Goal: Task Accomplishment & Management: Manage account settings

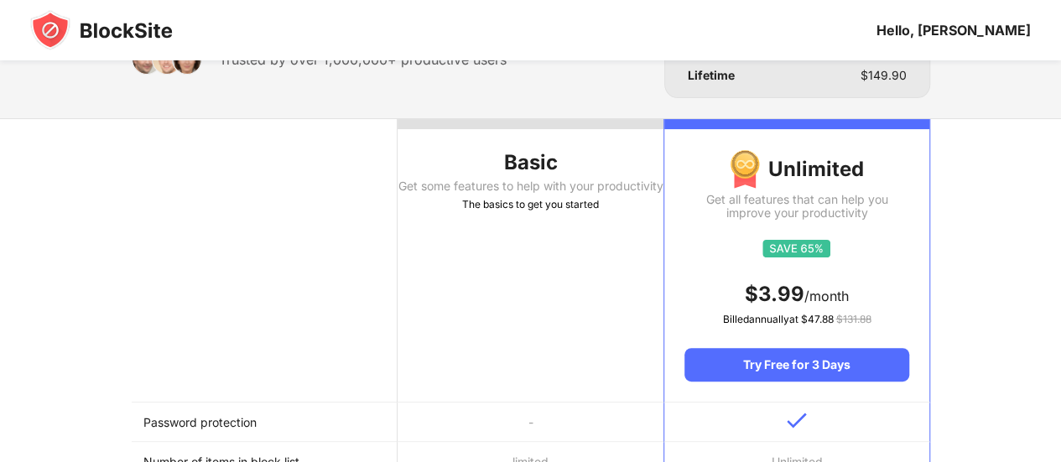
scroll to position [106, 0]
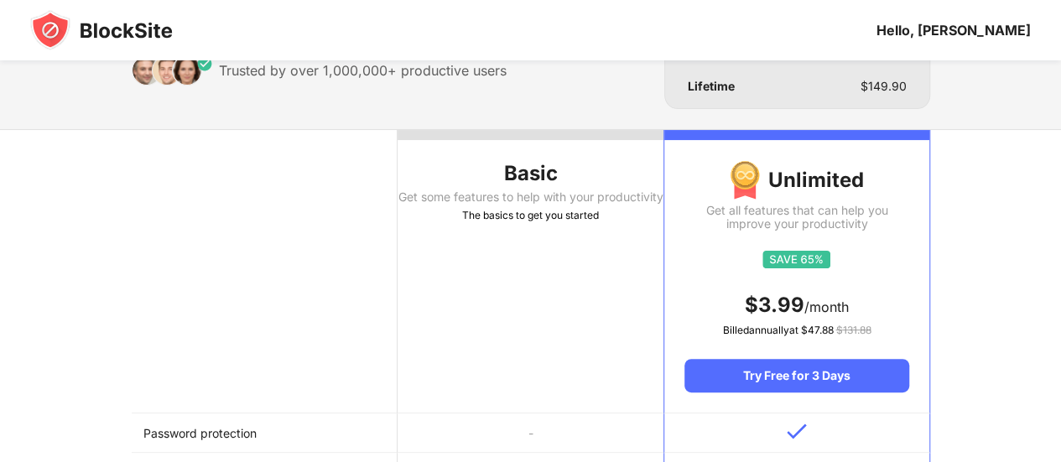
click at [490, 224] on div "The basics to get you started" at bounding box center [531, 215] width 266 height 17
click at [487, 204] on div "Get some features to help with your productivity" at bounding box center [531, 196] width 266 height 13
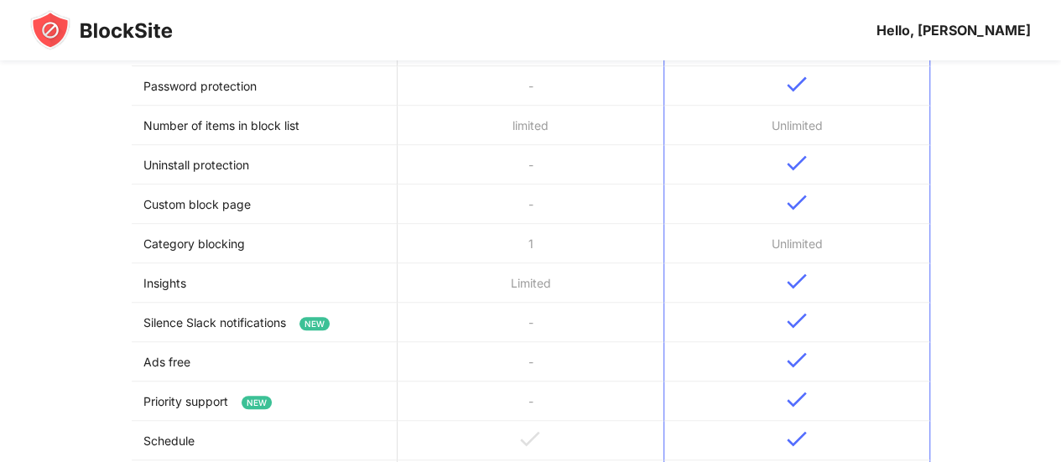
scroll to position [0, 0]
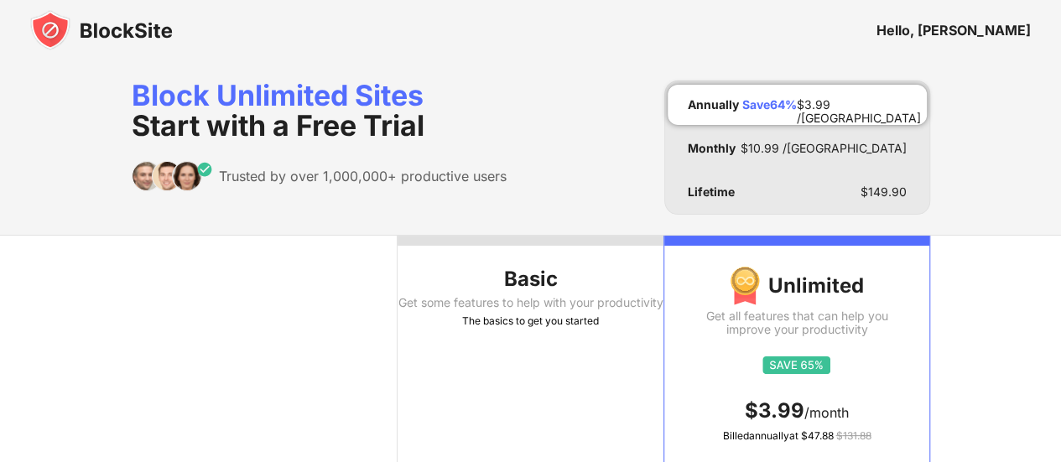
click at [49, 29] on img at bounding box center [101, 30] width 143 height 40
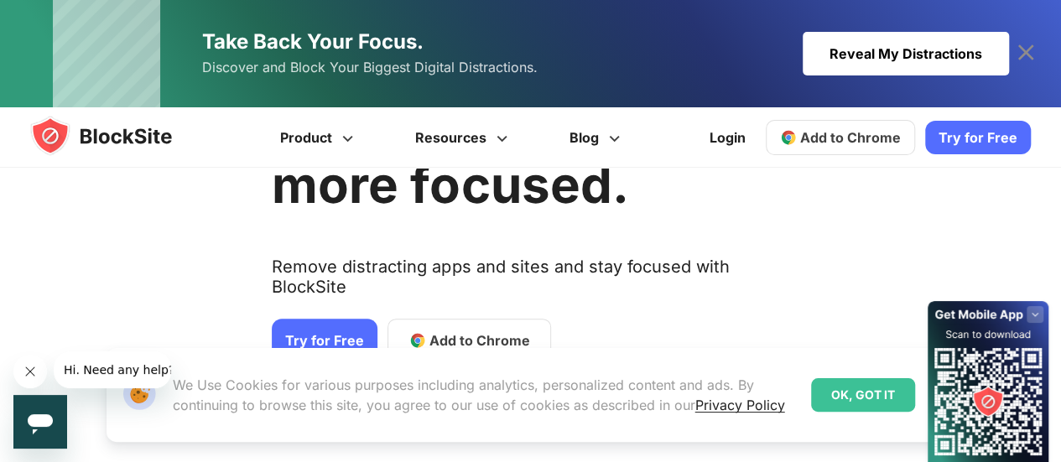
scroll to position [163, 0]
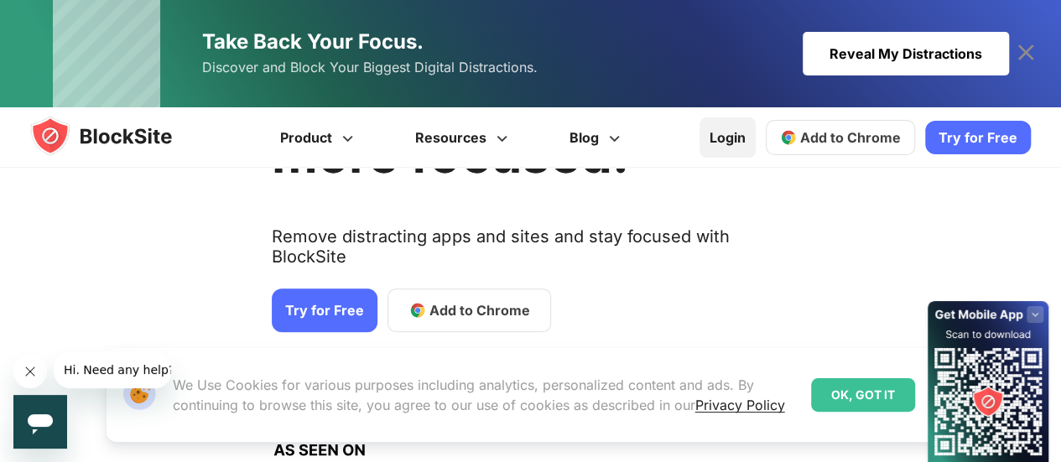
click at [732, 139] on link "Login" at bounding box center [728, 137] width 56 height 40
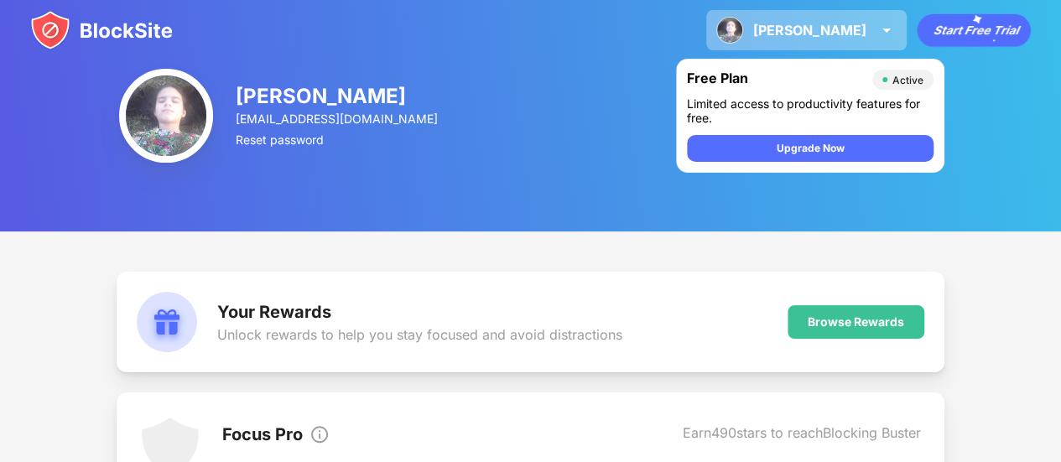
click at [837, 26] on div "Jacinta" at bounding box center [809, 30] width 113 height 17
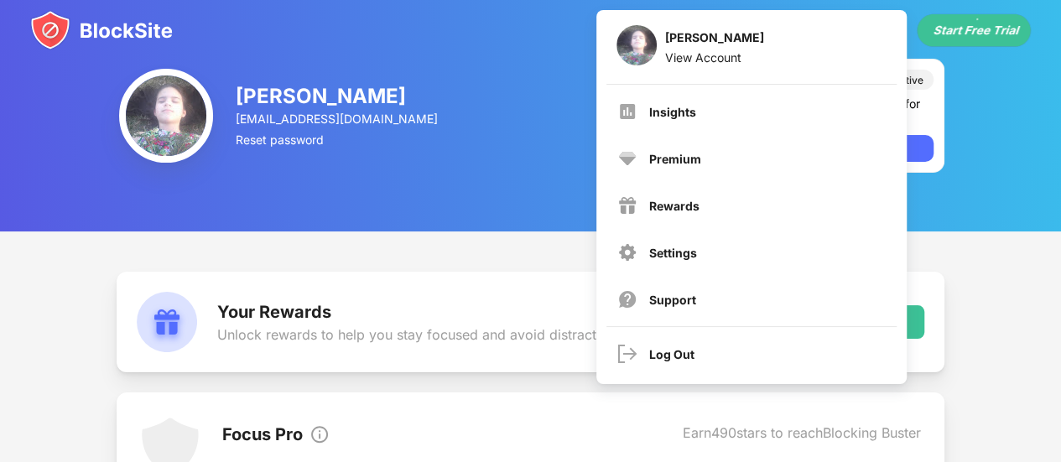
click at [539, 123] on div "[PERSON_NAME] [EMAIL_ADDRESS][DOMAIN_NAME] Reset password Free Plan Active Limi…" at bounding box center [530, 116] width 1061 height 232
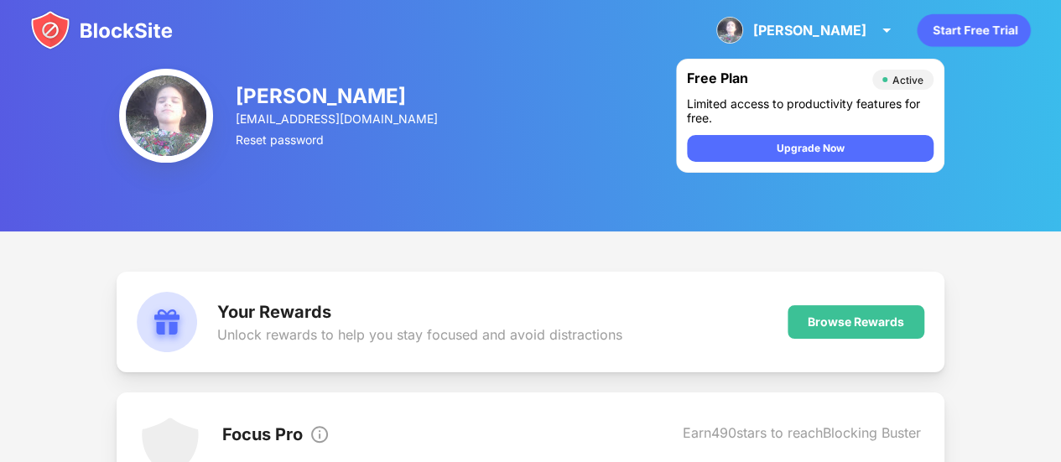
click at [60, 29] on img at bounding box center [101, 30] width 143 height 40
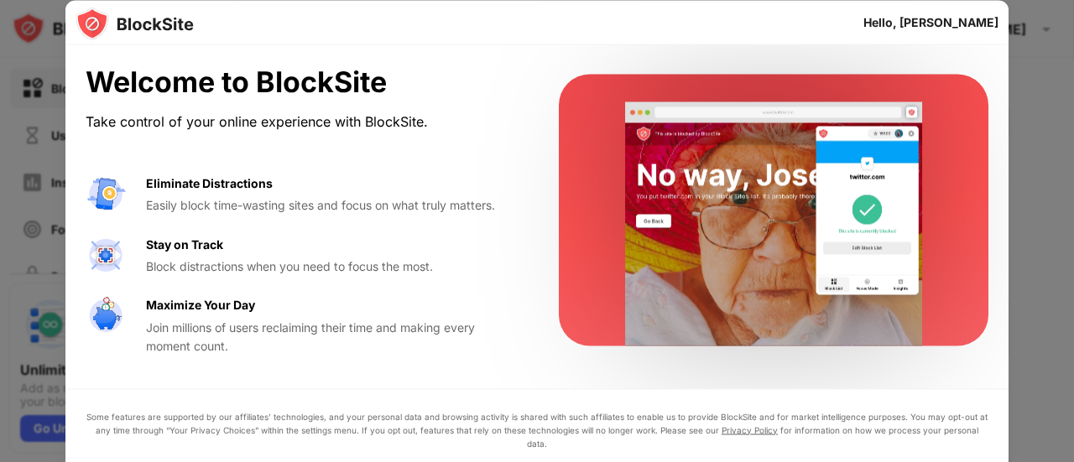
click at [158, 289] on div "Eliminate Distractions Easily block time-wasting sites and focus on what truly …" at bounding box center [302, 265] width 433 height 182
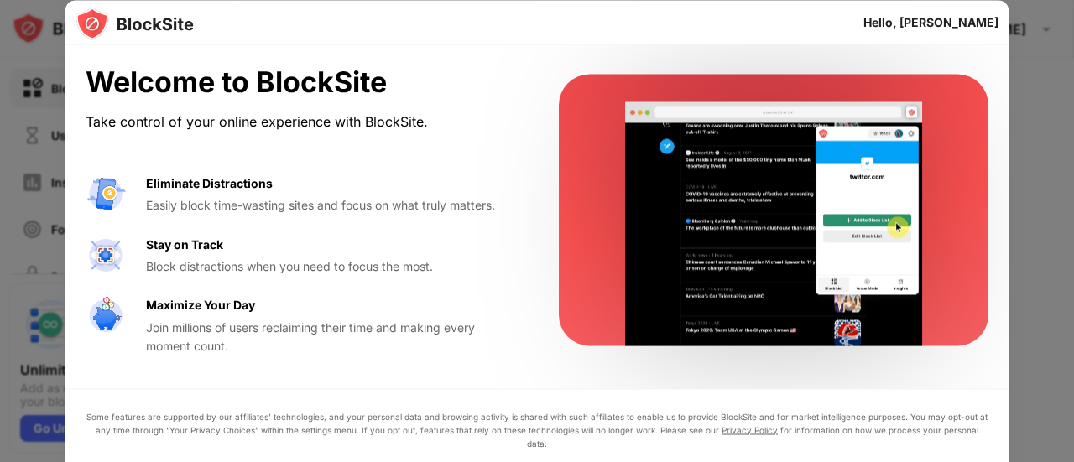
click at [807, 192] on video at bounding box center [773, 224] width 343 height 244
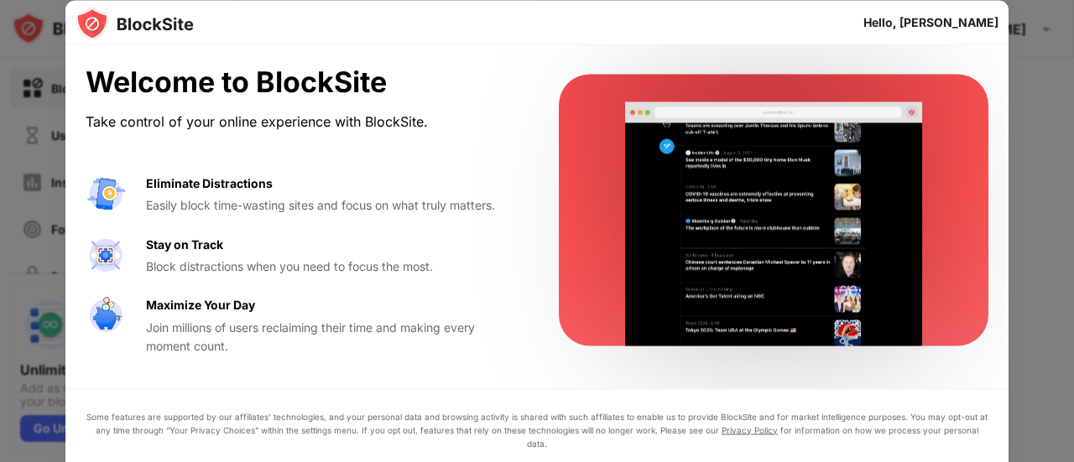
drag, startPoint x: 552, startPoint y: 376, endPoint x: 551, endPoint y: 336, distance: 39.4
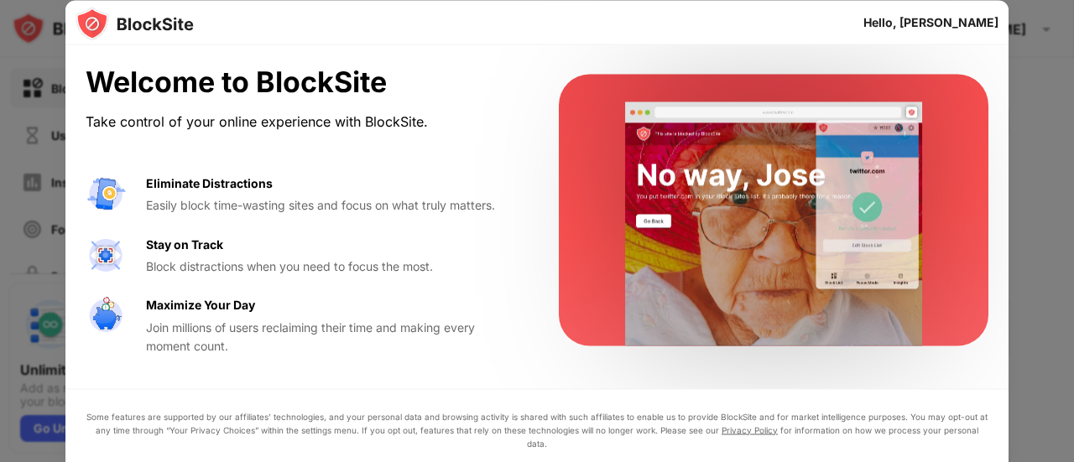
click at [551, 336] on div "Welcome to BlockSite Take control of your online experience with BlockSite. Eli…" at bounding box center [536, 291] width 943 height 492
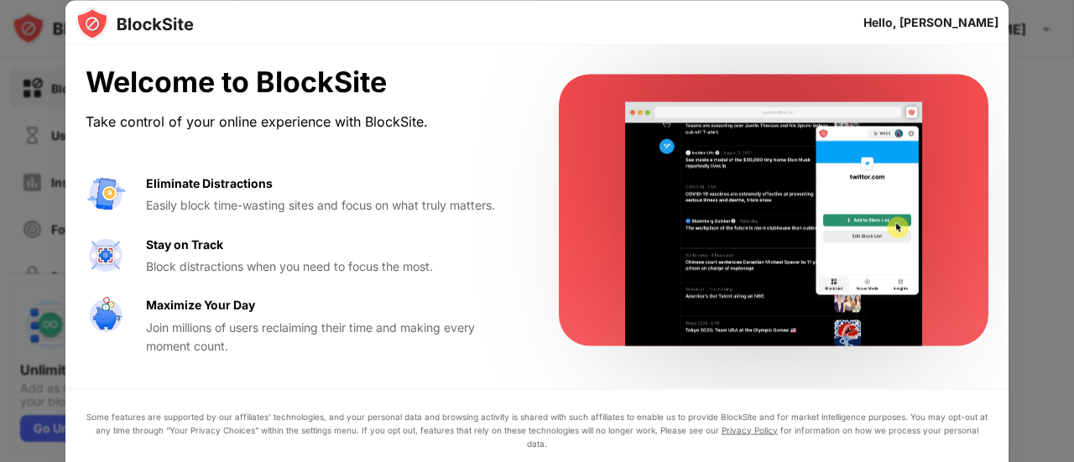
click at [512, 417] on div "Some features are supported by our affiliates’ technologies, and your personal …" at bounding box center [536, 462] width 943 height 148
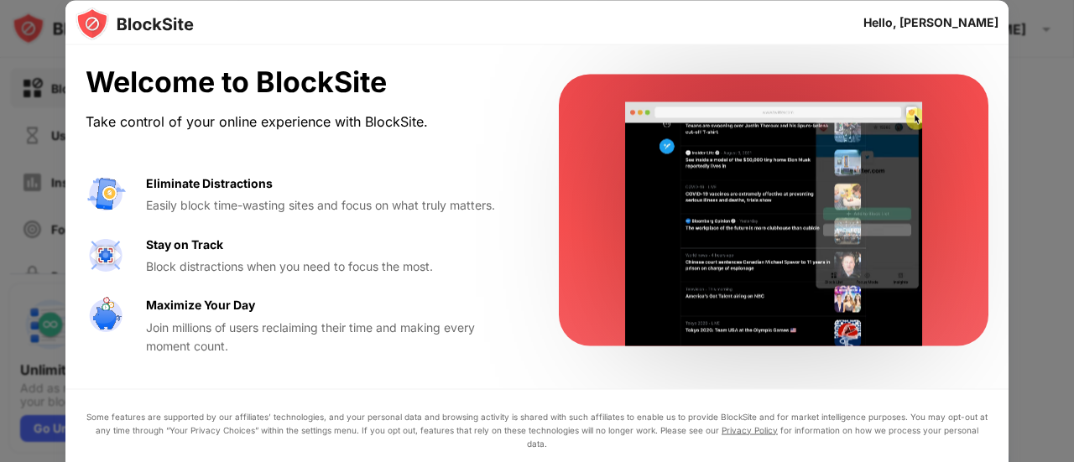
click at [91, 16] on img at bounding box center [134, 24] width 118 height 34
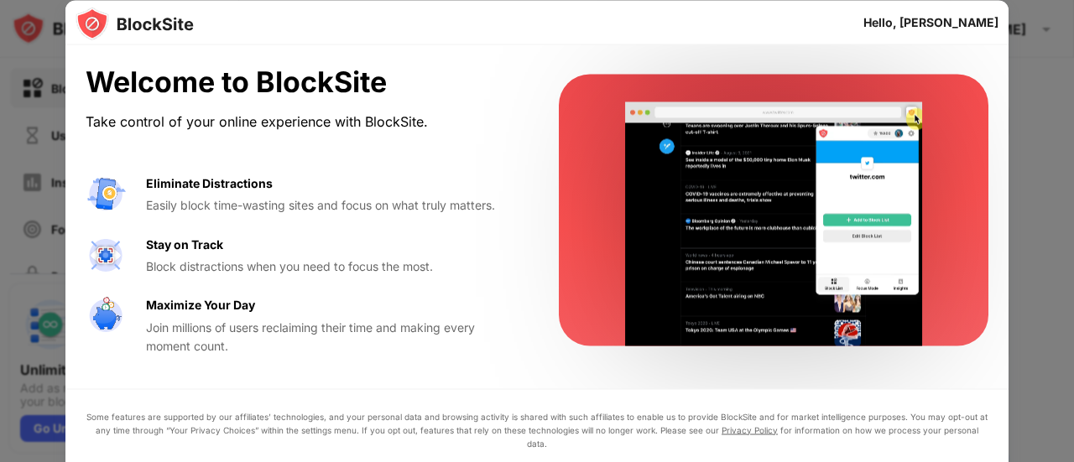
click at [0, 200] on div at bounding box center [537, 231] width 1074 height 462
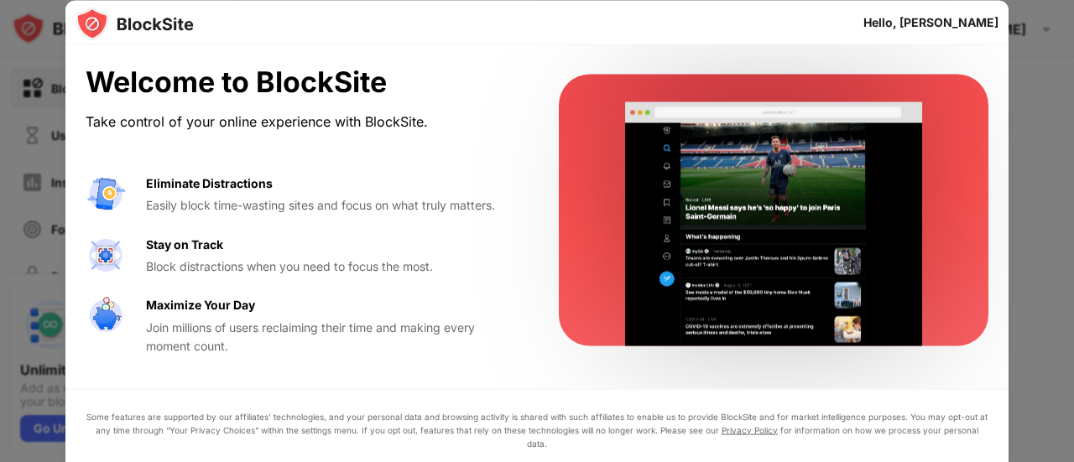
click at [0, 200] on div at bounding box center [537, 231] width 1074 height 462
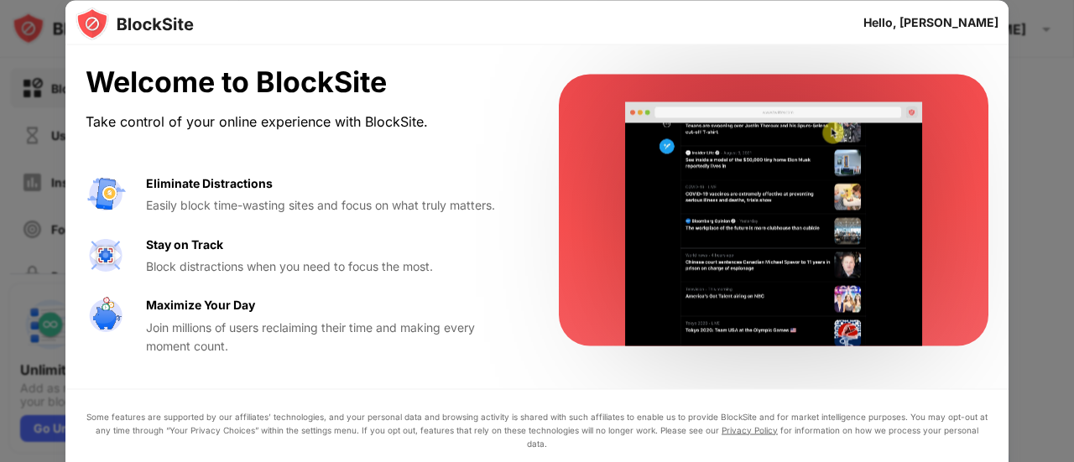
click at [0, 200] on div at bounding box center [537, 231] width 1074 height 462
click at [1027, 249] on div at bounding box center [537, 231] width 1074 height 462
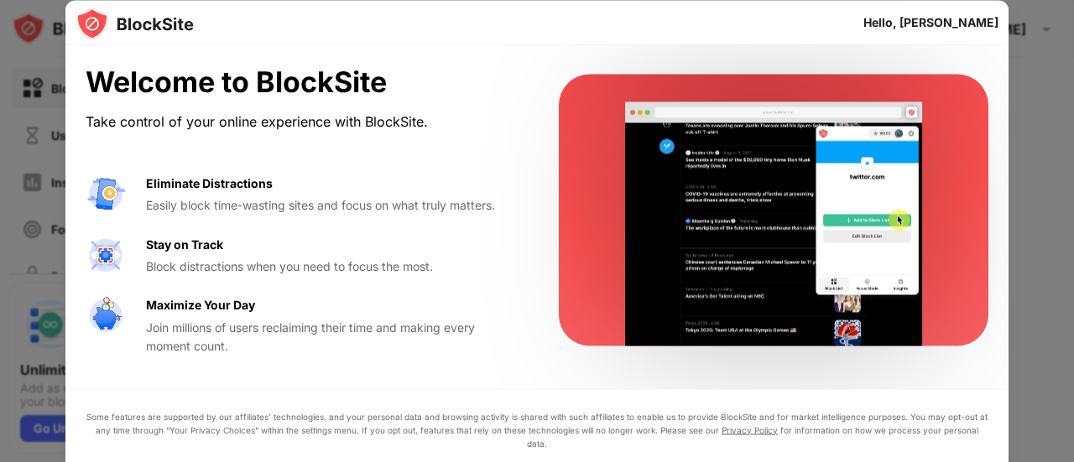
click at [1027, 249] on div at bounding box center [537, 231] width 1074 height 462
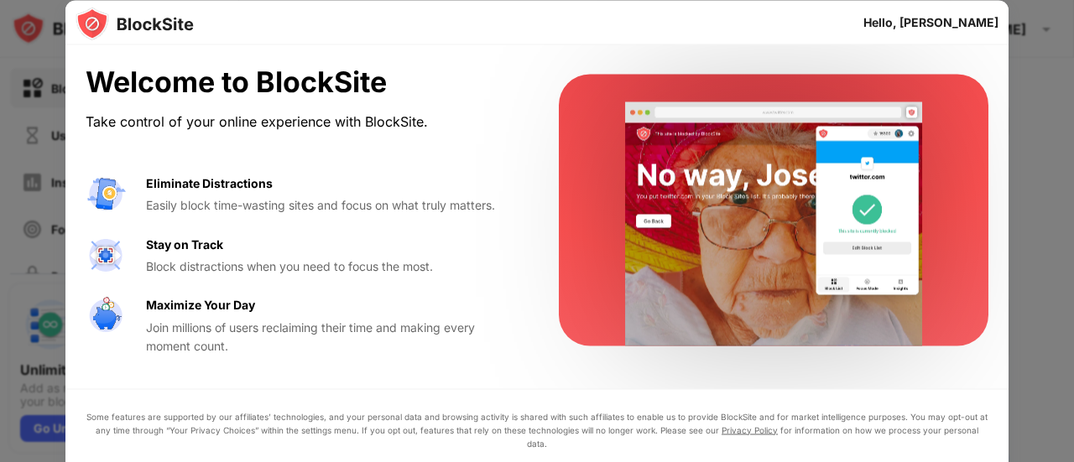
click at [1073, 201] on div at bounding box center [537, 231] width 1074 height 462
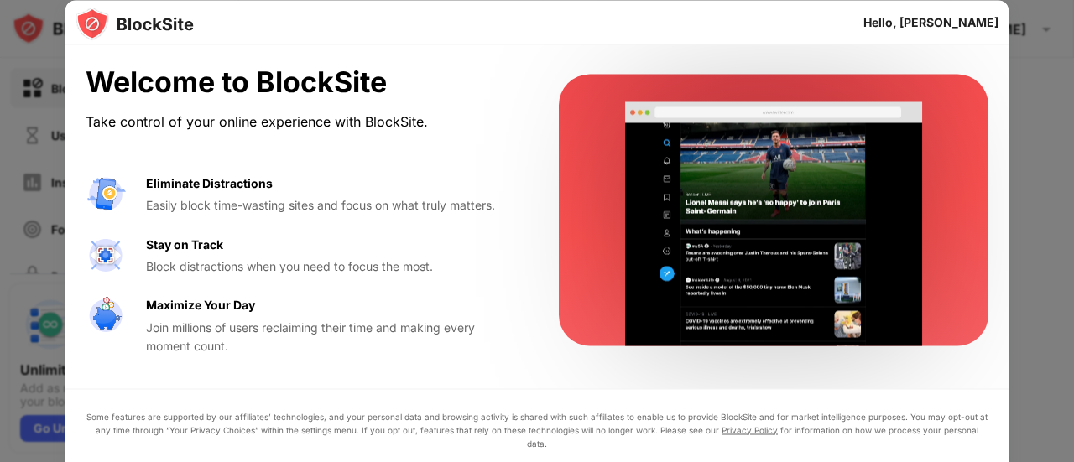
click at [1073, 201] on div at bounding box center [537, 231] width 1074 height 462
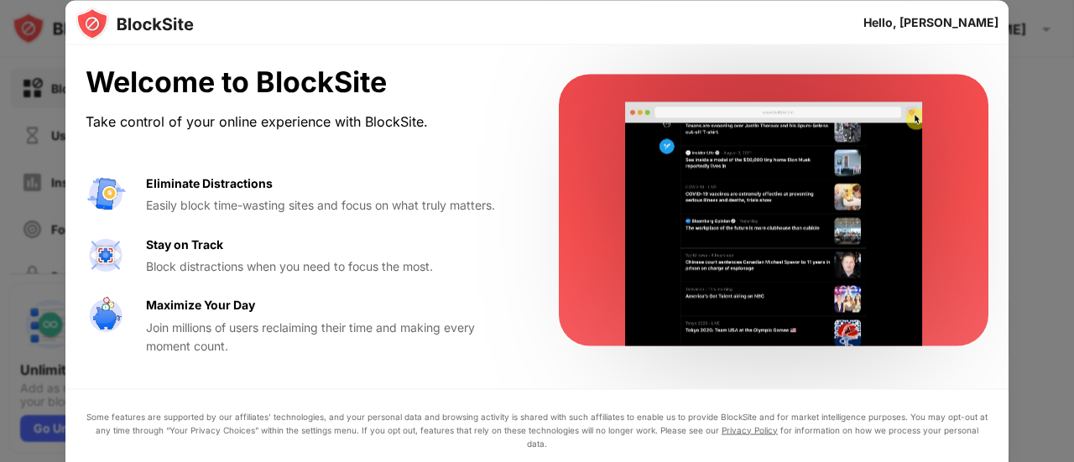
click at [1073, 201] on div at bounding box center [537, 231] width 1074 height 462
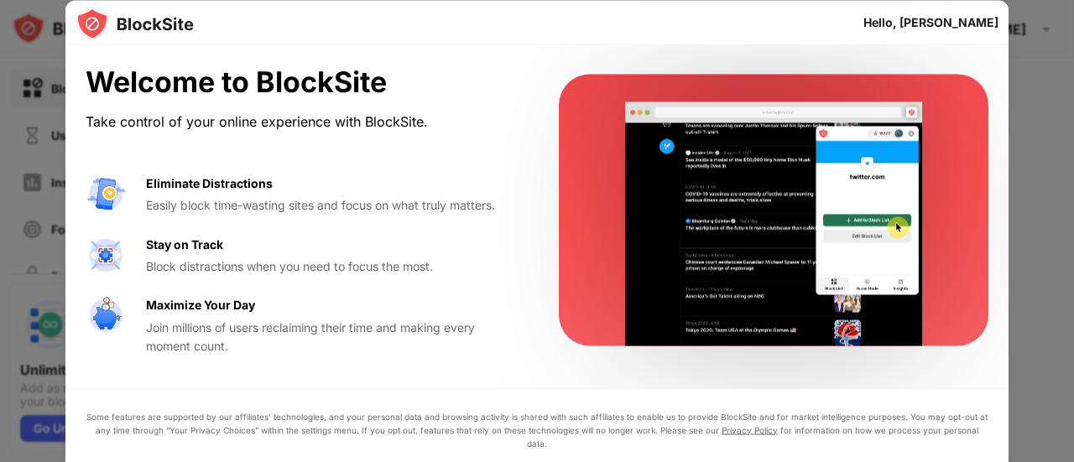
click at [1073, 201] on div at bounding box center [537, 231] width 1074 height 462
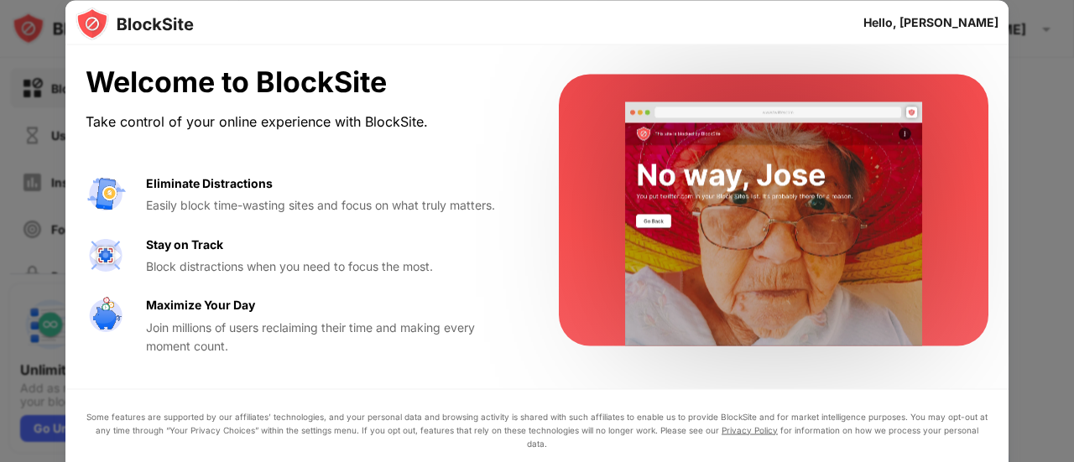
click at [1070, 117] on div at bounding box center [537, 231] width 1074 height 462
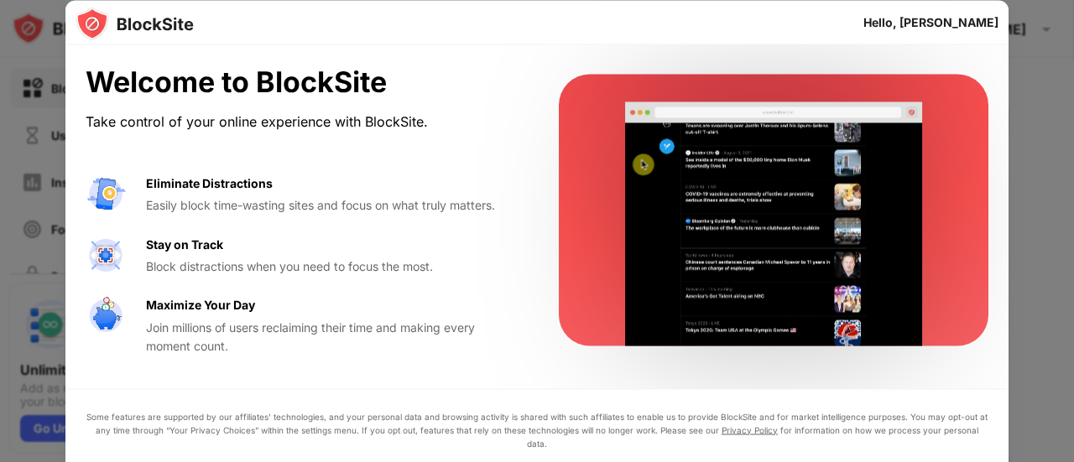
click at [1070, 117] on div at bounding box center [537, 231] width 1074 height 462
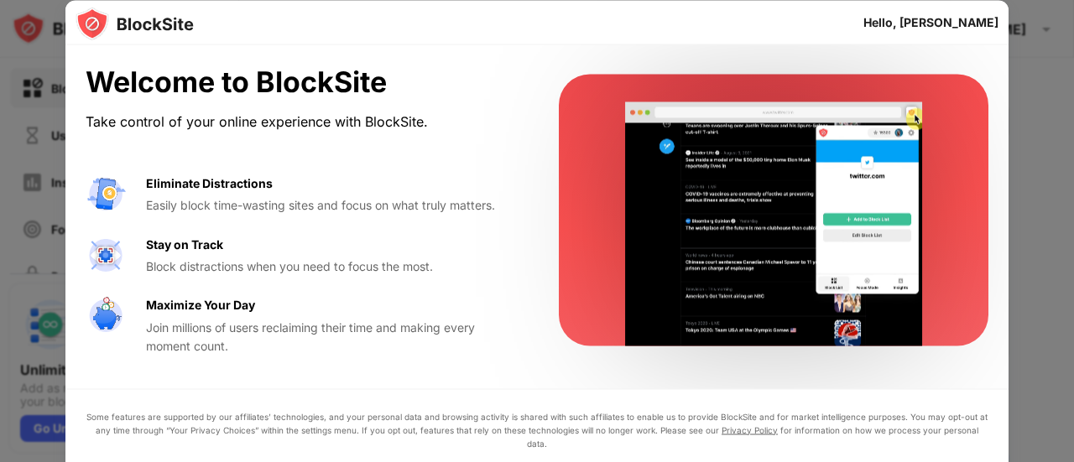
drag, startPoint x: 1070, startPoint y: 117, endPoint x: 898, endPoint y: 140, distance: 173.4
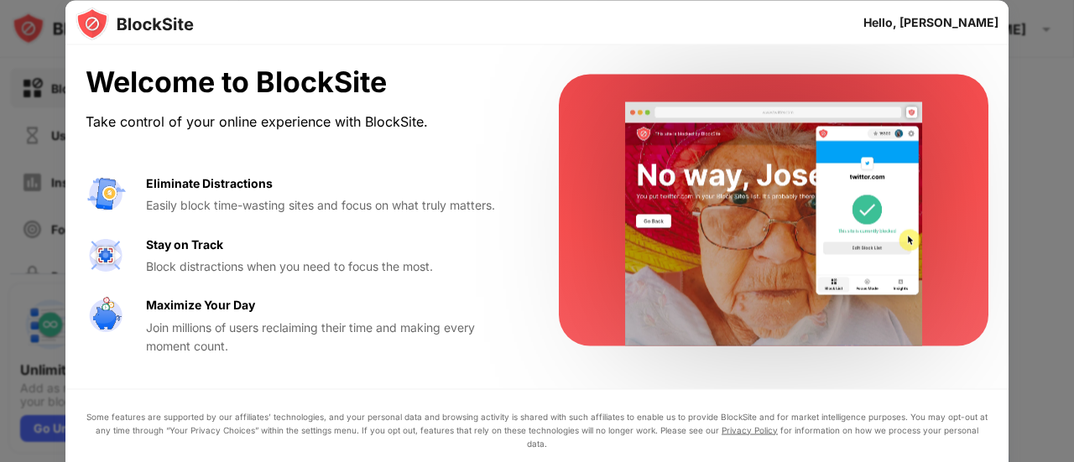
click at [1027, 119] on div at bounding box center [537, 231] width 1074 height 462
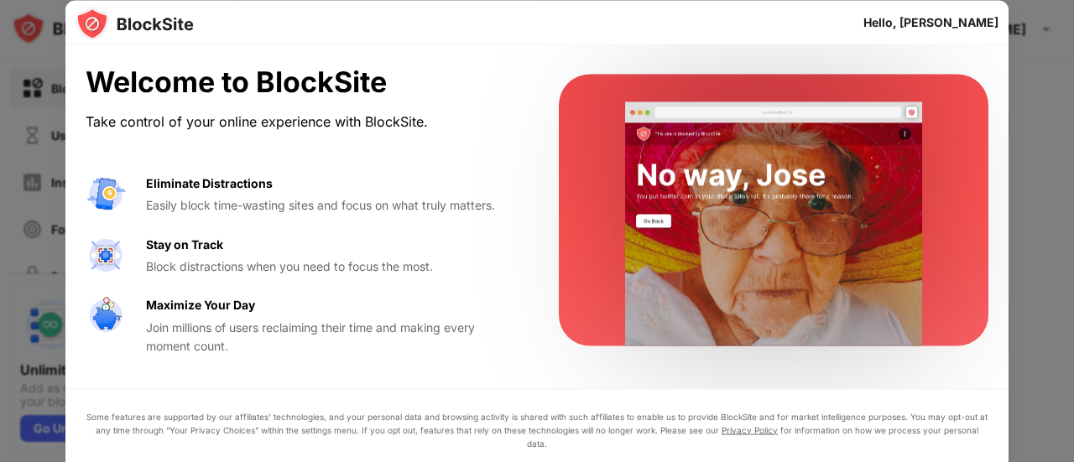
click at [852, 148] on video at bounding box center [773, 224] width 343 height 244
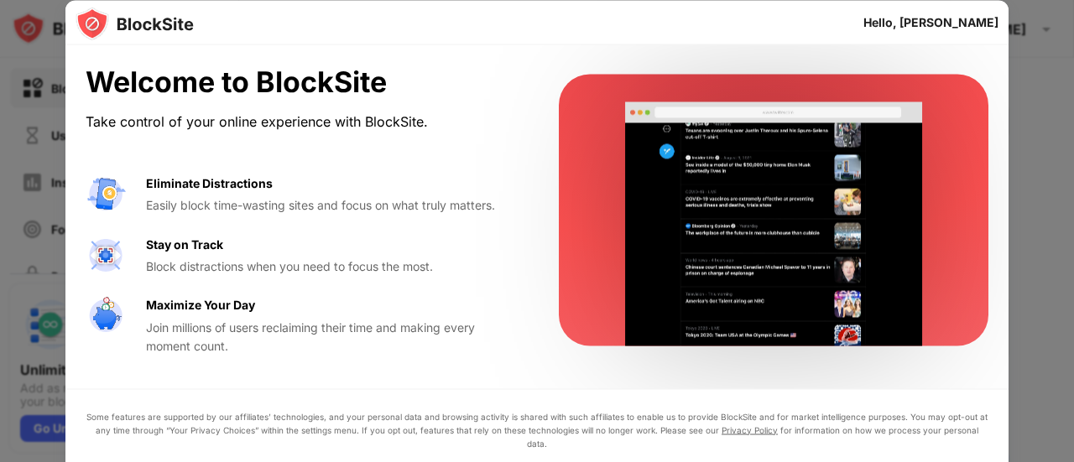
click at [109, 13] on img at bounding box center [134, 24] width 118 height 34
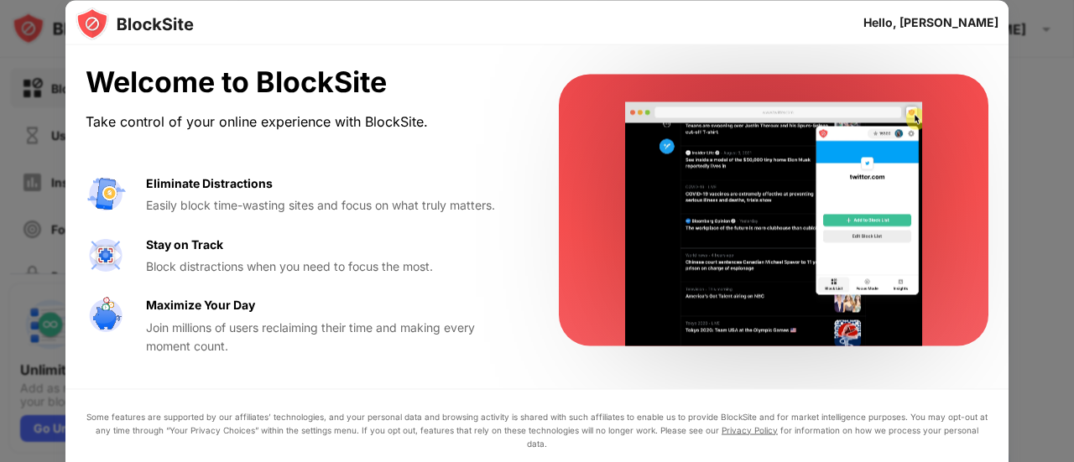
drag, startPoint x: 109, startPoint y: 13, endPoint x: 112, endPoint y: -1, distance: 13.8
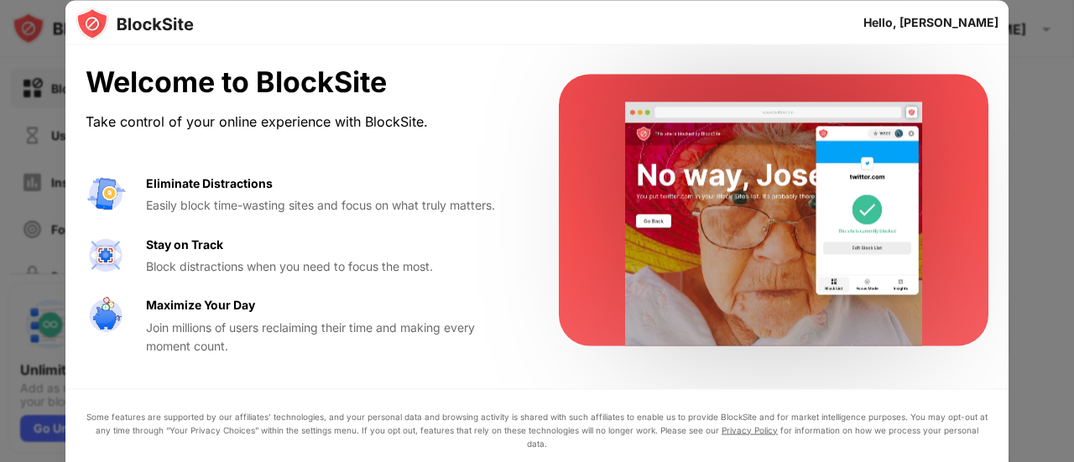
click at [112, 0] on div "Hello, [PERSON_NAME]" at bounding box center [536, 22] width 943 height 45
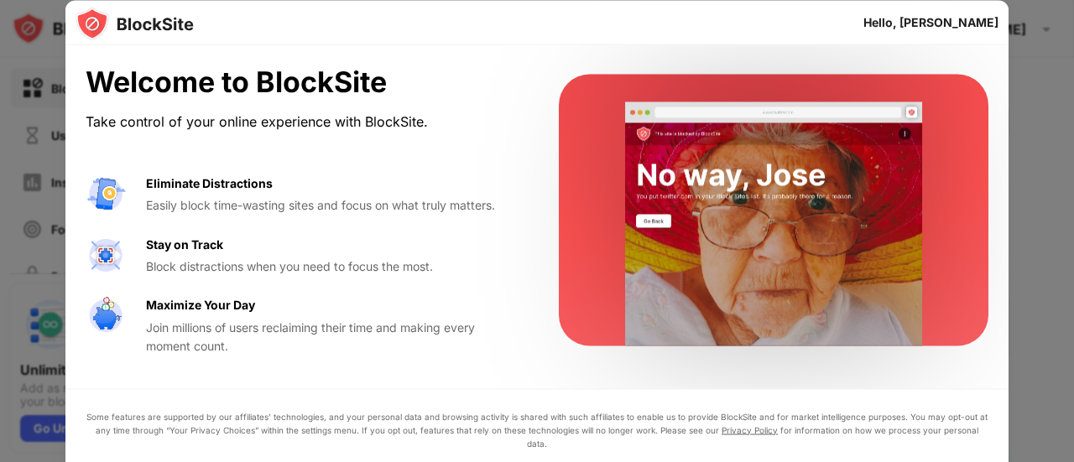
drag, startPoint x: 265, startPoint y: 246, endPoint x: 185, endPoint y: 316, distance: 106.4
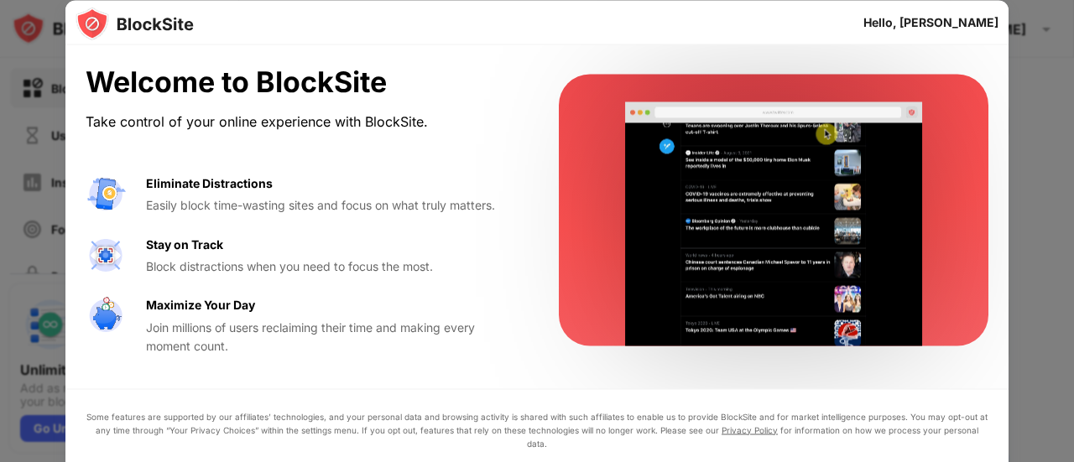
click at [185, 316] on div "Maximize Your Day Join millions of users reclaiming their time and making every…" at bounding box center [332, 326] width 372 height 60
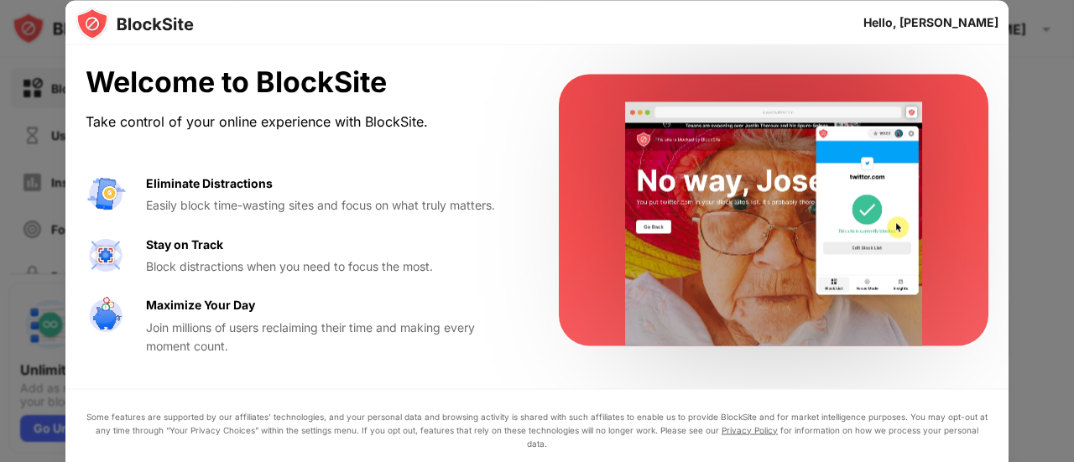
click at [918, 293] on video at bounding box center [773, 224] width 343 height 244
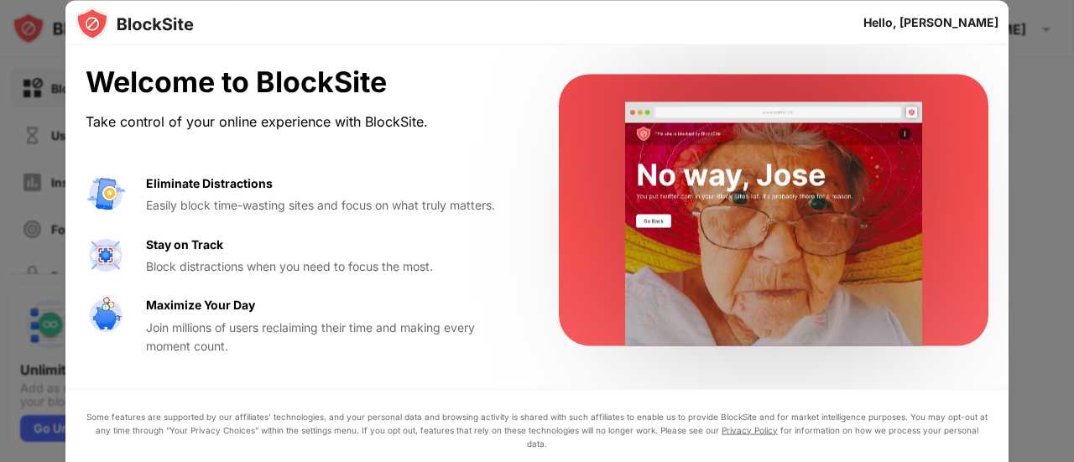
drag, startPoint x: 322, startPoint y: 228, endPoint x: 330, endPoint y: 229, distance: 8.4
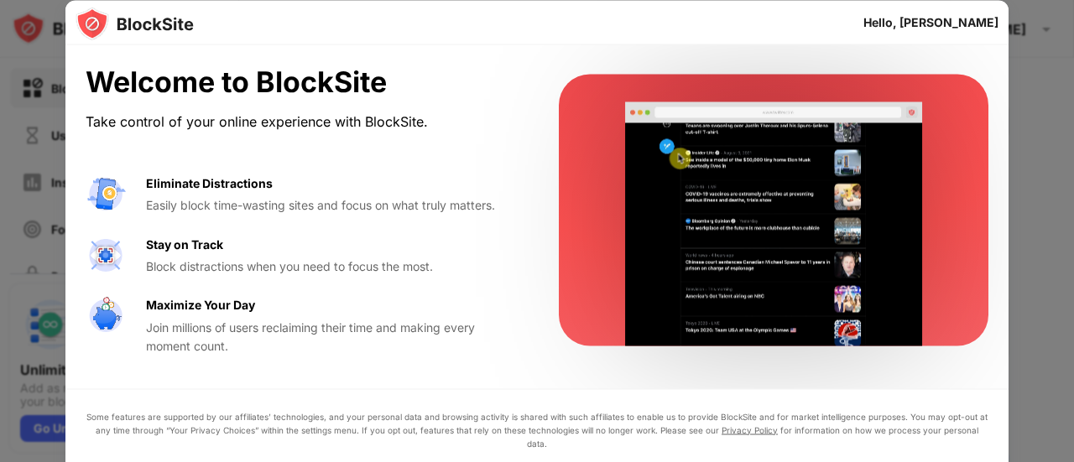
click at [323, 229] on div "Eliminate Distractions Easily block time-wasting sites and focus on what truly …" at bounding box center [302, 265] width 433 height 182
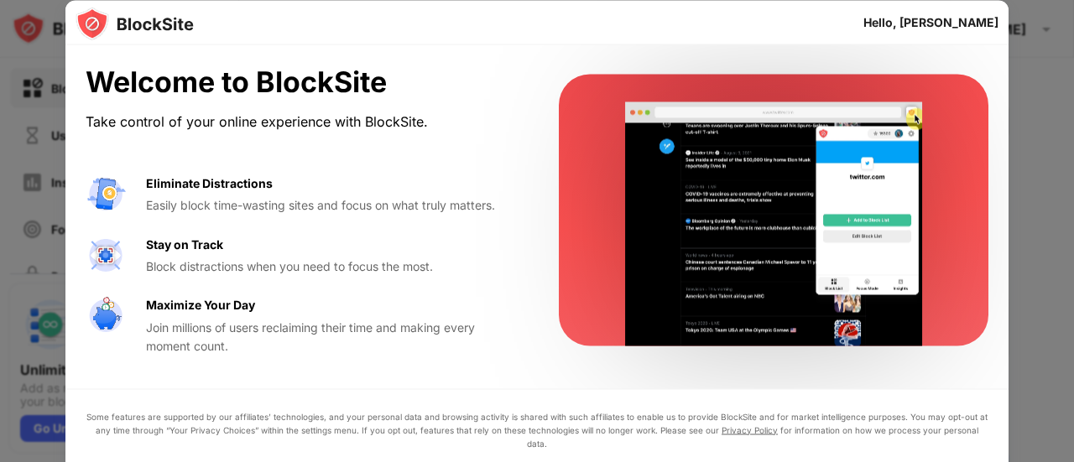
click at [330, 229] on div "Eliminate Distractions Easily block time-wasting sites and focus on what truly …" at bounding box center [302, 265] width 433 height 182
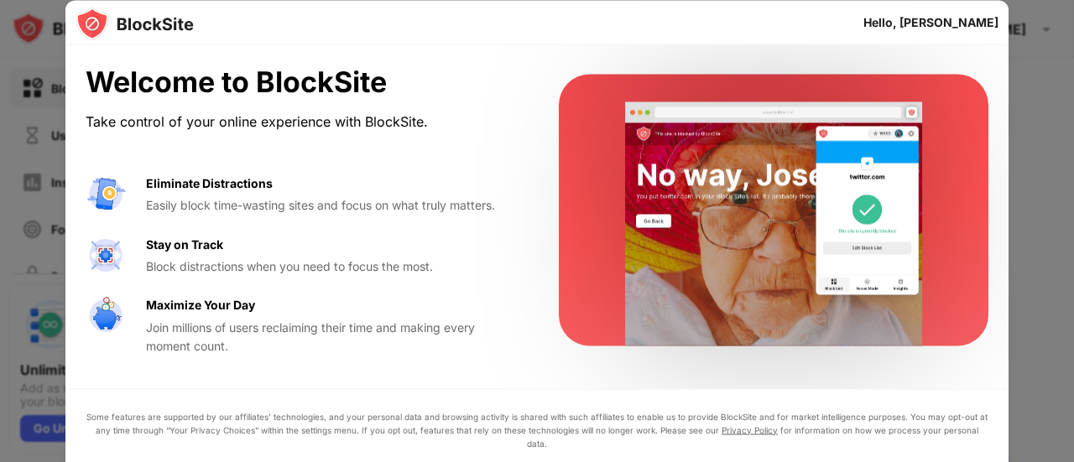
click at [317, 204] on div "Eliminate Distractions Easily block time-wasting sites and focus on what truly …" at bounding box center [302, 265] width 433 height 182
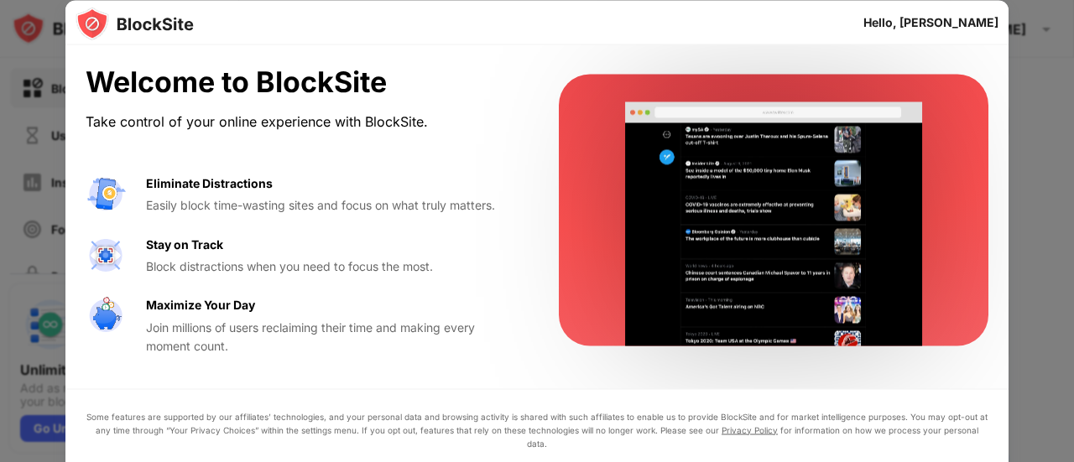
click at [310, 76] on div "Welcome to BlockSite" at bounding box center [302, 82] width 433 height 34
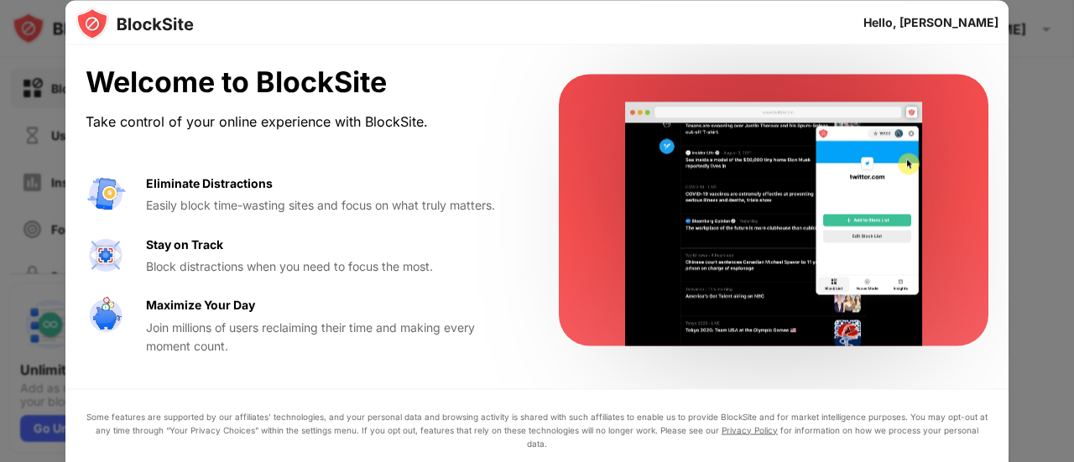
click at [310, 75] on div "Welcome to BlockSite" at bounding box center [302, 82] width 433 height 34
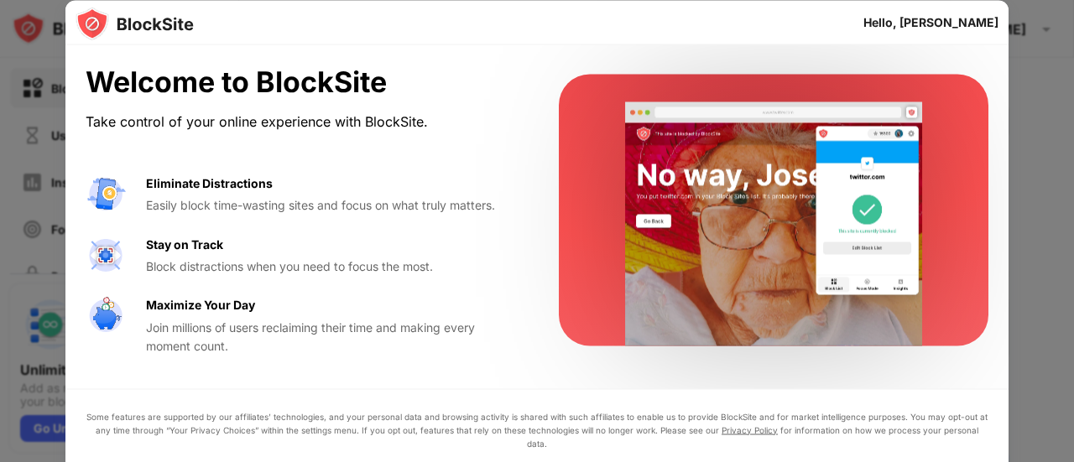
click at [948, 18] on div "Hello, [PERSON_NAME]" at bounding box center [930, 21] width 135 height 13
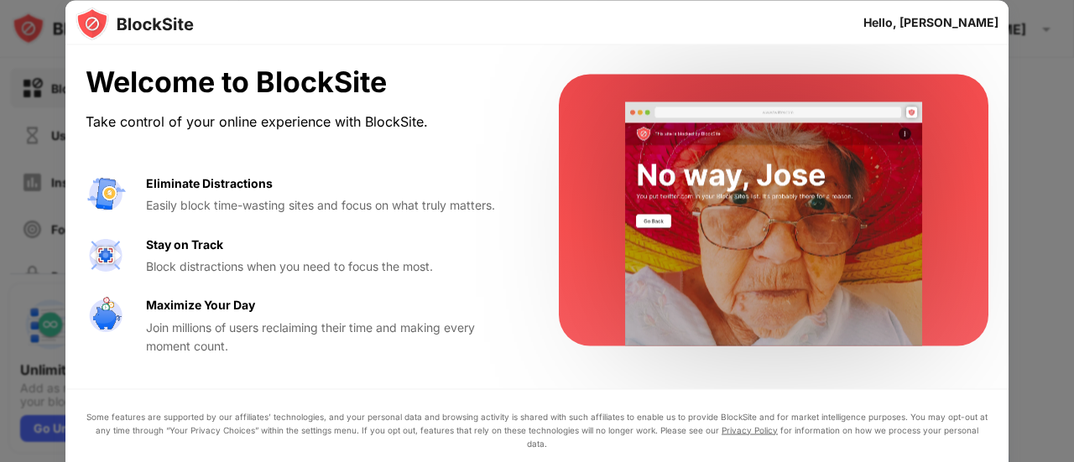
click at [948, 18] on div "Hello, [PERSON_NAME]" at bounding box center [930, 21] width 135 height 13
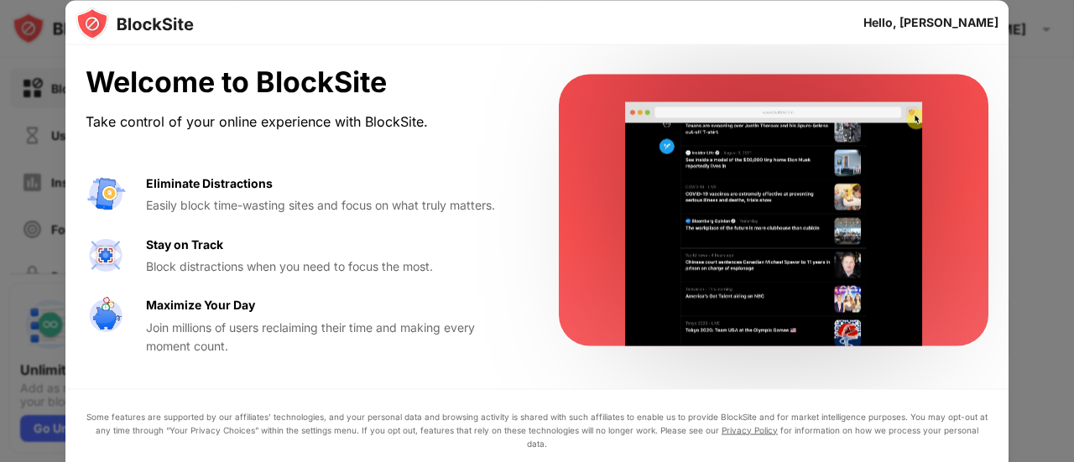
click at [948, 18] on div "Hello, [PERSON_NAME]" at bounding box center [930, 21] width 135 height 13
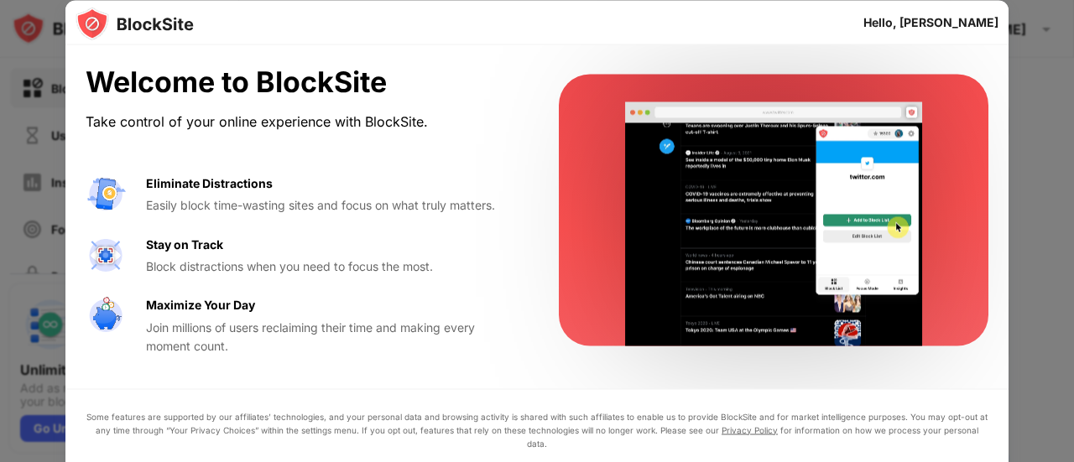
click at [156, 36] on img at bounding box center [134, 24] width 118 height 34
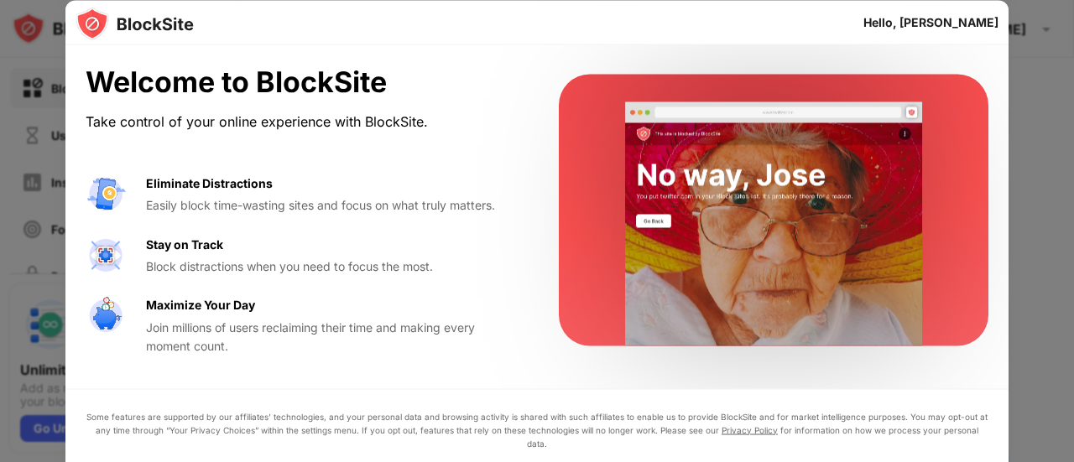
click at [155, 36] on img at bounding box center [134, 24] width 118 height 34
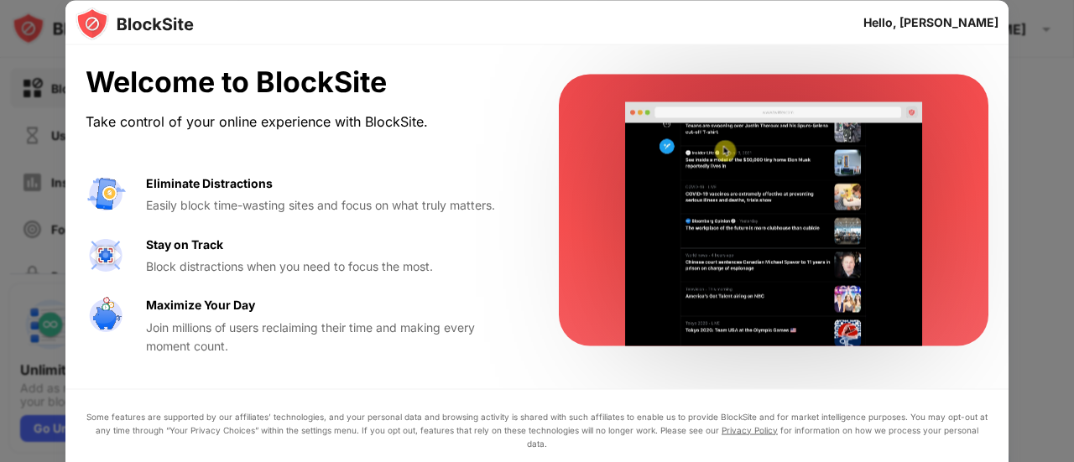
click at [1061, 140] on div at bounding box center [537, 231] width 1074 height 462
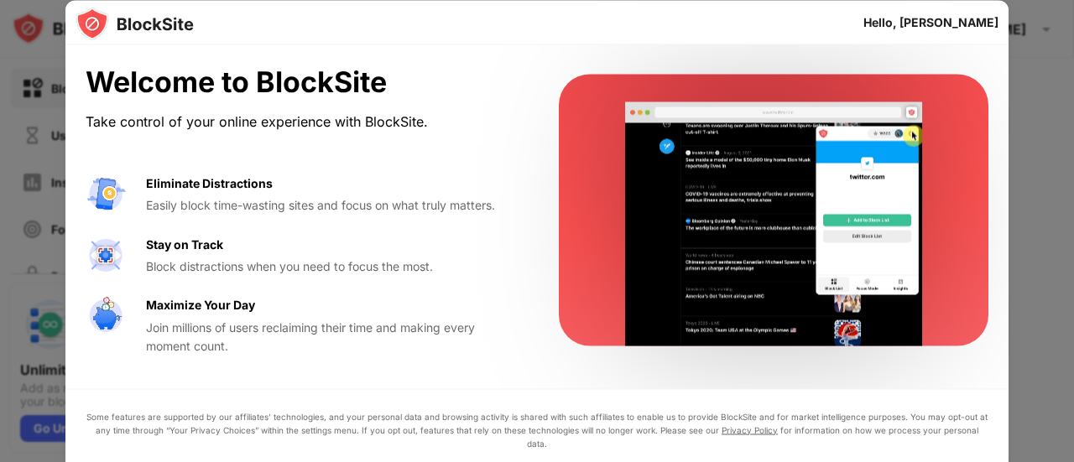
click at [1052, 145] on div at bounding box center [537, 231] width 1074 height 462
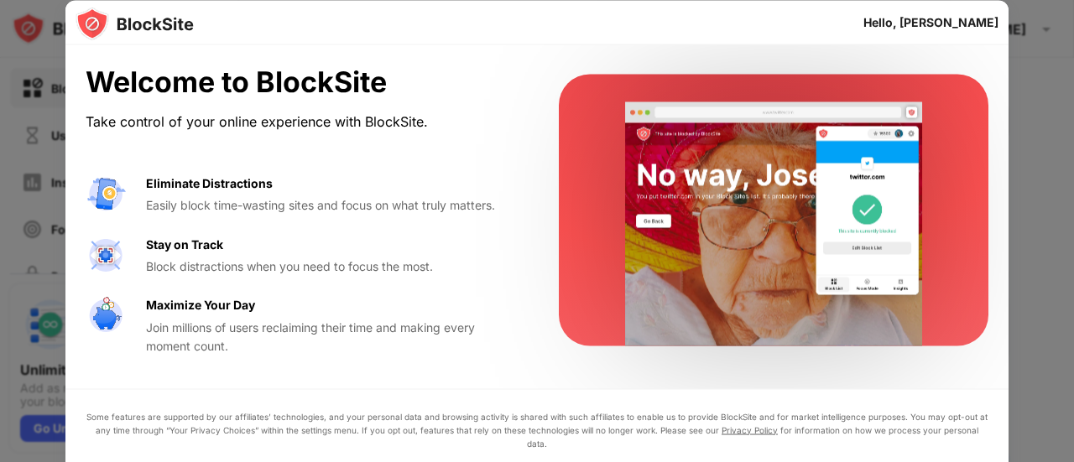
click at [1044, 153] on div at bounding box center [537, 231] width 1074 height 462
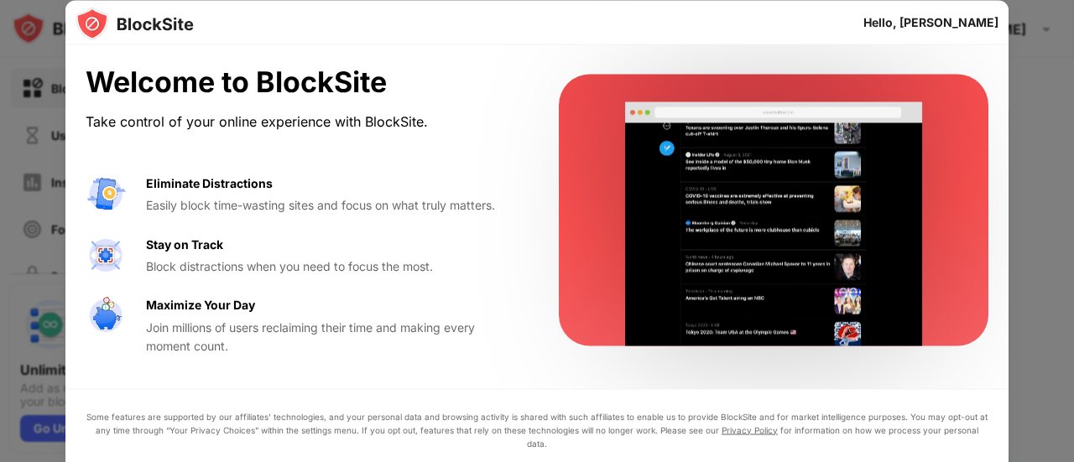
click at [1045, 154] on div at bounding box center [537, 231] width 1074 height 462
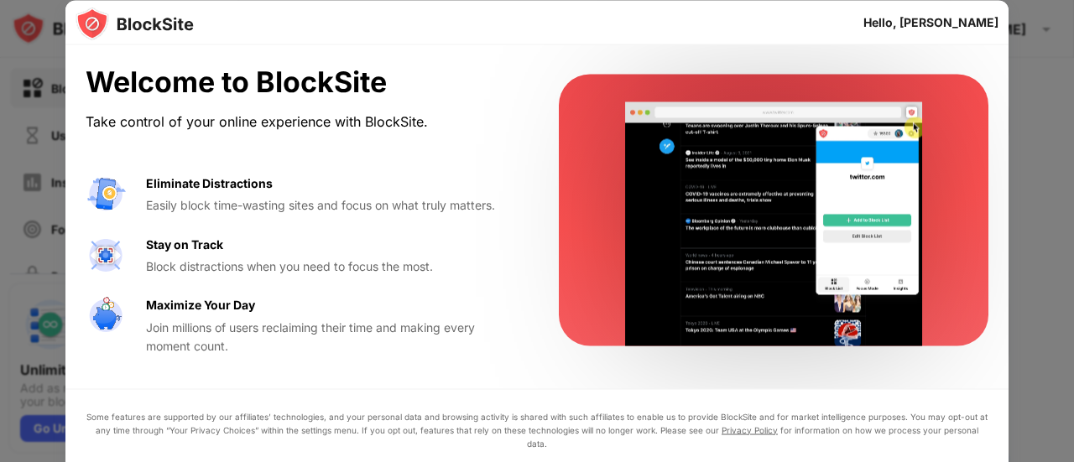
click at [1055, 127] on div at bounding box center [537, 231] width 1074 height 462
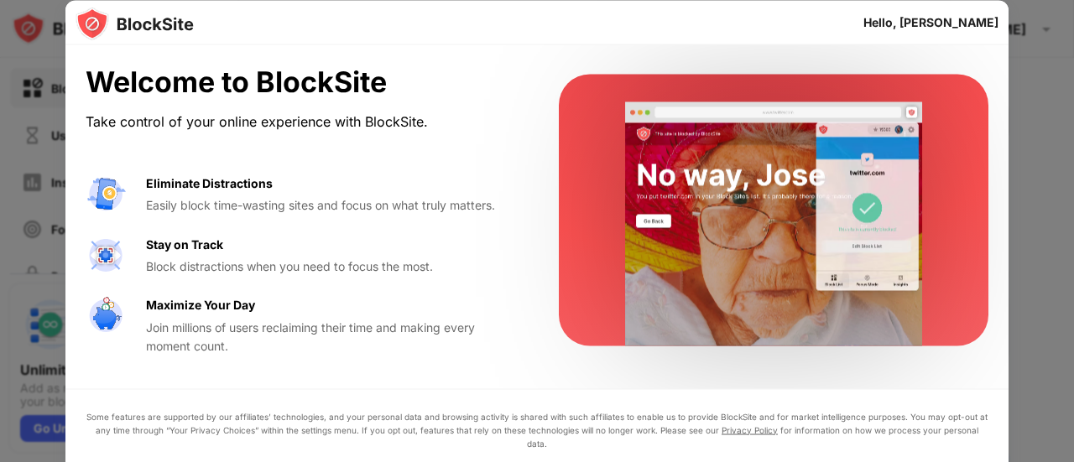
drag, startPoint x: 1064, startPoint y: 126, endPoint x: 1064, endPoint y: 110, distance: 16.0
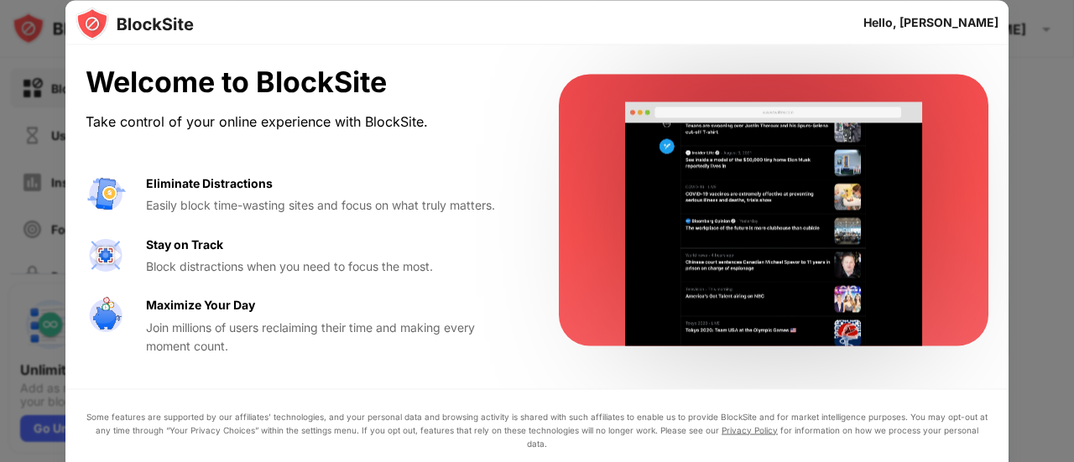
click at [1061, 126] on div at bounding box center [537, 231] width 1074 height 462
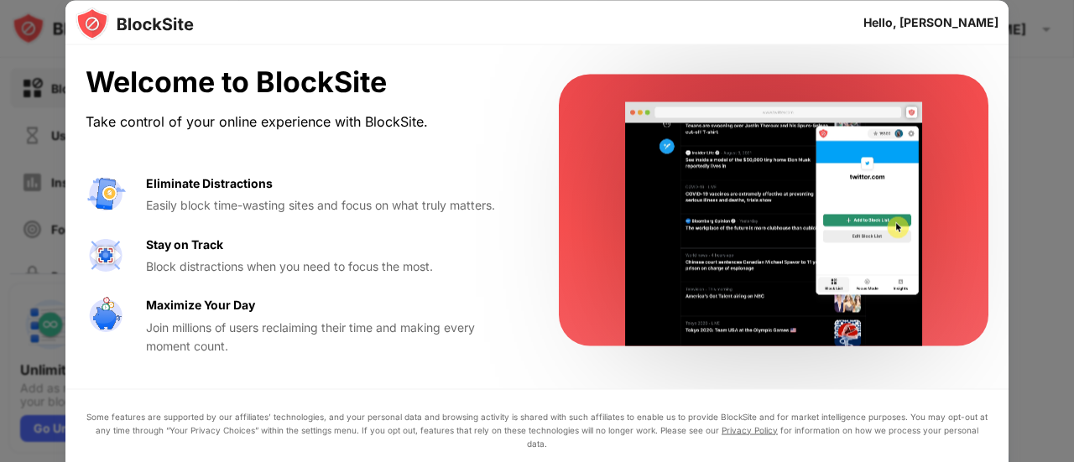
click at [1063, 109] on div at bounding box center [537, 231] width 1074 height 462
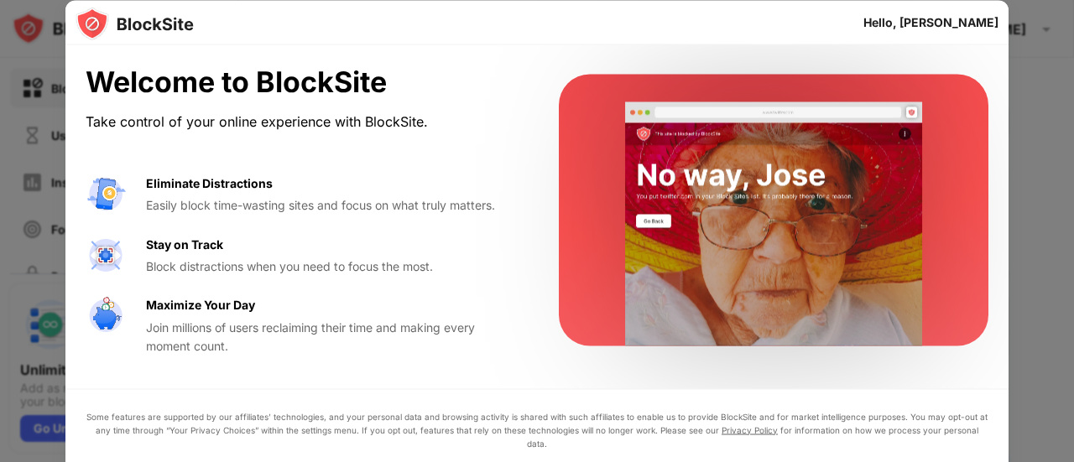
click at [1042, 107] on div at bounding box center [537, 231] width 1074 height 462
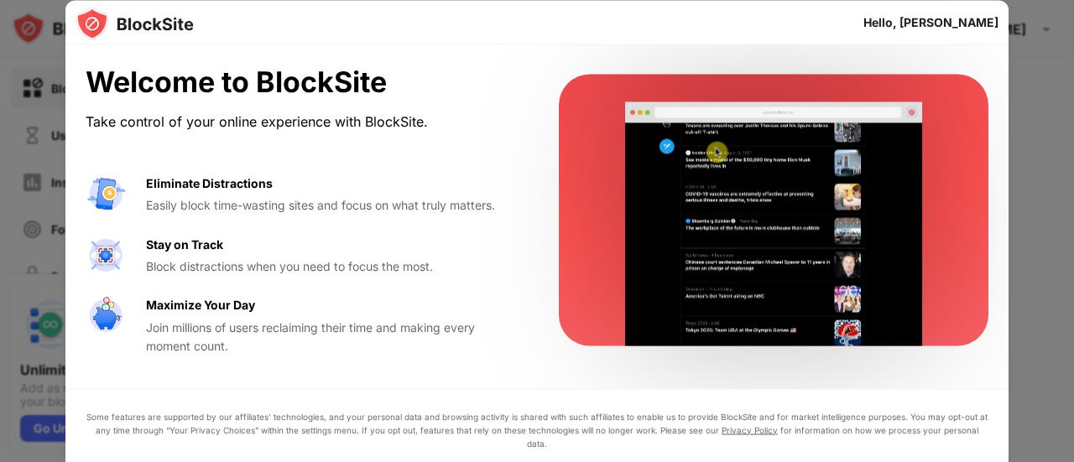
drag, startPoint x: 1042, startPoint y: 107, endPoint x: 1073, endPoint y: 94, distance: 33.5
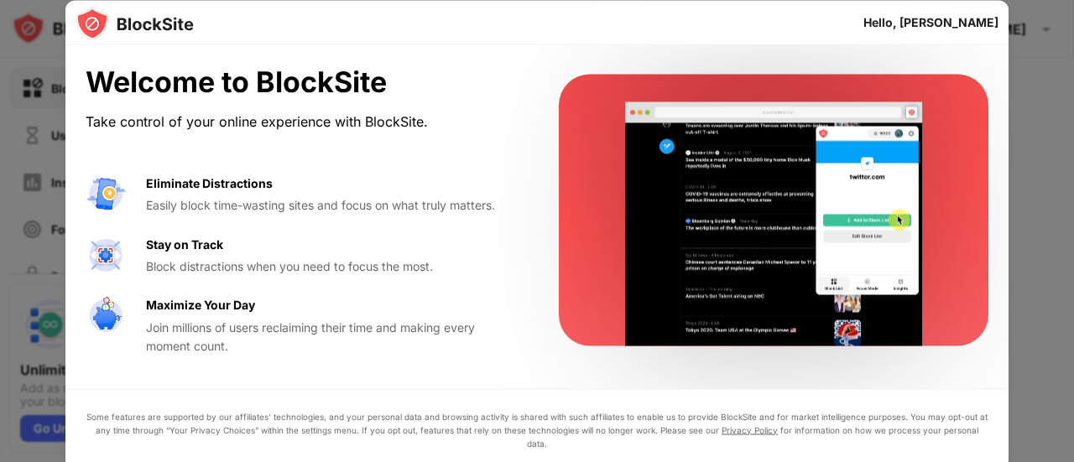
click at [1040, 105] on div at bounding box center [537, 231] width 1074 height 462
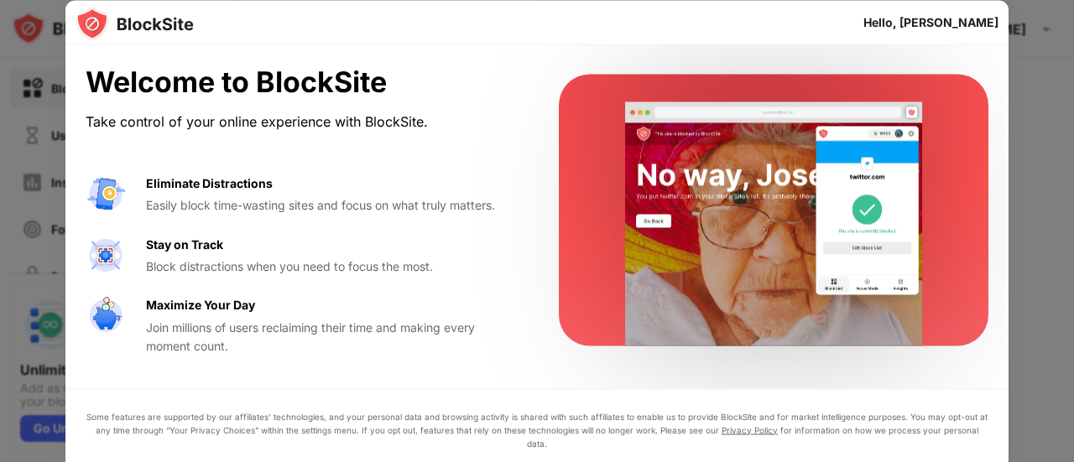
drag, startPoint x: 1073, startPoint y: 94, endPoint x: 195, endPoint y: 301, distance: 902.4
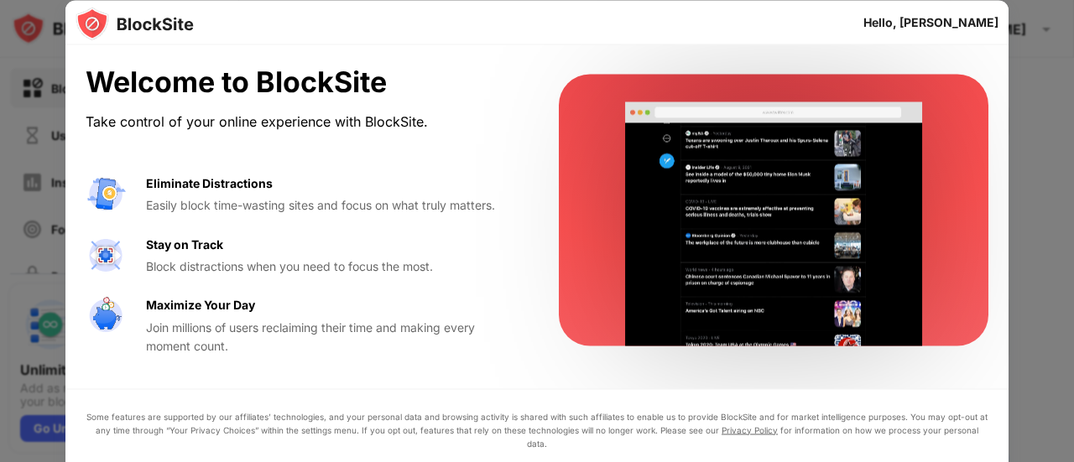
click at [1044, 461] on html "Block Sites Usage Limit Insights Focus Mode Password Protection Custom Block Pa…" at bounding box center [537, 231] width 1074 height 462
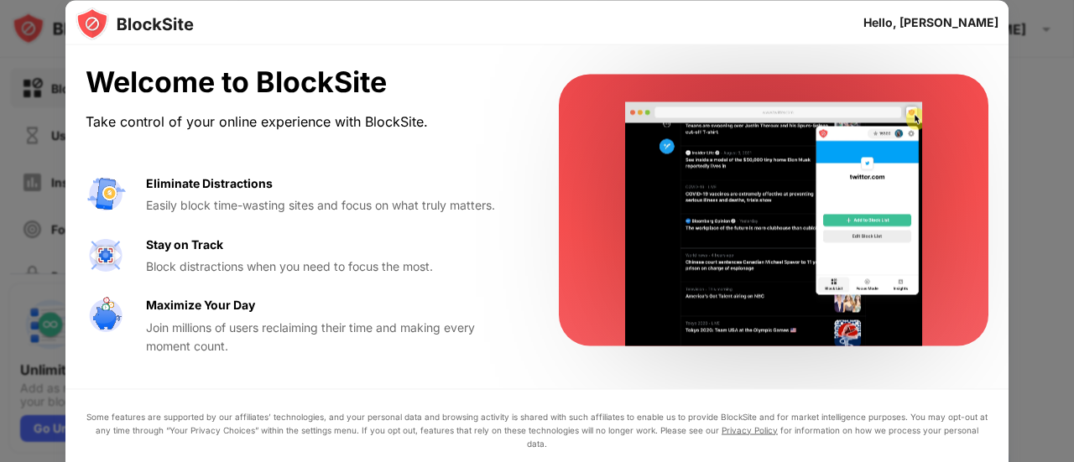
drag, startPoint x: 107, startPoint y: 223, endPoint x: 103, endPoint y: 216, distance: 8.6
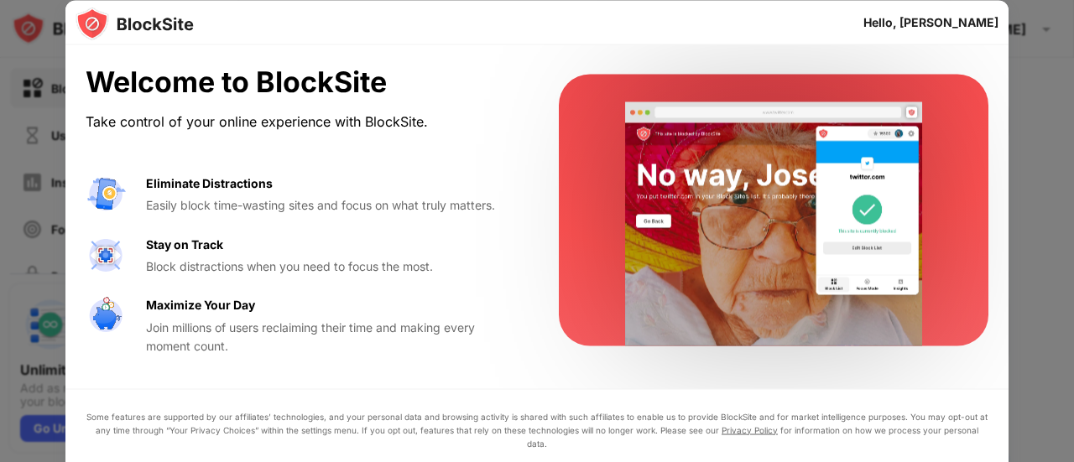
click at [103, 216] on div "Eliminate Distractions Easily block time-wasting sites and focus on what truly …" at bounding box center [302, 265] width 433 height 182
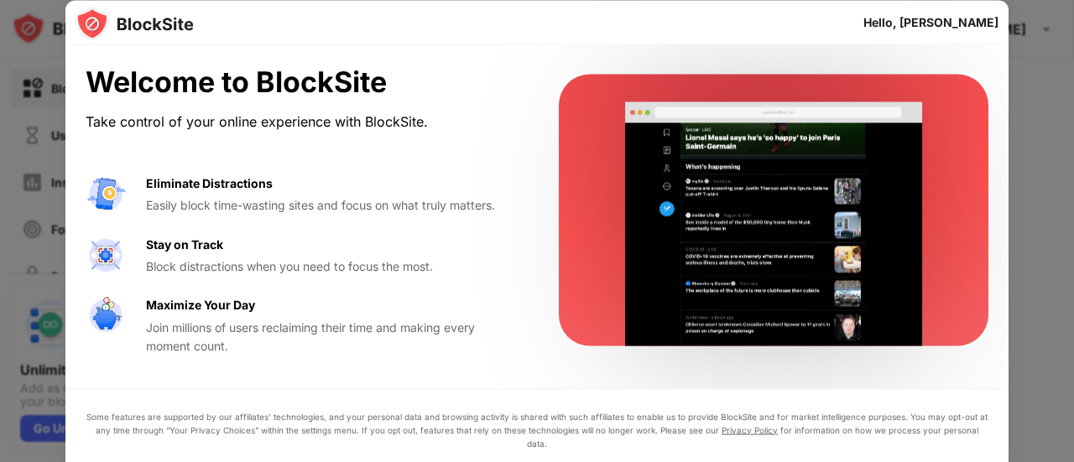
click at [33, 0] on div at bounding box center [537, 231] width 1074 height 462
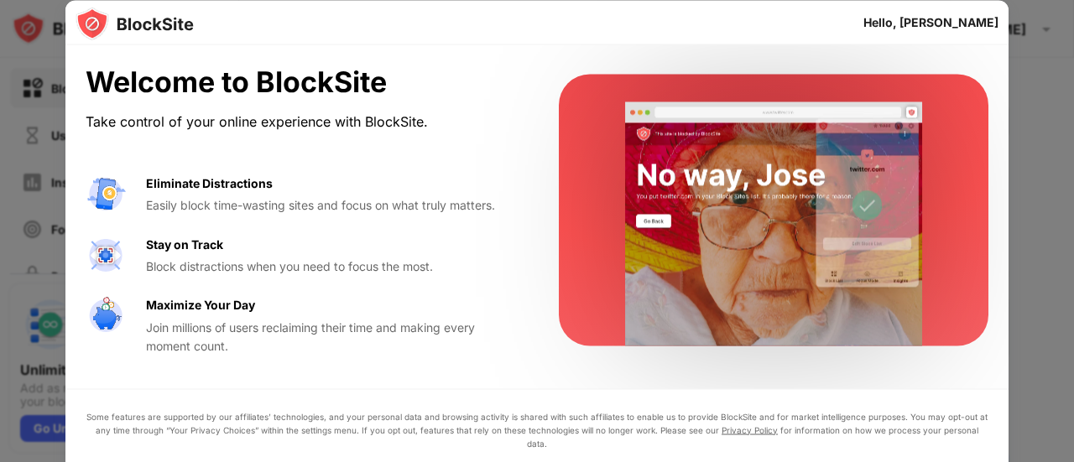
click at [250, 197] on div "Easily block time-wasting sites and focus on what truly matters." at bounding box center [332, 205] width 372 height 18
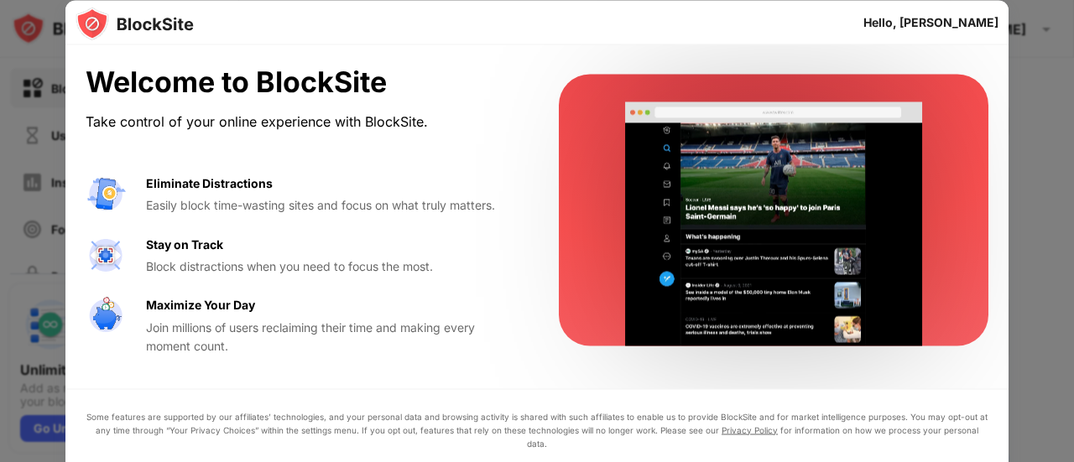
click at [250, 197] on div "Easily block time-wasting sites and focus on what truly matters." at bounding box center [332, 205] width 372 height 18
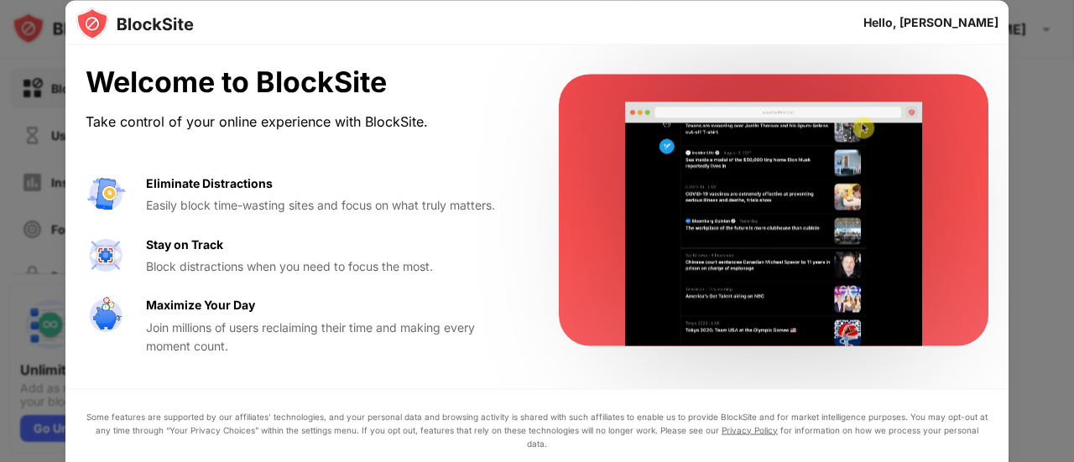
click at [252, 199] on div "Easily block time-wasting sites and focus on what truly matters." at bounding box center [332, 205] width 372 height 18
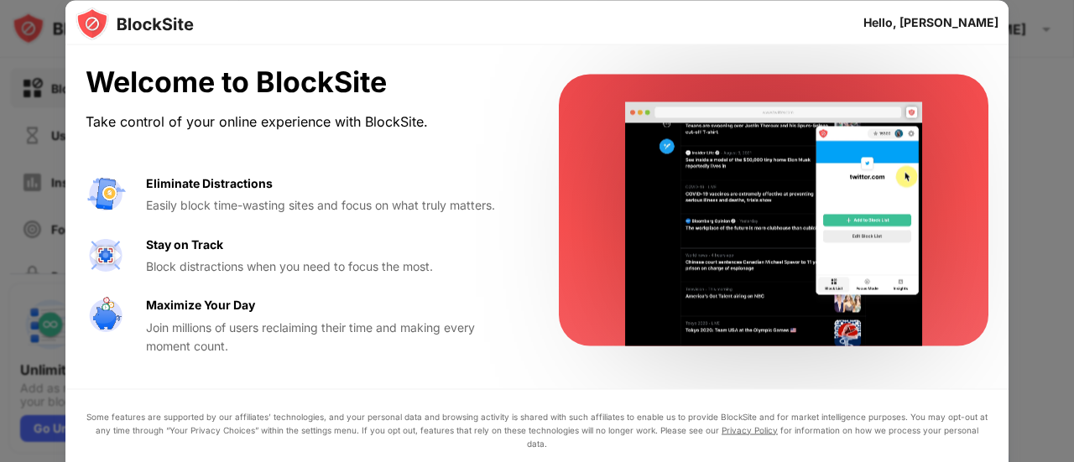
click at [247, 207] on div "Easily block time-wasting sites and focus on what truly matters." at bounding box center [332, 205] width 372 height 18
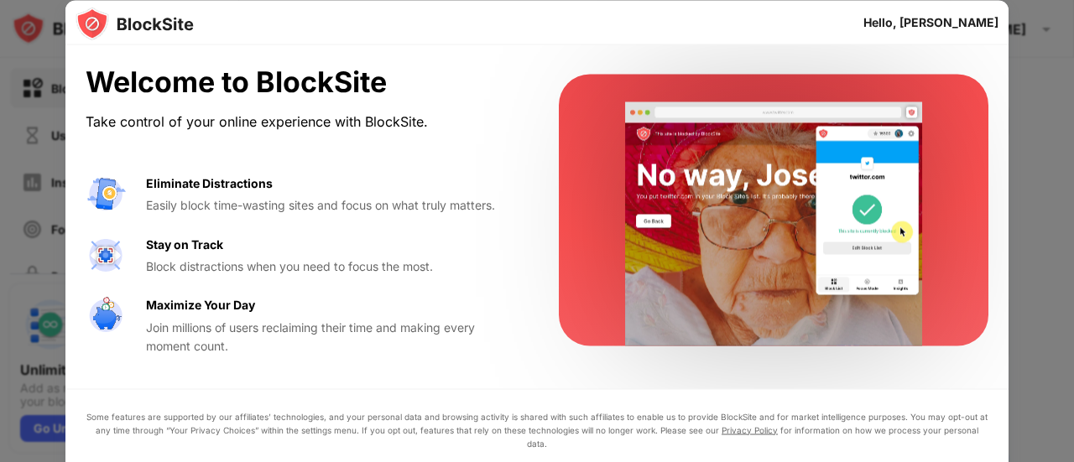
click at [241, 203] on div "Easily block time-wasting sites and focus on what truly matters." at bounding box center [332, 205] width 372 height 18
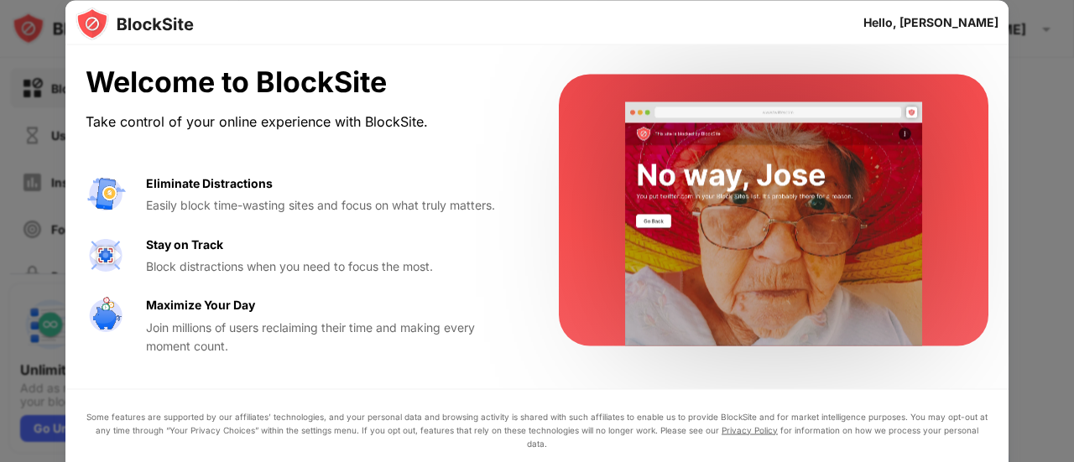
drag, startPoint x: 241, startPoint y: 204, endPoint x: 423, endPoint y: 179, distance: 183.8
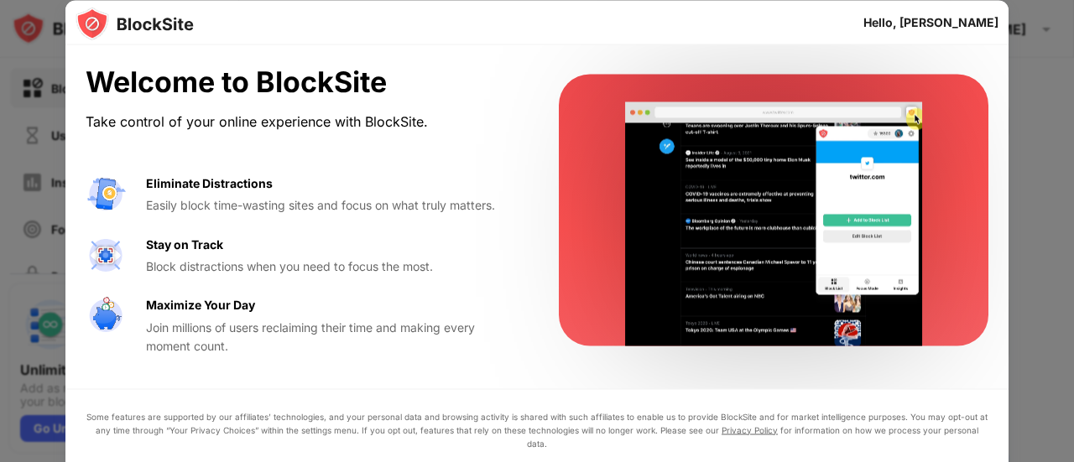
click at [240, 190] on div "Eliminate Distractions Easily block time-wasting sites and focus on what truly …" at bounding box center [332, 194] width 372 height 41
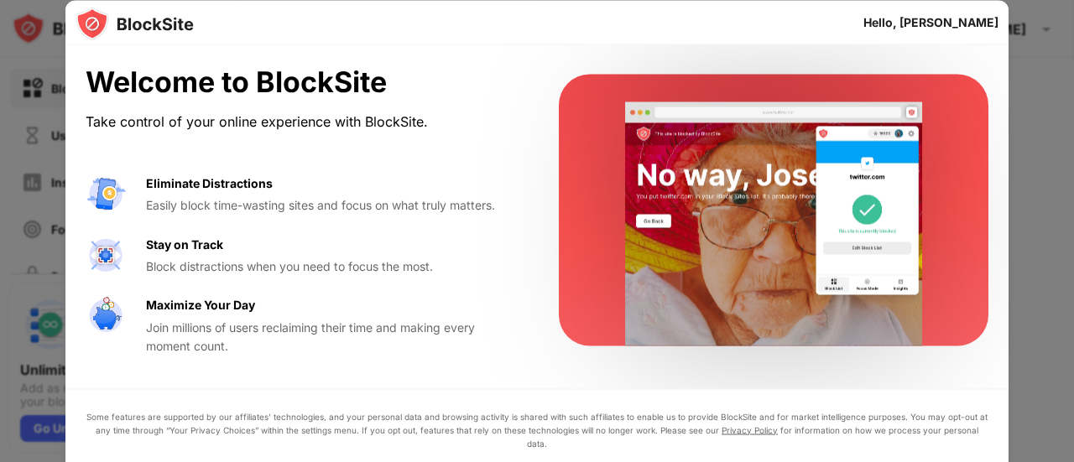
click at [588, 78] on div at bounding box center [773, 211] width 429 height 272
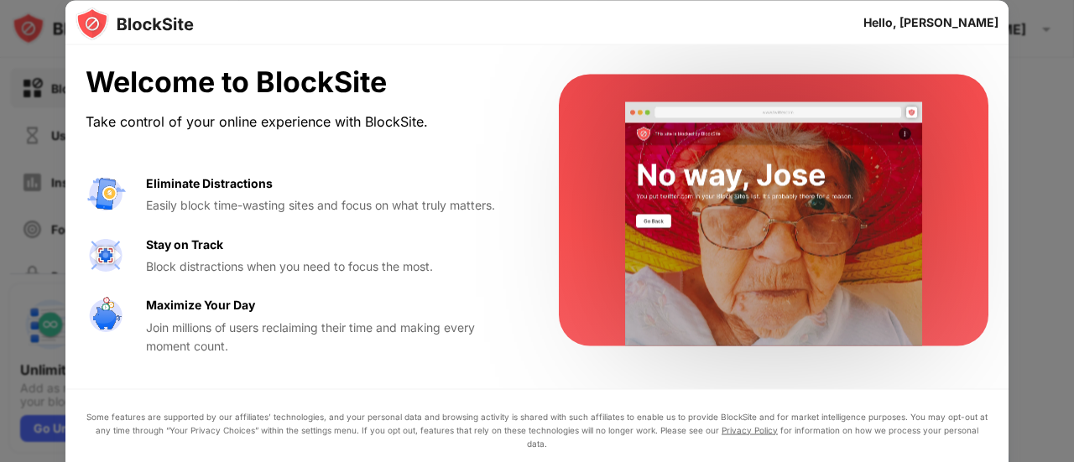
drag, startPoint x: 596, startPoint y: 81, endPoint x: 574, endPoint y: 114, distance: 39.8
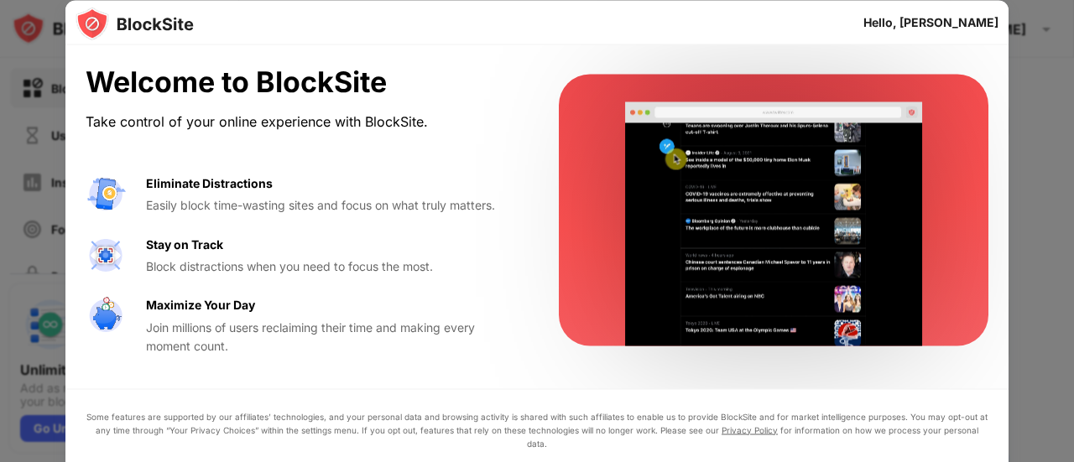
click at [595, 85] on div at bounding box center [773, 211] width 429 height 272
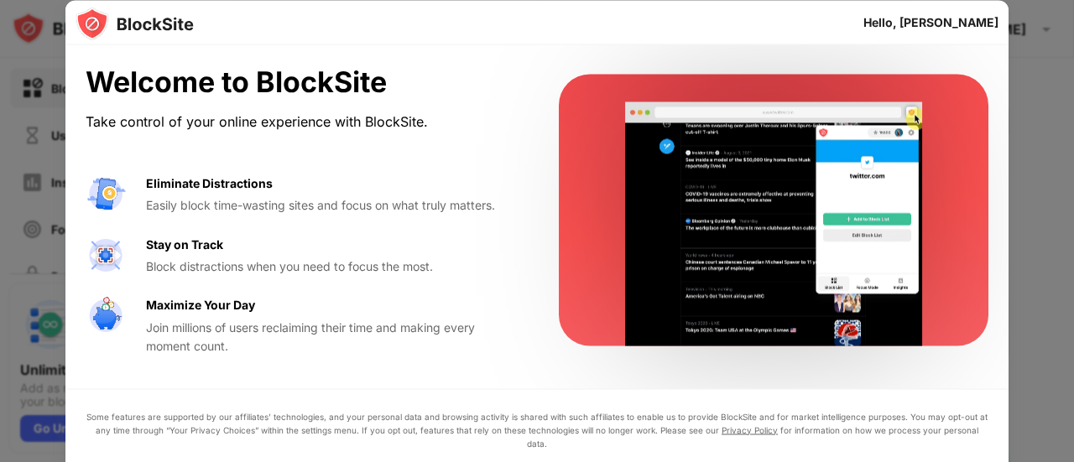
click at [466, 174] on div "Eliminate Distractions Easily block time-wasting sites and focus on what truly …" at bounding box center [332, 194] width 372 height 41
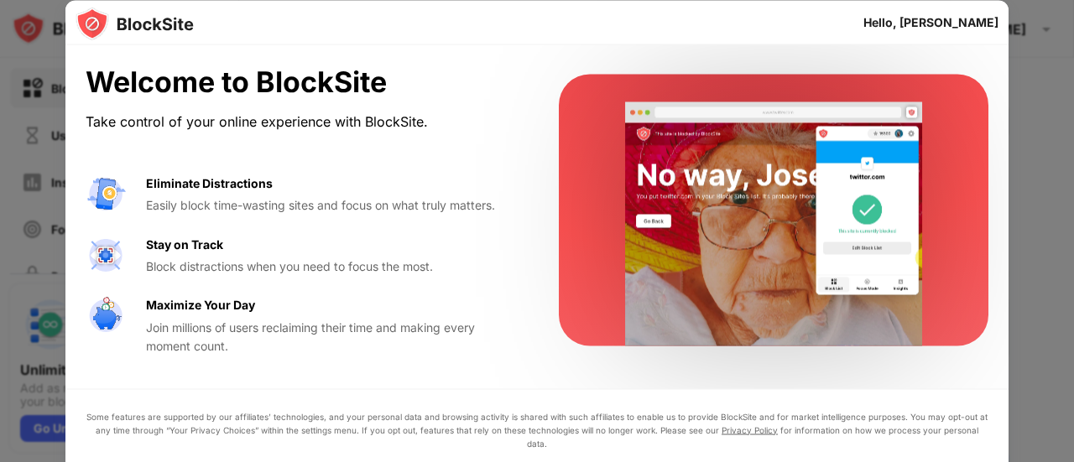
click at [531, 100] on div "Welcome to BlockSite Take control of your online experience with BlockSite. Eli…" at bounding box center [536, 210] width 943 height 330
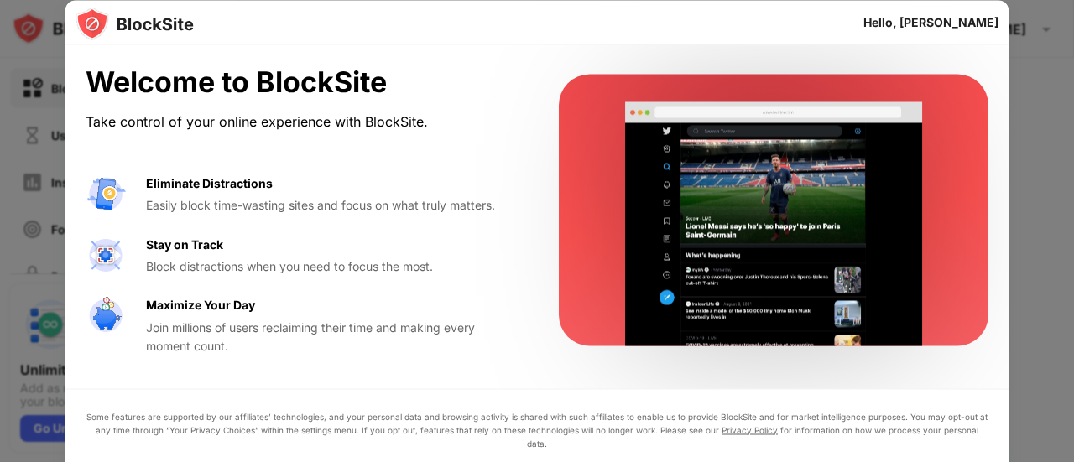
drag, startPoint x: 569, startPoint y: 416, endPoint x: 668, endPoint y: 296, distance: 155.5
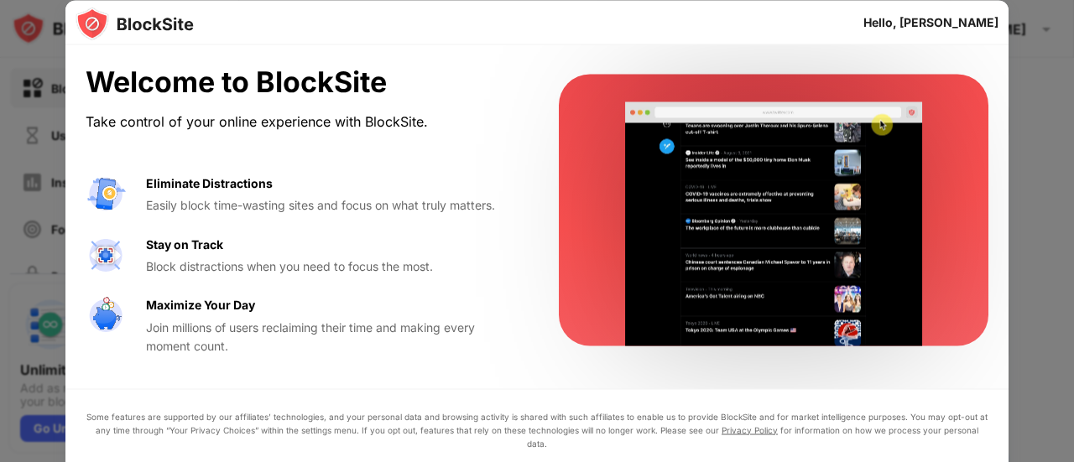
click at [569, 414] on div "Some features are supported by our affiliates’ technologies, and your personal …" at bounding box center [536, 462] width 943 height 148
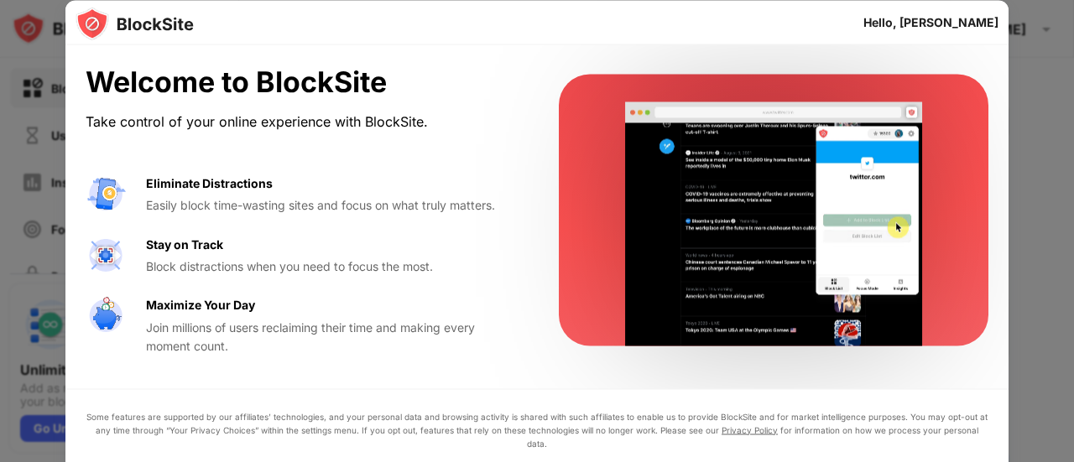
click at [689, 338] on video at bounding box center [773, 224] width 343 height 244
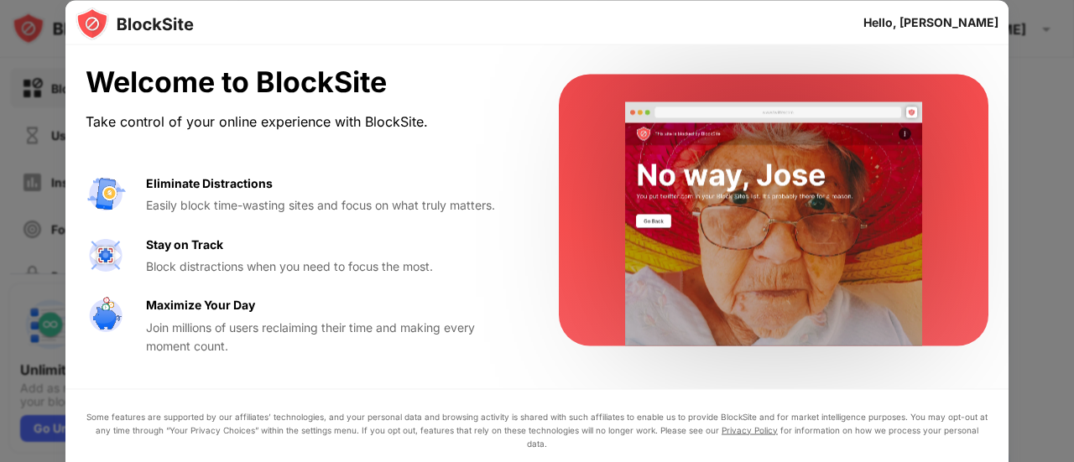
click at [841, 186] on video at bounding box center [773, 224] width 343 height 244
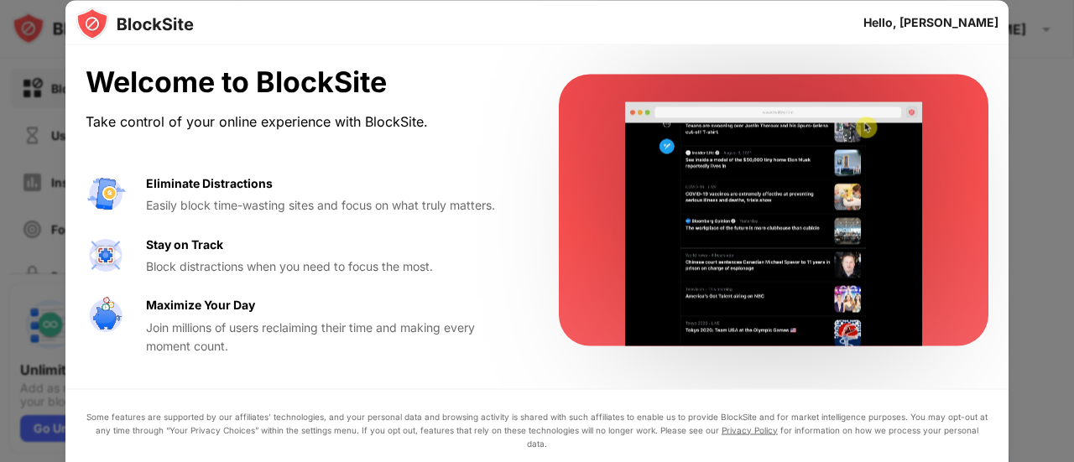
click at [101, 18] on img at bounding box center [134, 24] width 118 height 34
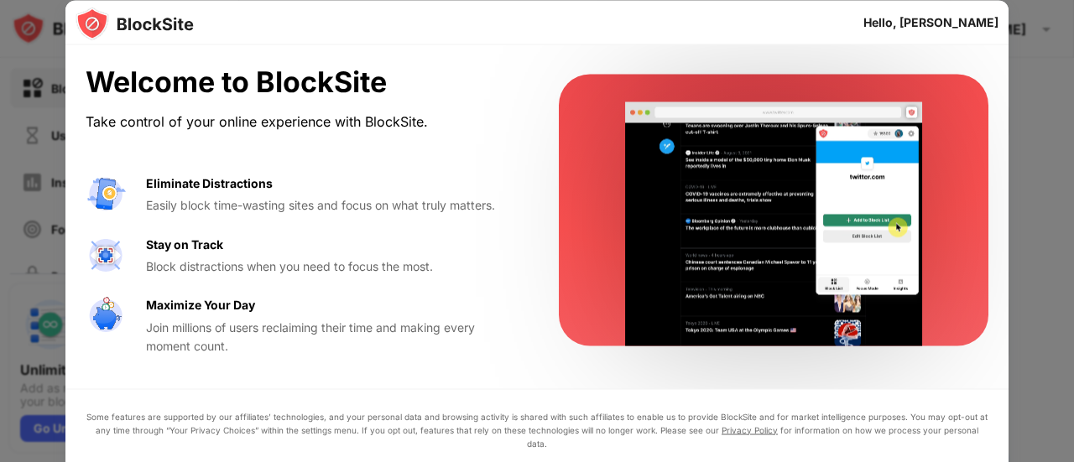
click at [933, 28] on div "Hello, [PERSON_NAME]" at bounding box center [930, 21] width 135 height 13
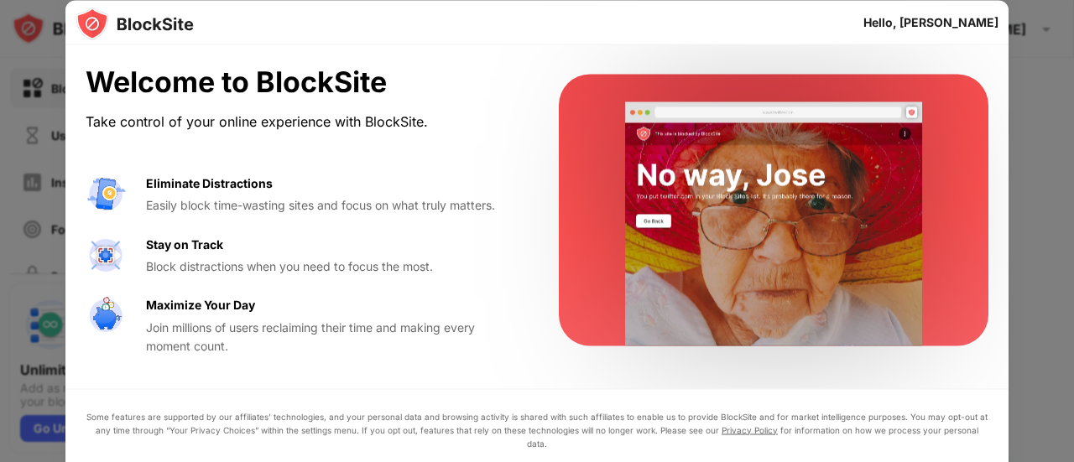
click at [932, 28] on div "Hello, [PERSON_NAME]" at bounding box center [930, 21] width 135 height 13
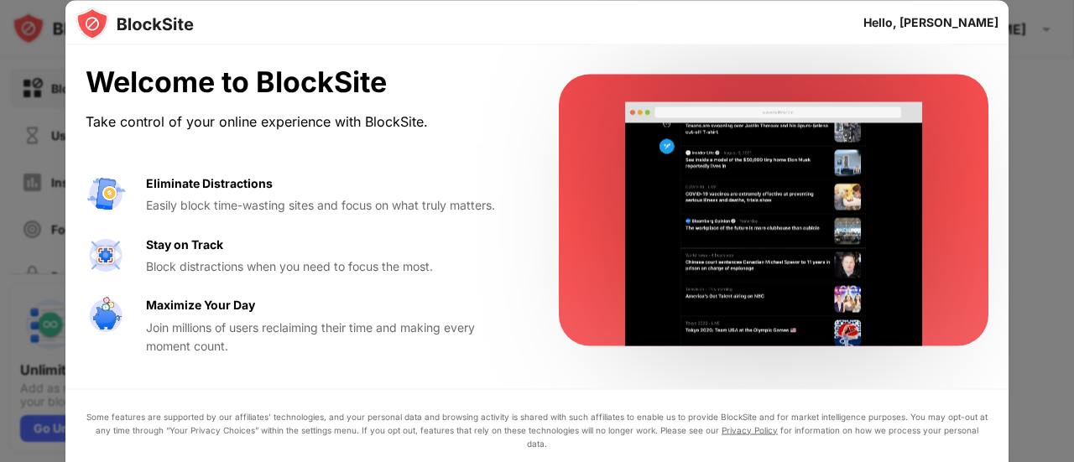
click at [929, 24] on div "Hello, [PERSON_NAME]" at bounding box center [930, 21] width 135 height 13
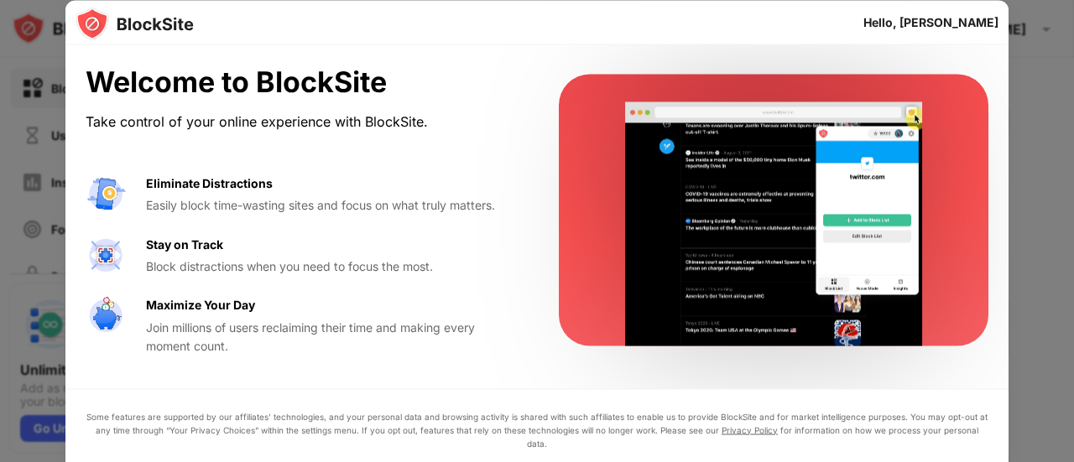
drag, startPoint x: 929, startPoint y: 24, endPoint x: 892, endPoint y: -22, distance: 59.6
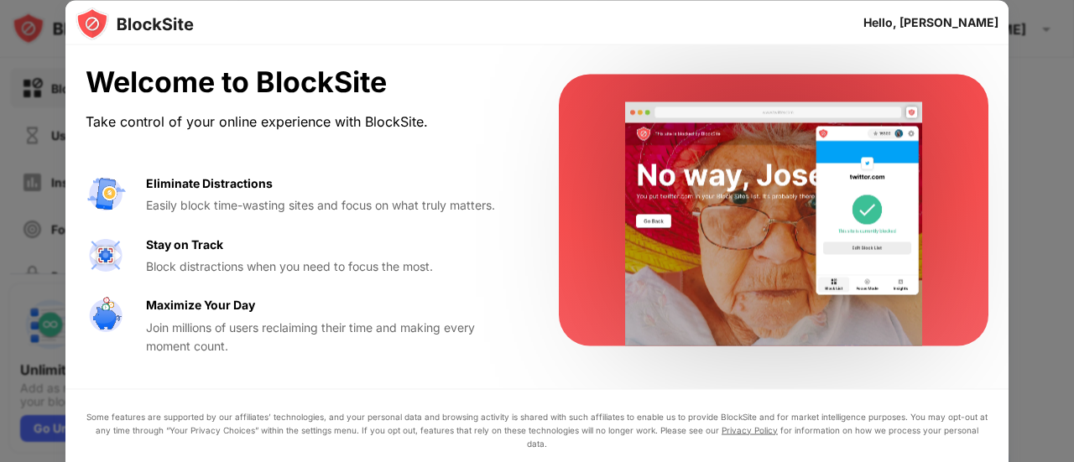
click at [892, 0] on html "Block Sites Usage Limit Insights Focus Mode Password Protection Custom Block Pa…" at bounding box center [537, 231] width 1074 height 462
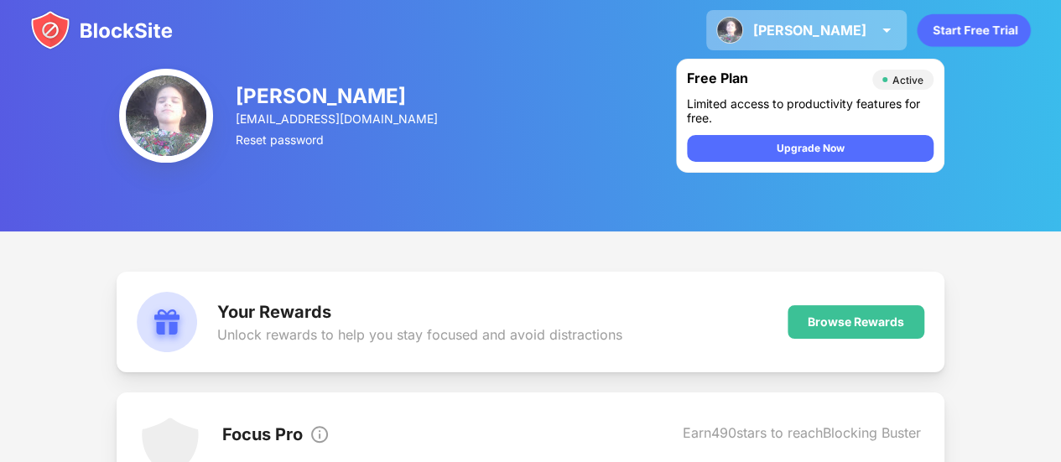
click at [743, 32] on img at bounding box center [729, 30] width 27 height 27
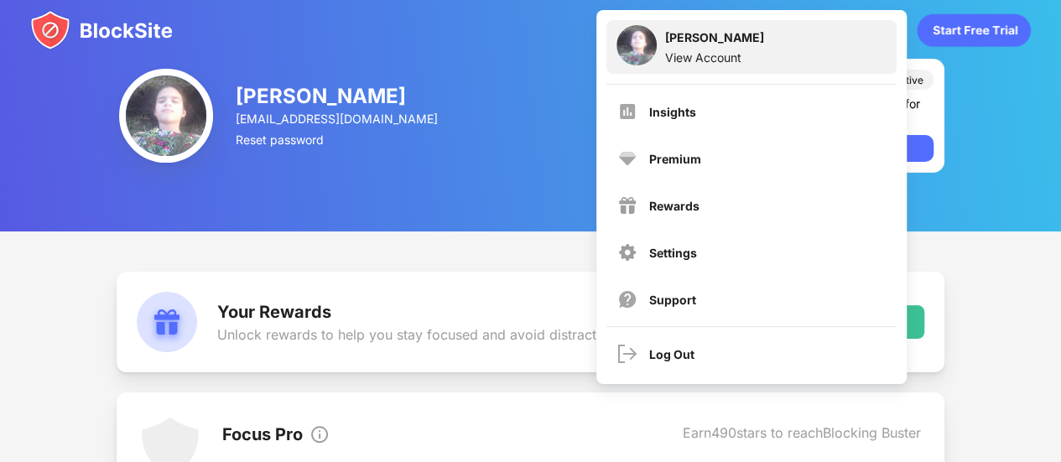
click at [722, 61] on div "View Account" at bounding box center [714, 57] width 99 height 14
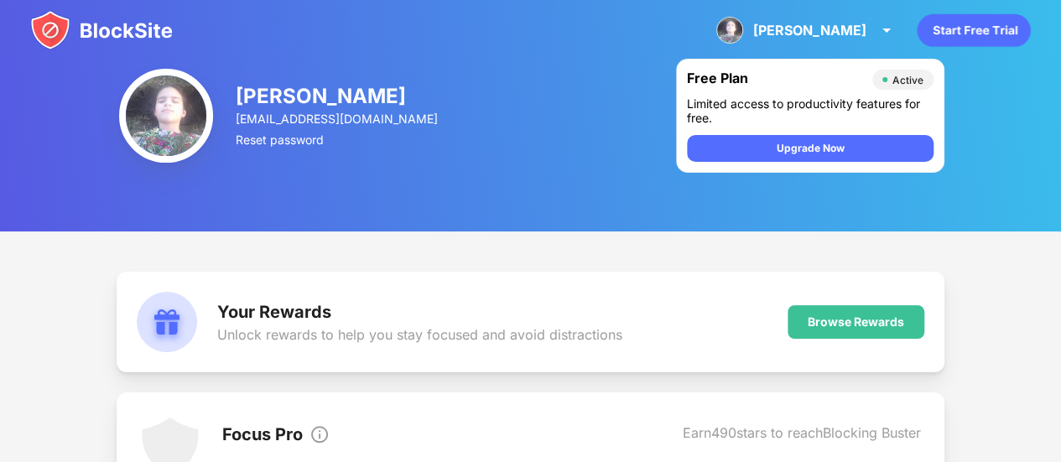
click at [65, 39] on img at bounding box center [101, 30] width 143 height 40
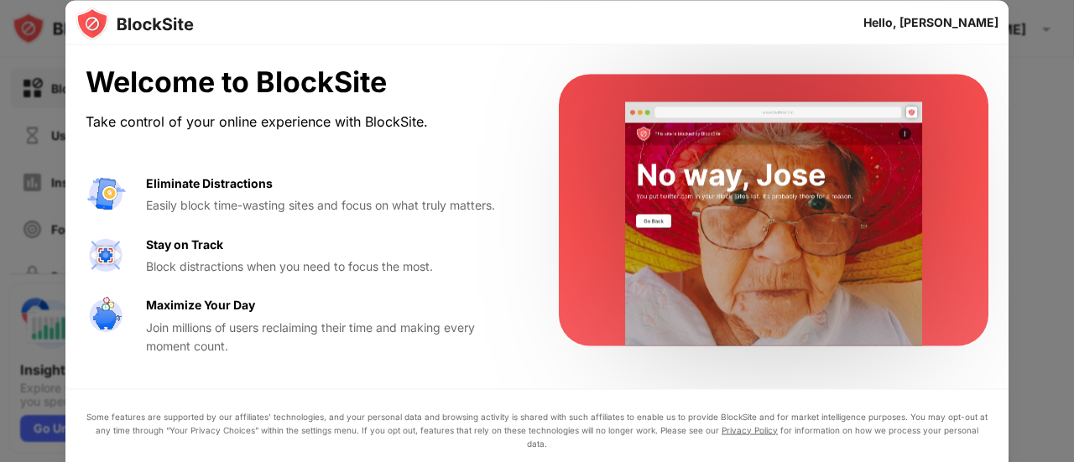
click at [515, 222] on div "Eliminate Distractions Easily block time-wasting sites and focus on what truly …" at bounding box center [302, 265] width 433 height 182
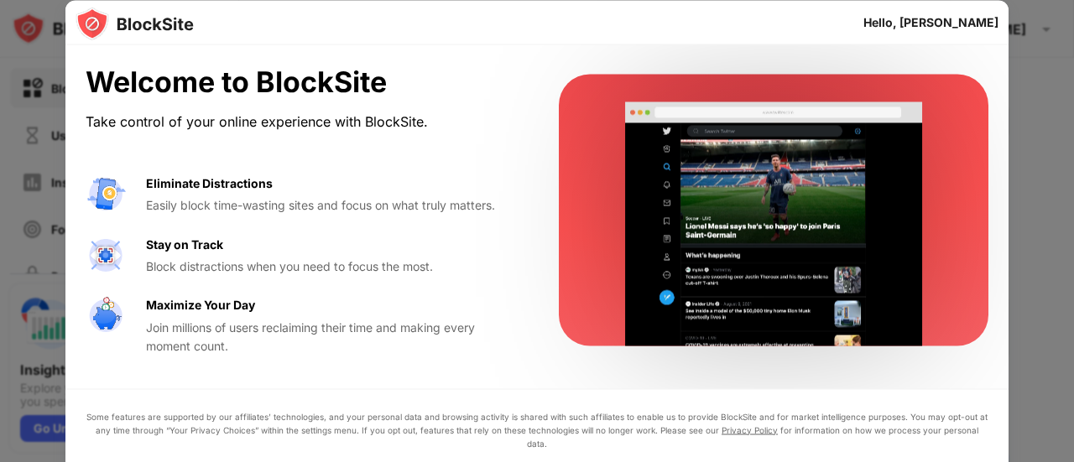
click at [549, 214] on div "Welcome to BlockSite Take control of your online experience with BlockSite. Eli…" at bounding box center [536, 210] width 943 height 330
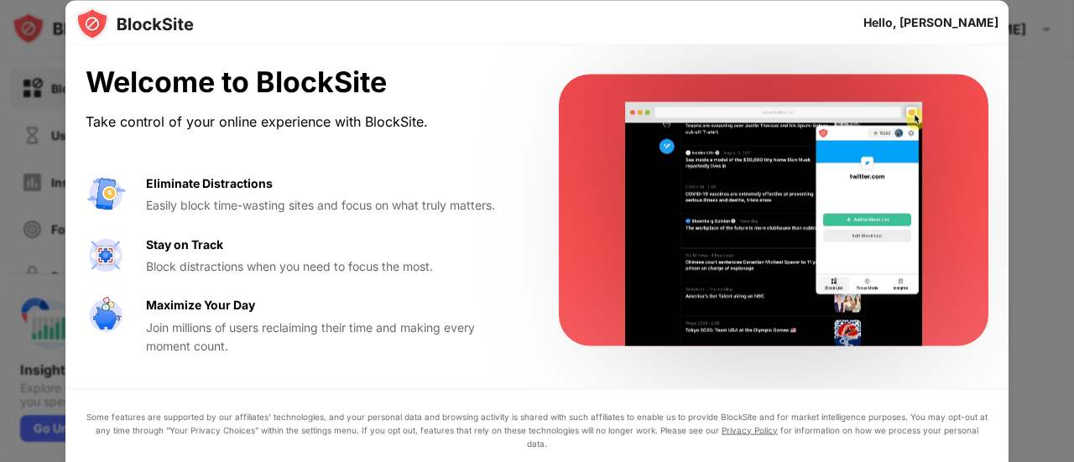
click at [148, 248] on div "Stay on Track" at bounding box center [184, 244] width 77 height 18
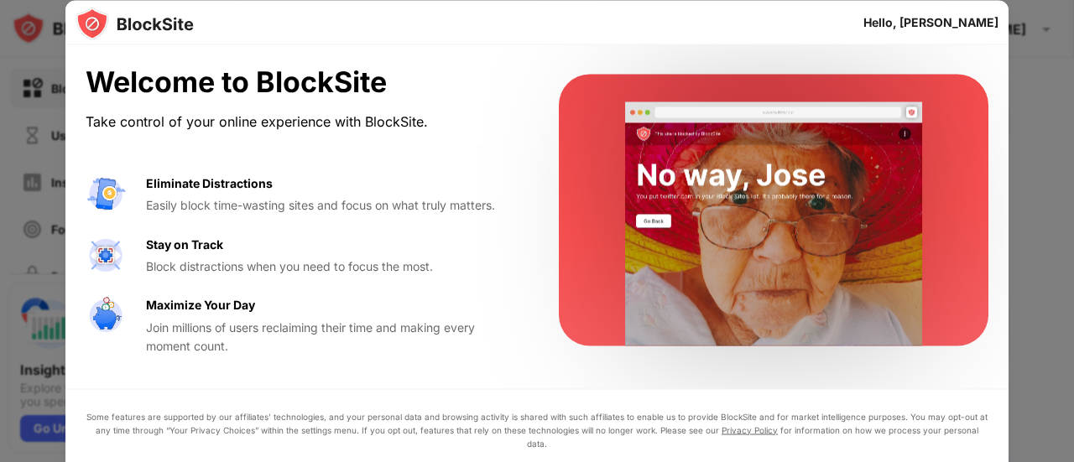
click at [129, 39] on img at bounding box center [134, 24] width 118 height 34
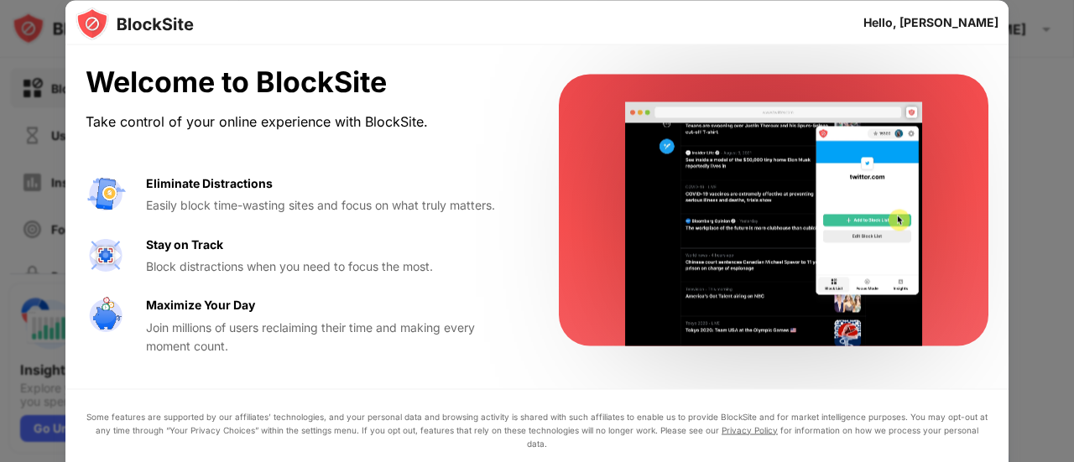
click at [131, 138] on div "Welcome to BlockSite Take control of your online experience with BlockSite. Eli…" at bounding box center [302, 210] width 433 height 290
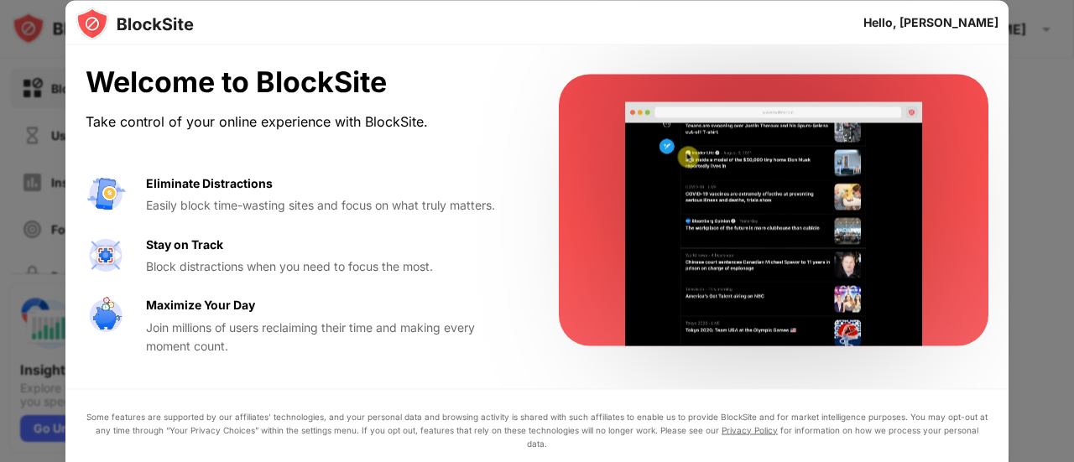
click at [0, 184] on div at bounding box center [537, 231] width 1074 height 462
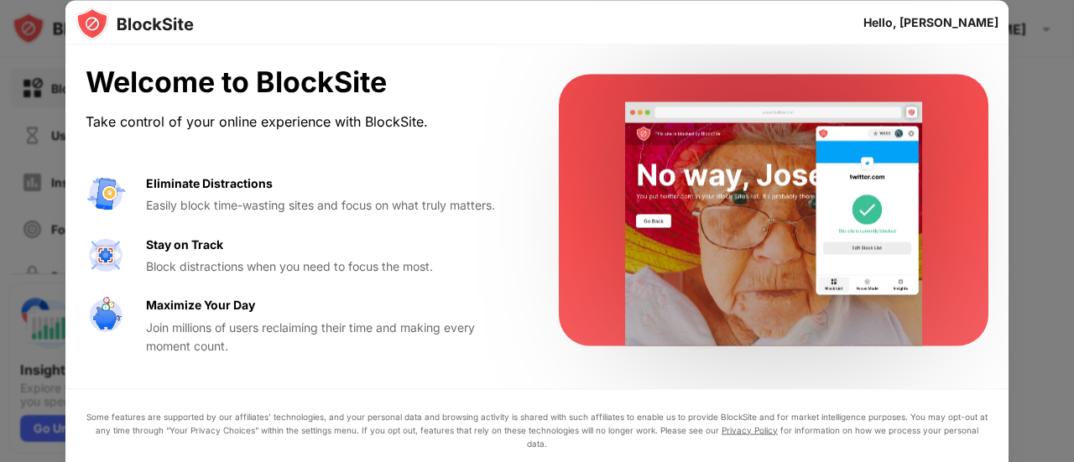
click at [985, 42] on div "Hello, [PERSON_NAME]" at bounding box center [536, 22] width 943 height 45
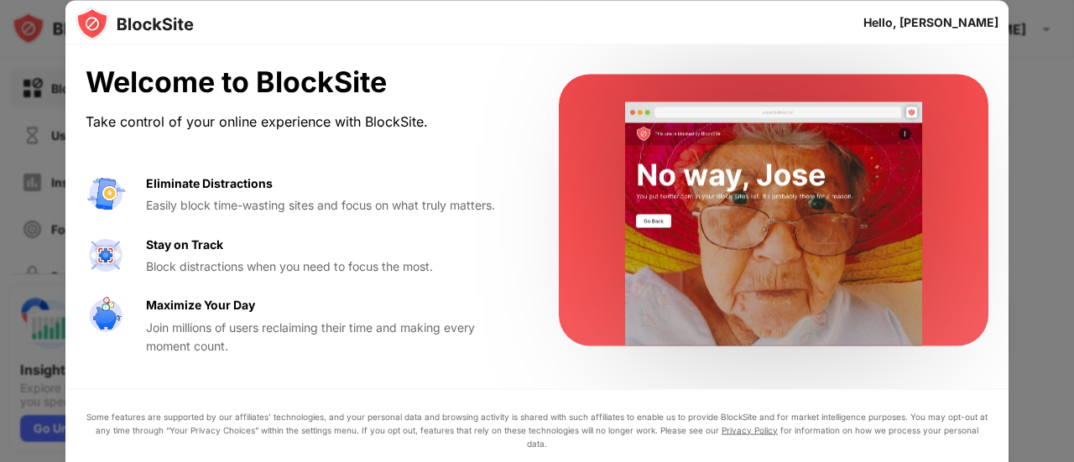
click at [996, 45] on div "Welcome to BlockSite Take control of your online experience with BlockSite. Eli…" at bounding box center [536, 210] width 943 height 330
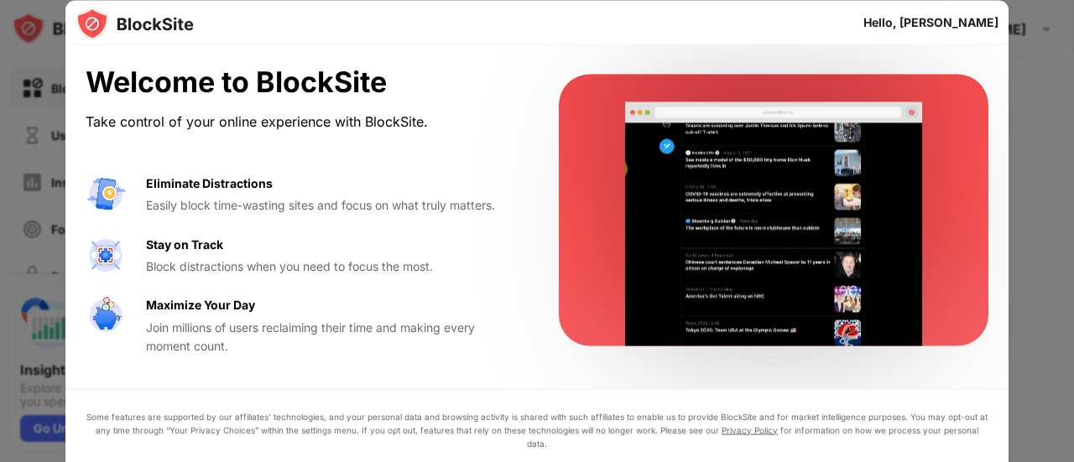
click at [1073, 315] on div at bounding box center [537, 231] width 1074 height 462
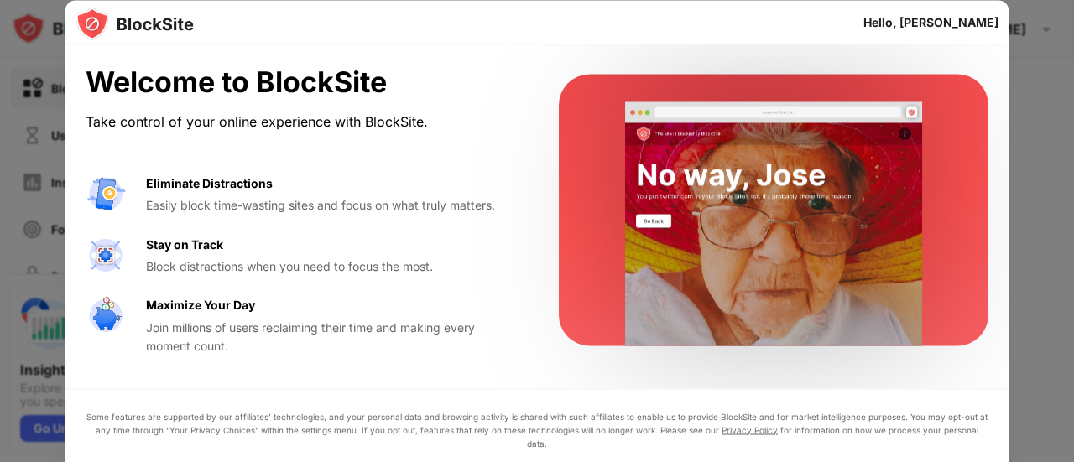
drag, startPoint x: 1073, startPoint y: 315, endPoint x: 1044, endPoint y: 330, distance: 33.0
click at [1072, 315] on div at bounding box center [537, 231] width 1074 height 462
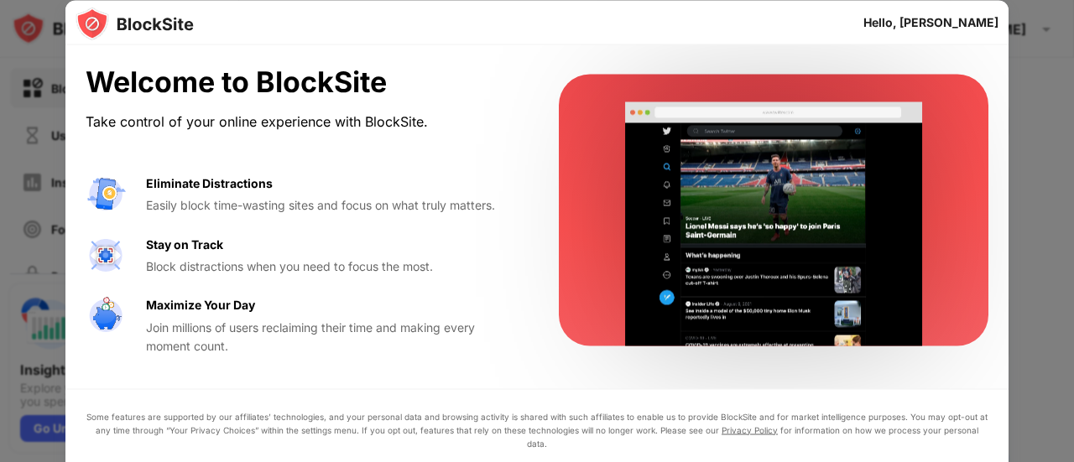
drag, startPoint x: 233, startPoint y: 424, endPoint x: 648, endPoint y: 405, distance: 414.8
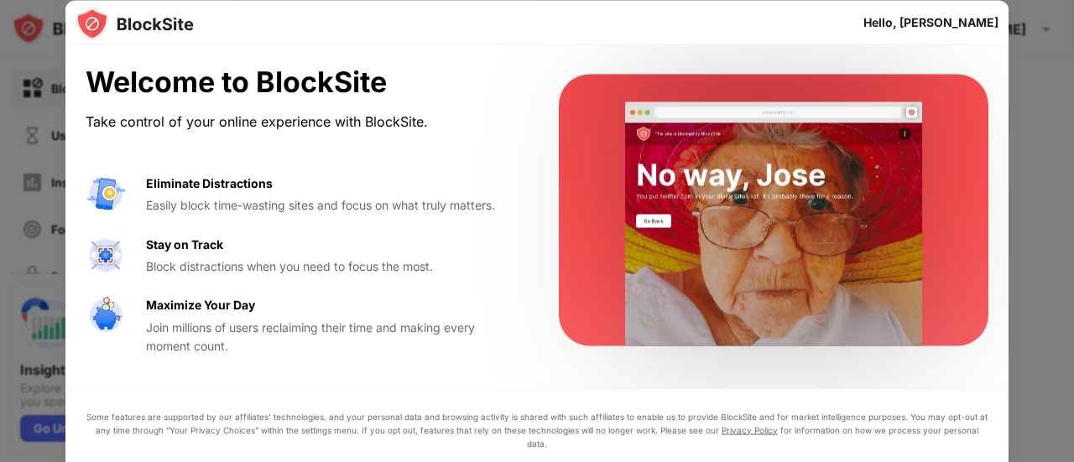
click at [648, 405] on div "Some features are supported by our affiliates’ technologies, and your personal …" at bounding box center [536, 462] width 943 height 148
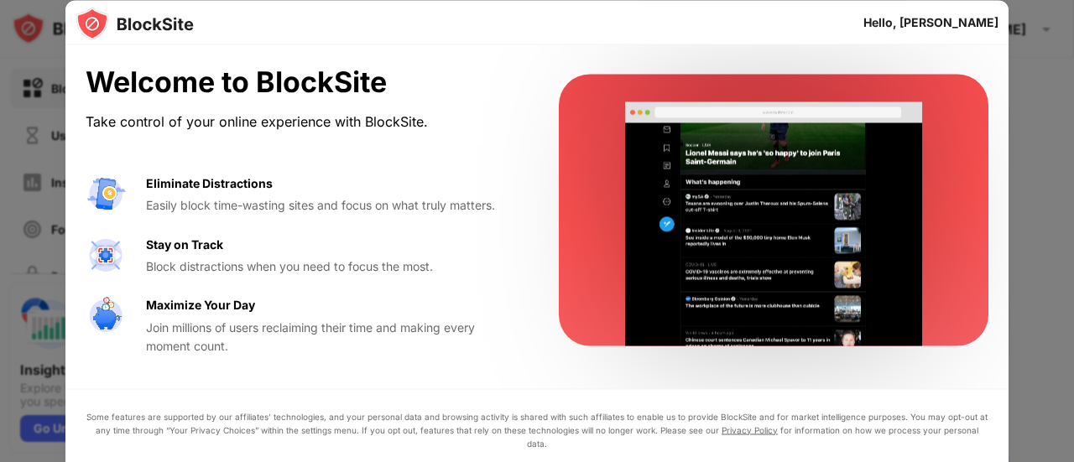
click at [1027, 259] on div at bounding box center [537, 231] width 1074 height 462
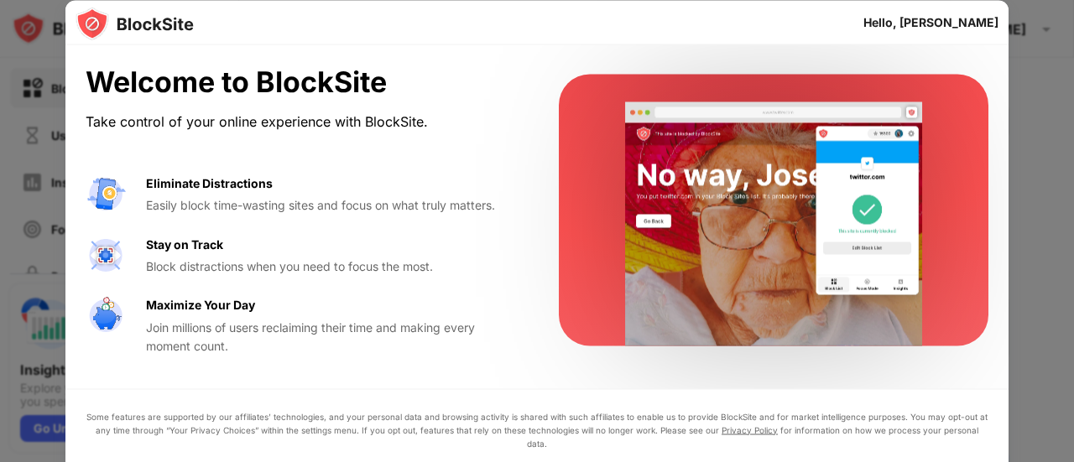
drag, startPoint x: 951, startPoint y: 24, endPoint x: 859, endPoint y: 25, distance: 92.3
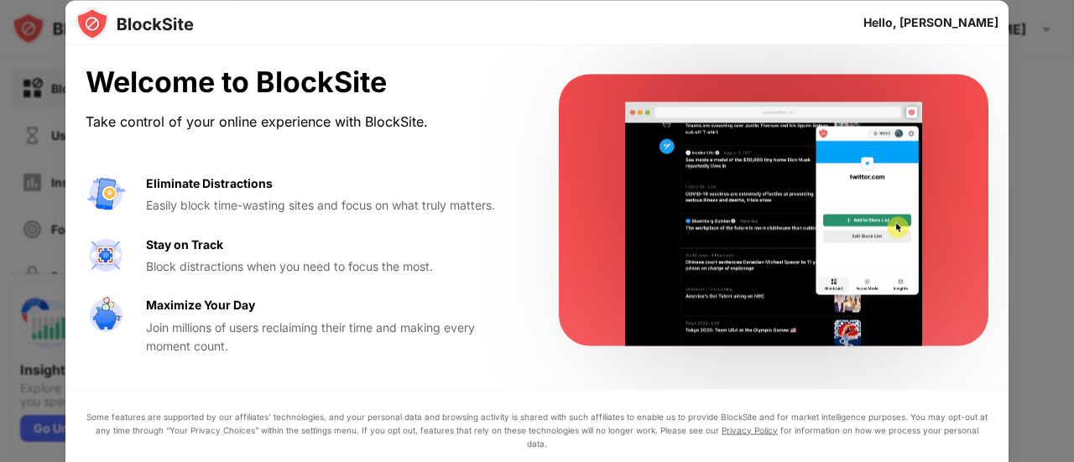
click at [954, 25] on div "Hello, [PERSON_NAME]" at bounding box center [930, 21] width 135 height 13
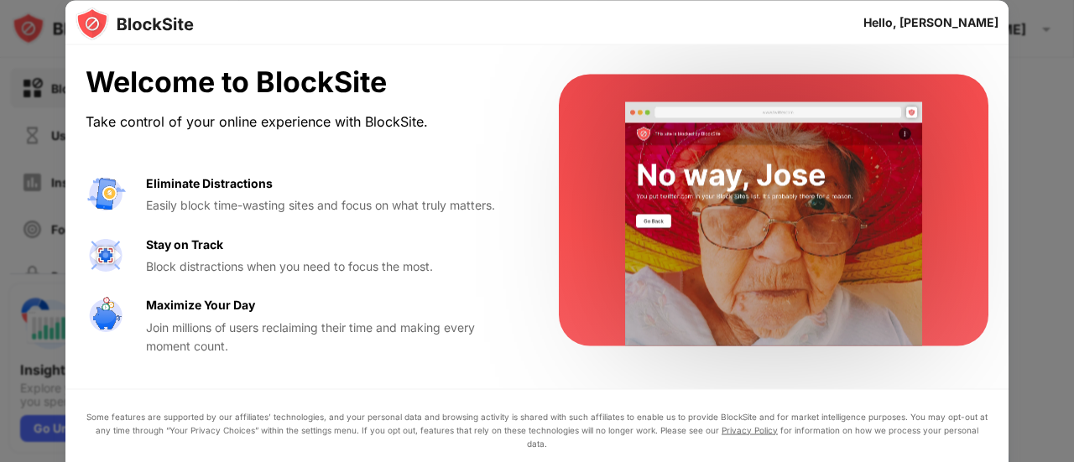
click at [201, 275] on div "Block distractions when you need to focus the most." at bounding box center [332, 266] width 372 height 18
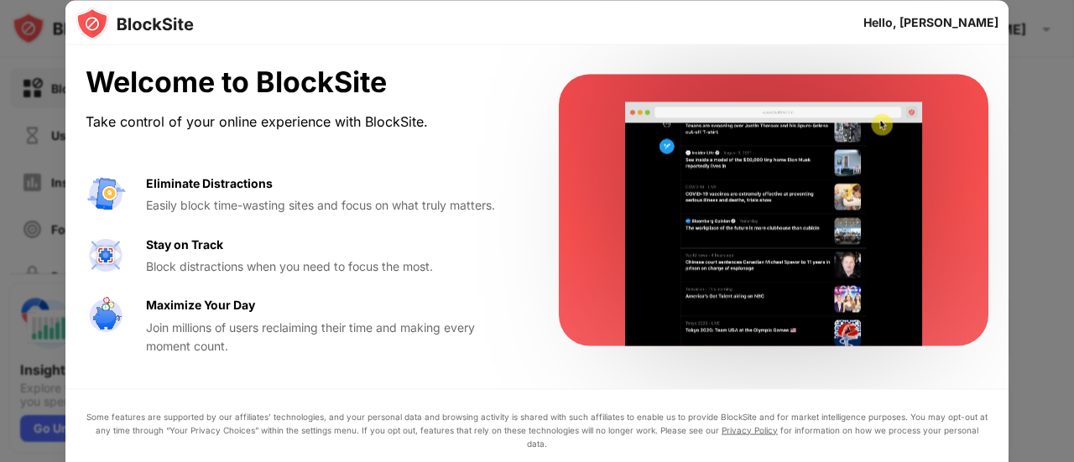
drag, startPoint x: 133, startPoint y: 306, endPoint x: 634, endPoint y: 428, distance: 516.2
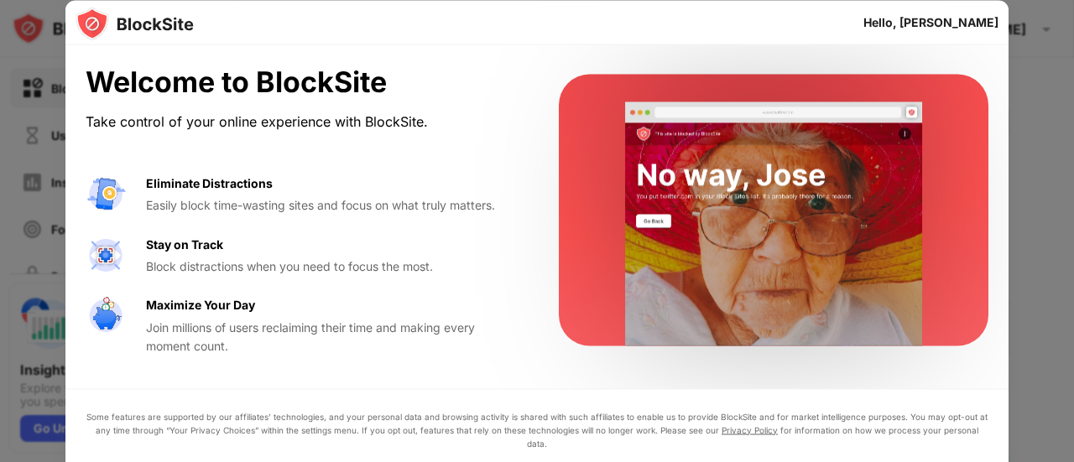
click at [731, 445] on div "Welcome to BlockSite Take control of your online experience with BlockSite. Eli…" at bounding box center [536, 291] width 943 height 492
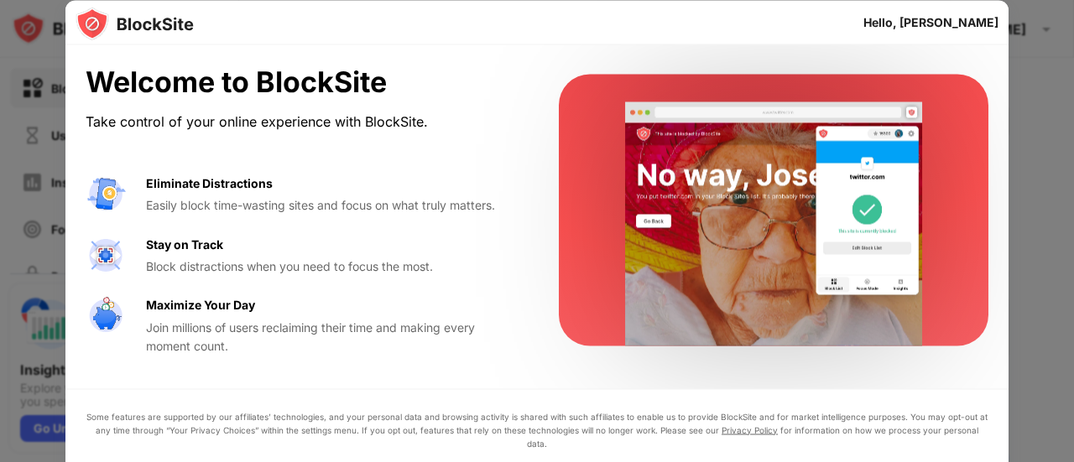
click at [931, 301] on video at bounding box center [773, 224] width 343 height 244
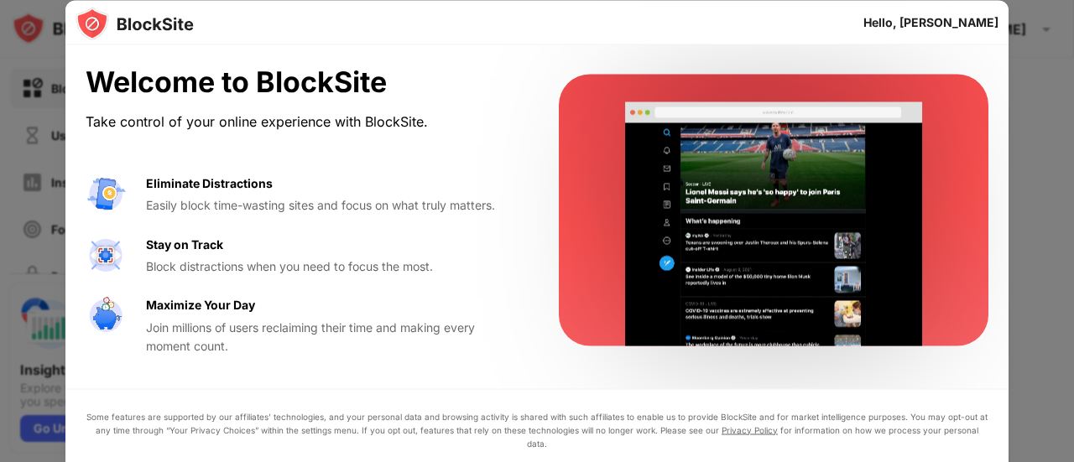
click at [1045, 278] on div at bounding box center [537, 231] width 1074 height 462
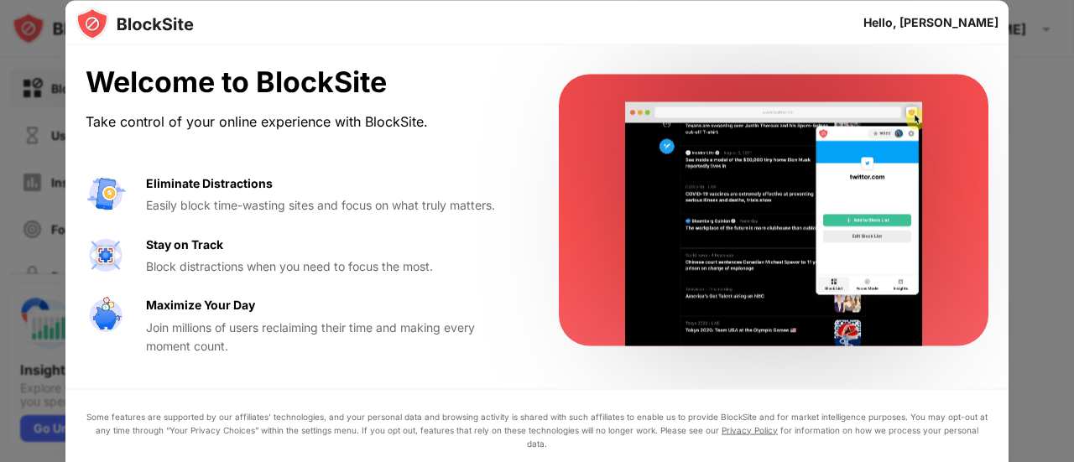
drag, startPoint x: 1040, startPoint y: 274, endPoint x: 1044, endPoint y: 258, distance: 16.5
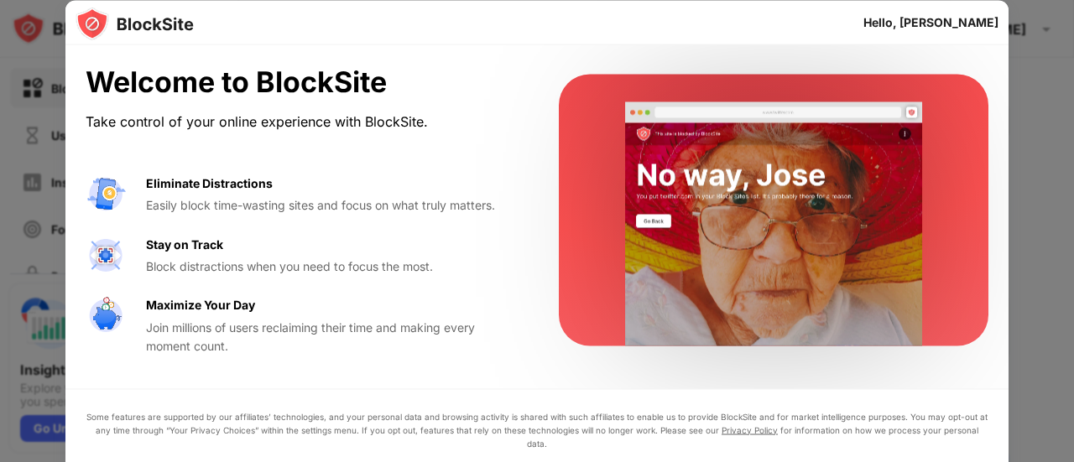
click at [1045, 263] on div at bounding box center [537, 231] width 1074 height 462
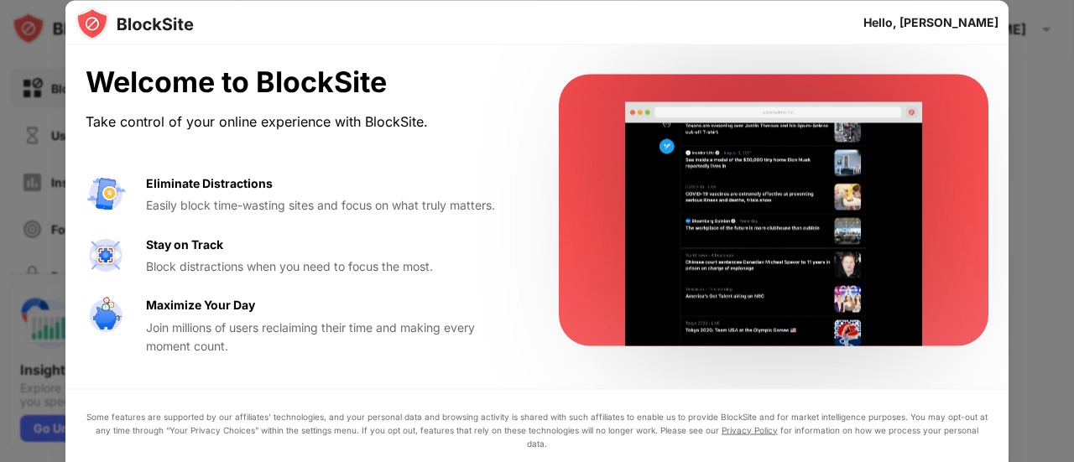
click at [138, 172] on div "Welcome to BlockSite Take control of your online experience with BlockSite. Eli…" at bounding box center [302, 210] width 433 height 290
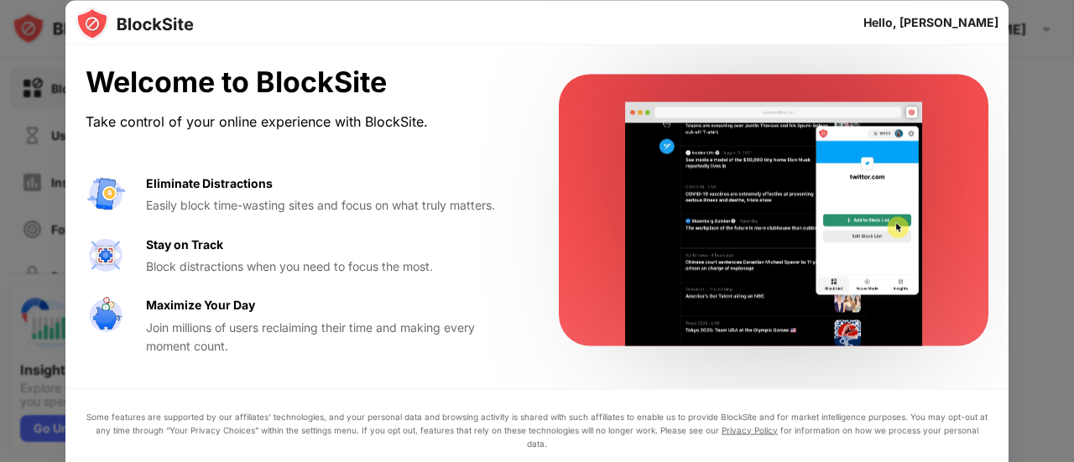
click at [18, 148] on div at bounding box center [537, 231] width 1074 height 462
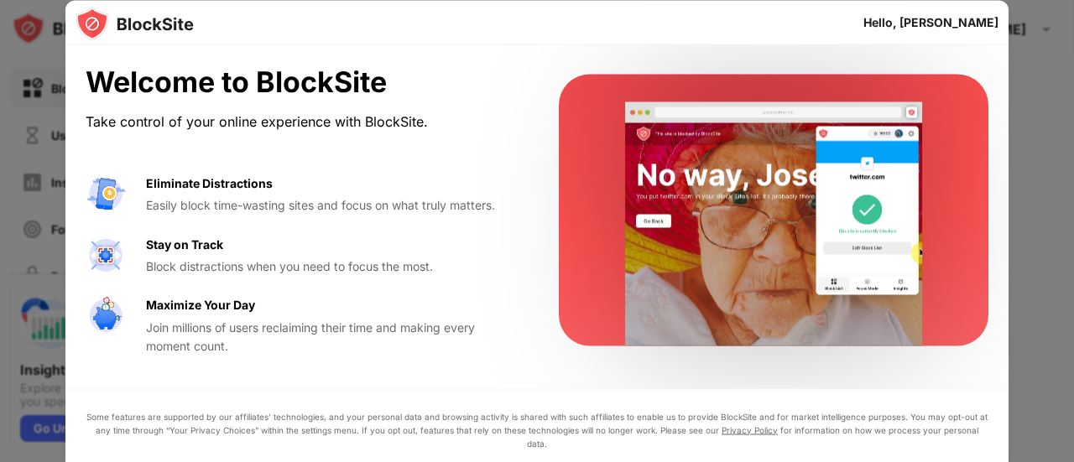
click at [322, 140] on div "Welcome to BlockSite Take control of your online experience with BlockSite. Eli…" at bounding box center [302, 210] width 433 height 290
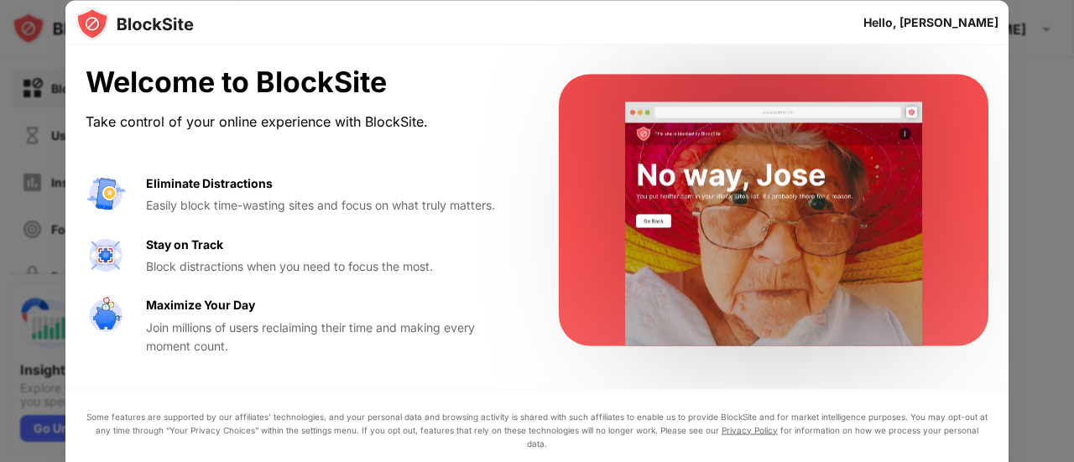
click at [0, 24] on div at bounding box center [537, 231] width 1074 height 462
click at [0, 23] on div at bounding box center [537, 231] width 1074 height 462
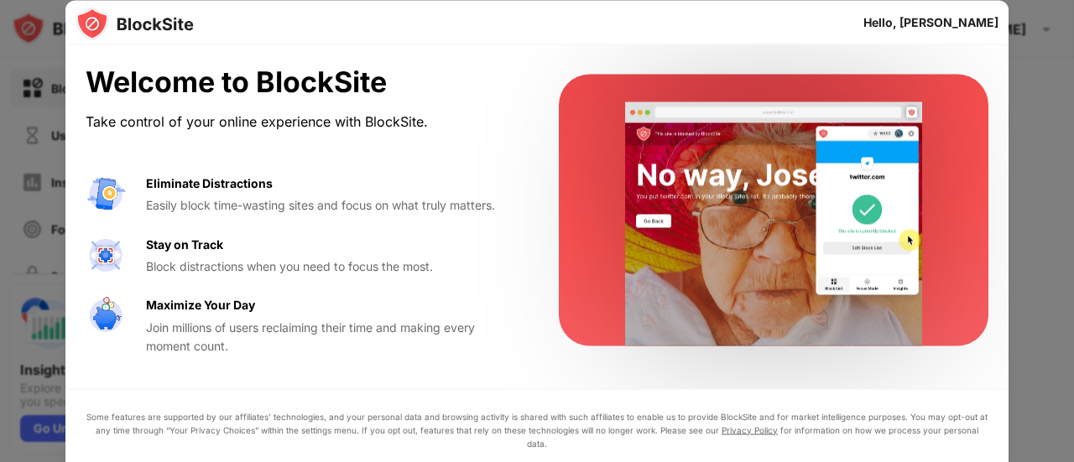
drag, startPoint x: 0, startPoint y: 21, endPoint x: 0, endPoint y: 9, distance: 11.7
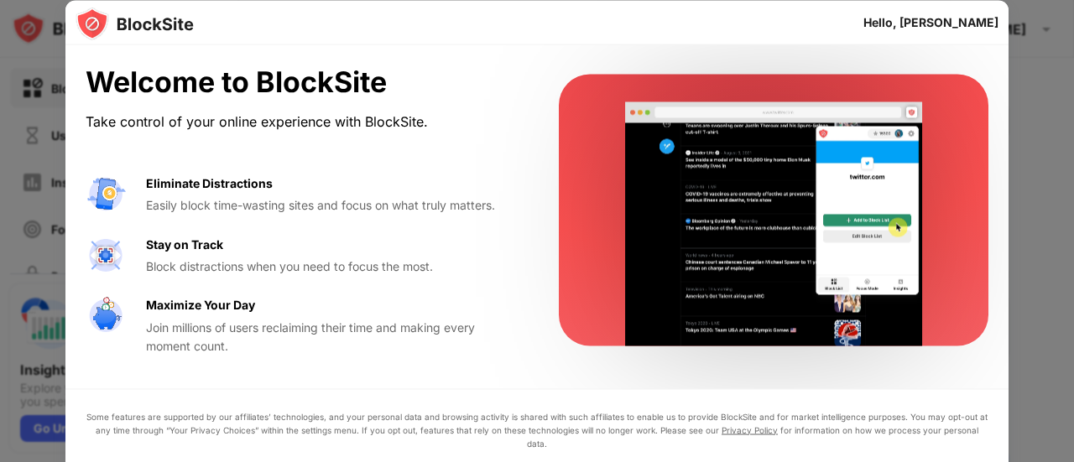
click at [0, 11] on div at bounding box center [537, 231] width 1074 height 462
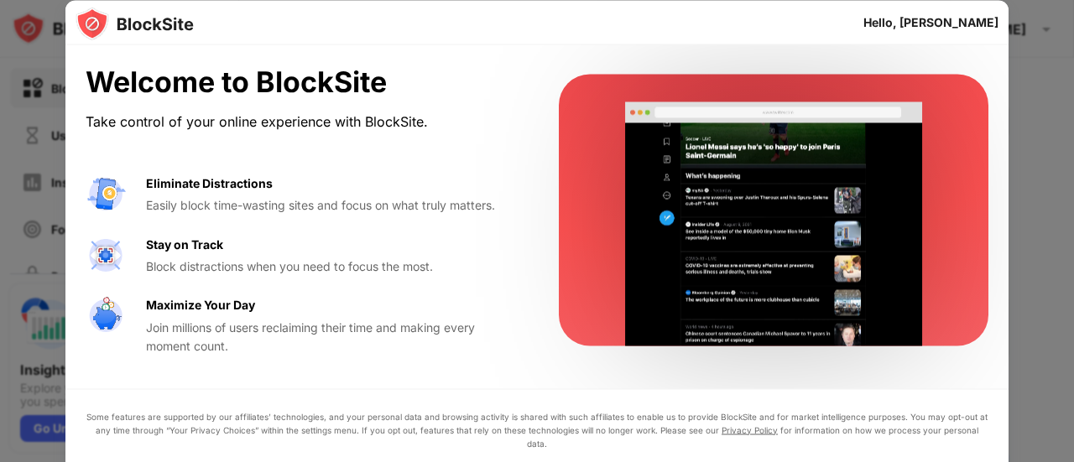
click at [0, 8] on div at bounding box center [537, 231] width 1074 height 462
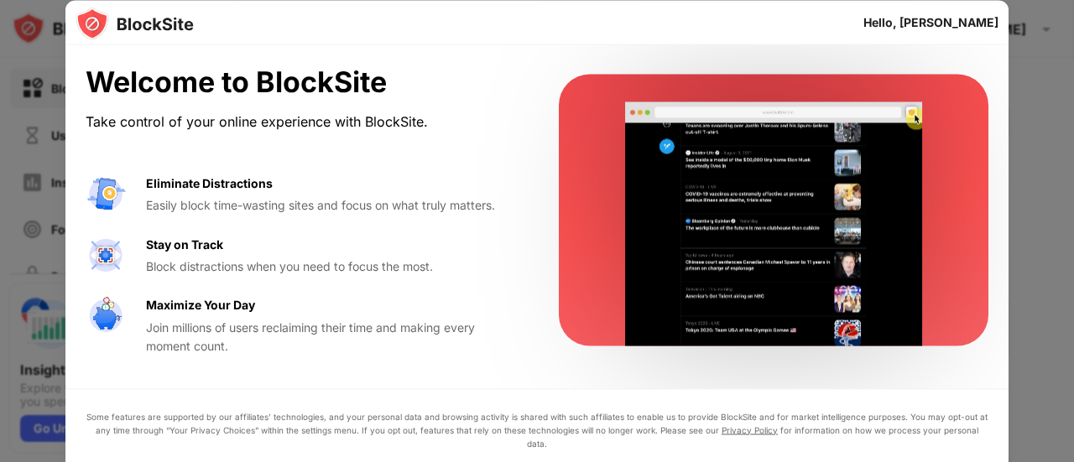
click at [1072, 200] on div at bounding box center [537, 231] width 1074 height 462
drag, startPoint x: 1072, startPoint y: 200, endPoint x: 1055, endPoint y: 202, distance: 16.9
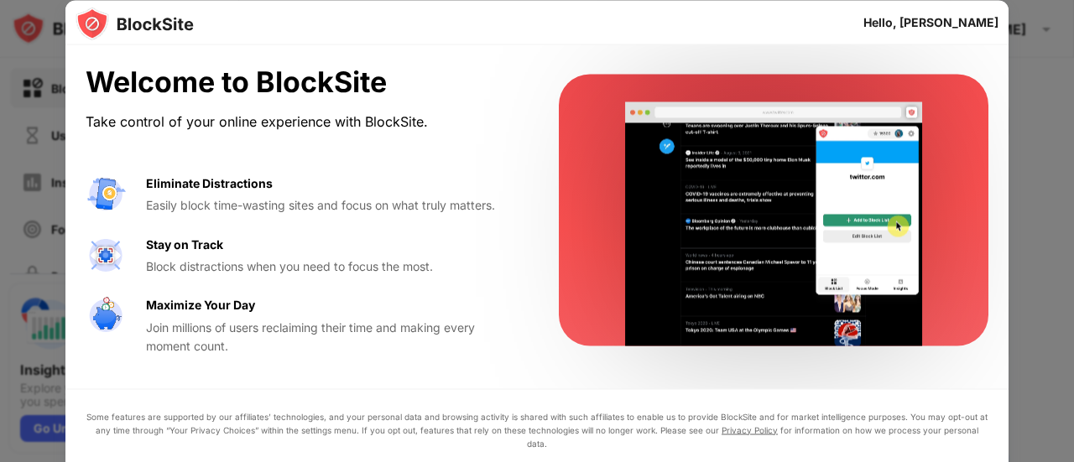
click at [1070, 199] on div at bounding box center [537, 231] width 1074 height 462
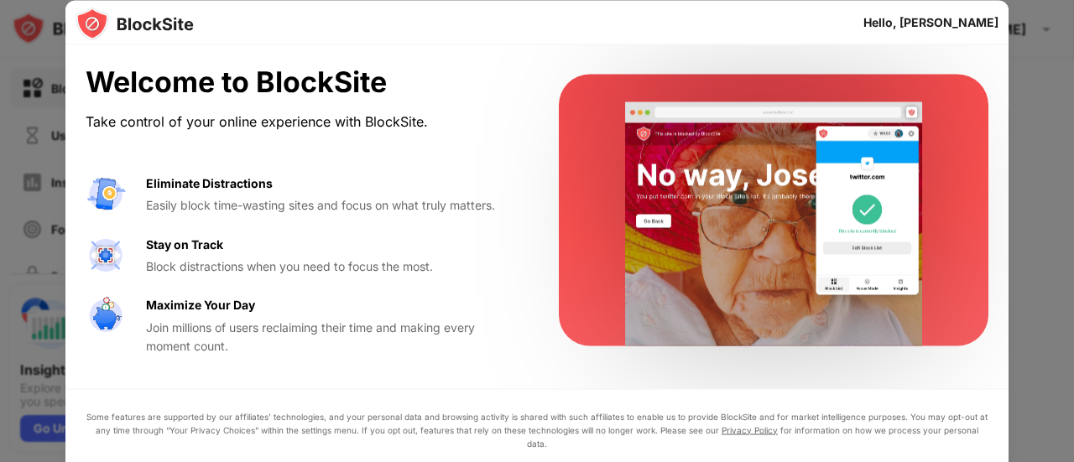
click at [584, 204] on div at bounding box center [773, 211] width 429 height 272
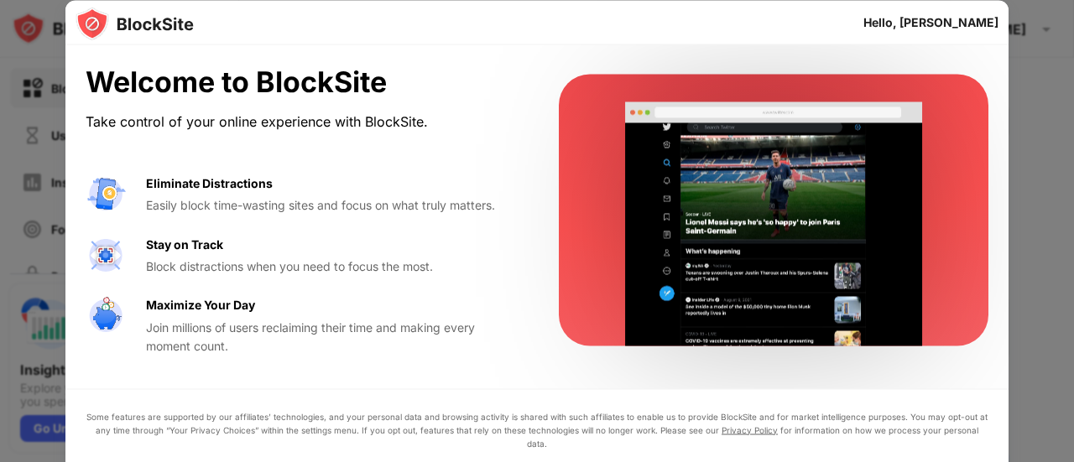
click at [583, 210] on div at bounding box center [773, 211] width 429 height 272
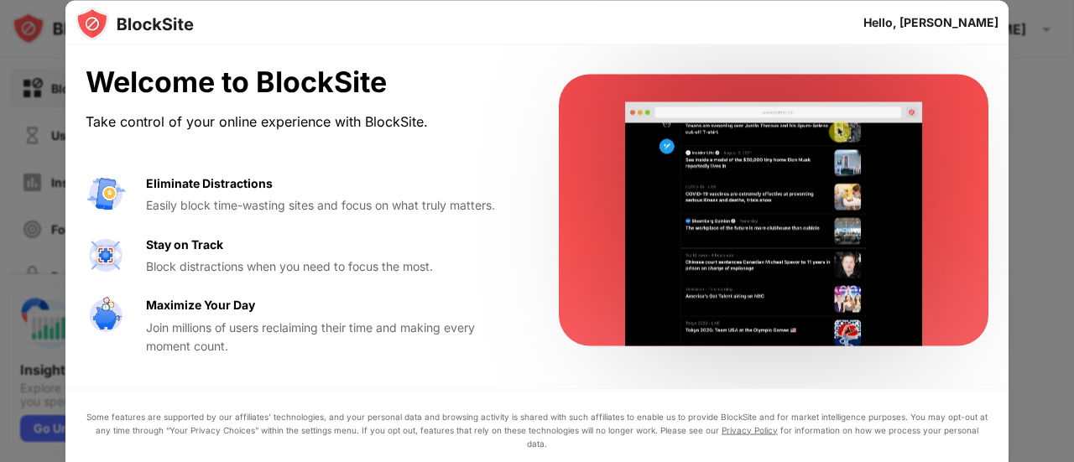
click at [560, 211] on div at bounding box center [773, 211] width 429 height 272
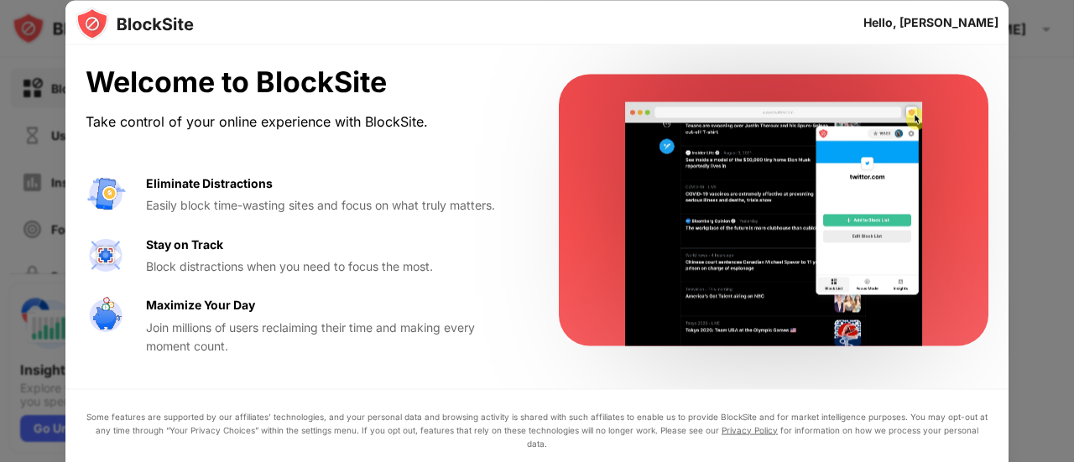
click at [502, 132] on div "Welcome to BlockSite Take control of your online experience with BlockSite. Eli…" at bounding box center [302, 210] width 433 height 290
drag, startPoint x: 595, startPoint y: 164, endPoint x: 1073, endPoint y: 252, distance: 486.3
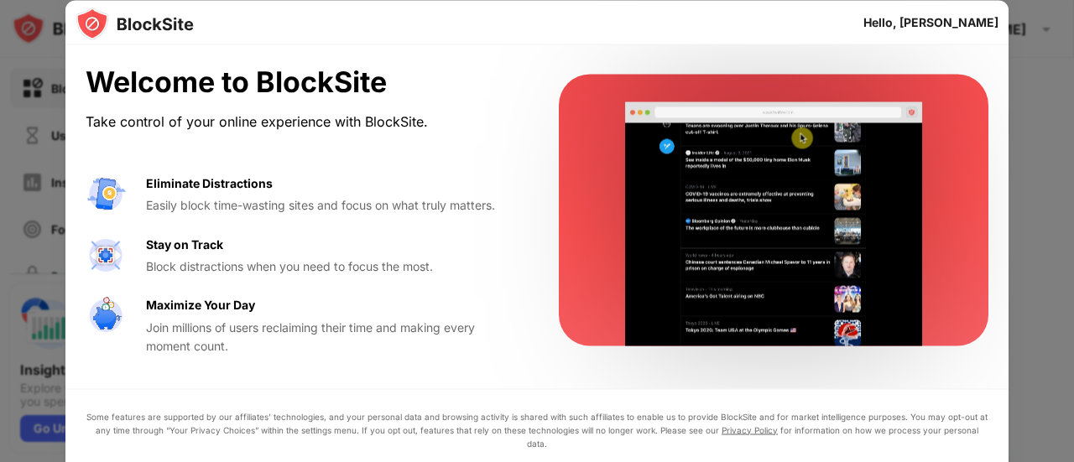
click at [1073, 461] on div "Hello, Jacinta Welcome to BlockSite Take control of your online experience with…" at bounding box center [537, 462] width 1074 height 0
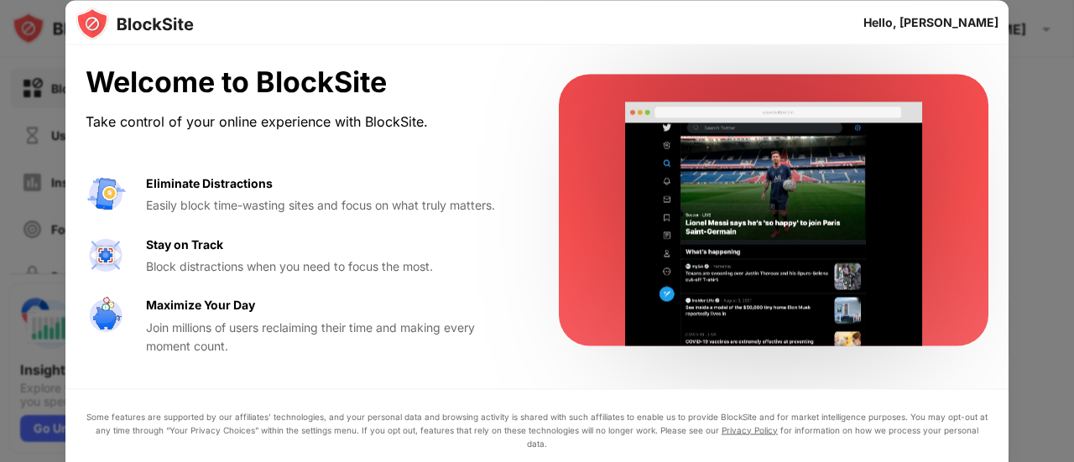
drag, startPoint x: 921, startPoint y: 335, endPoint x: 884, endPoint y: 355, distance: 42.0
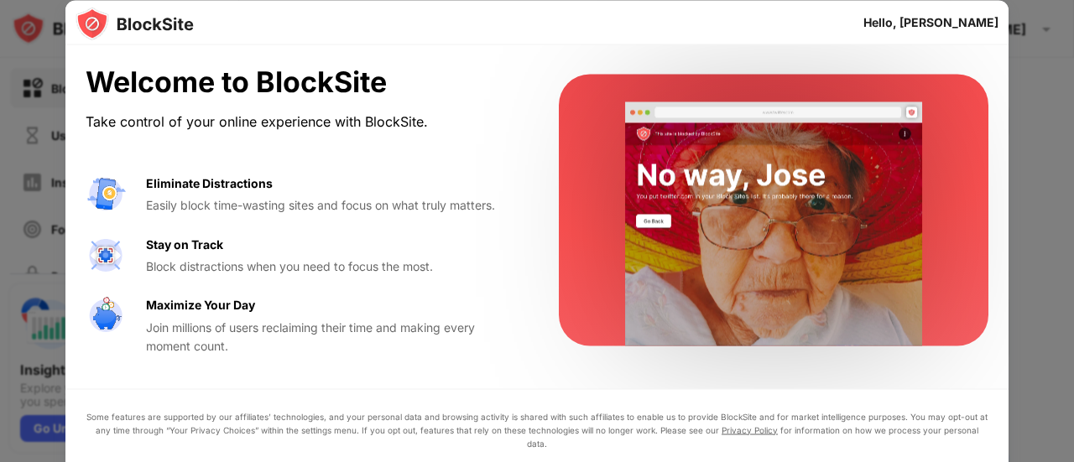
click at [911, 330] on video at bounding box center [773, 224] width 343 height 244
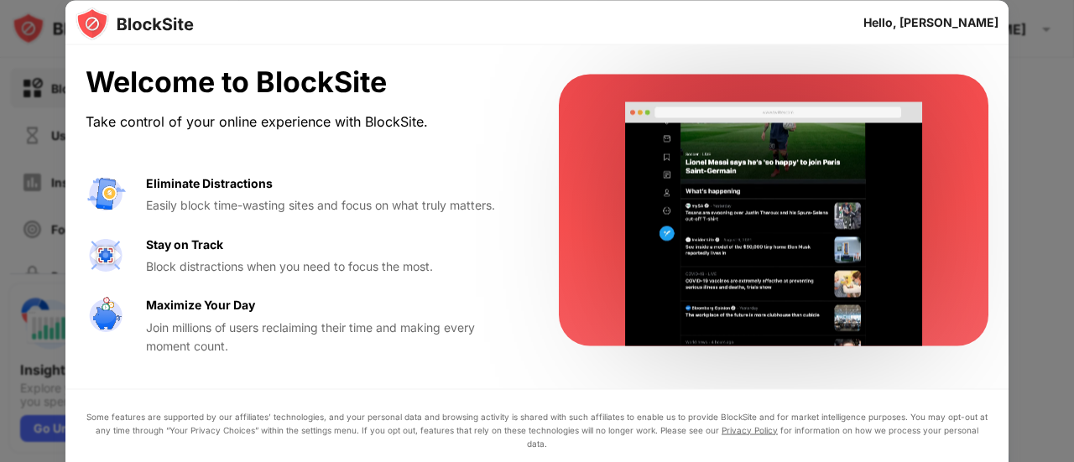
click at [884, 355] on div "Welcome to BlockSite Take control of your online experience with BlockSite. Eli…" at bounding box center [536, 210] width 943 height 330
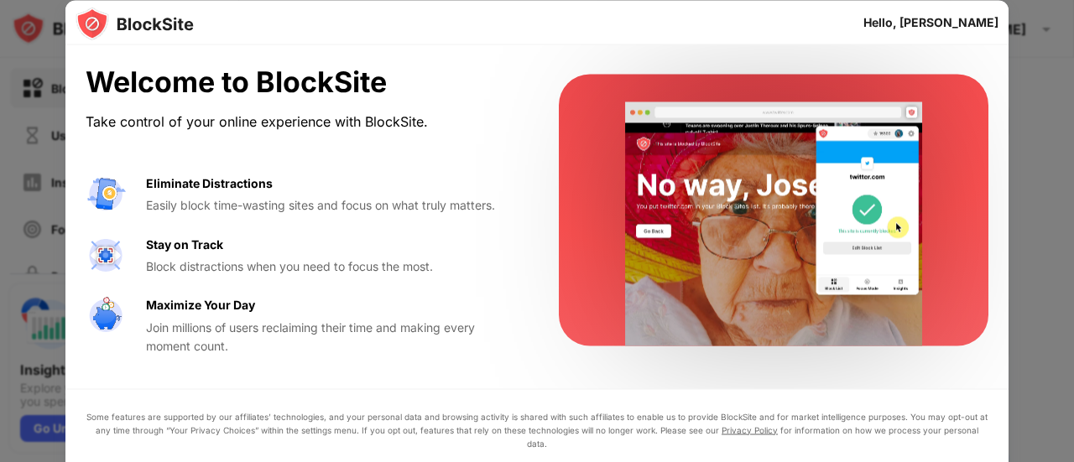
click at [883, 319] on video at bounding box center [773, 224] width 343 height 244
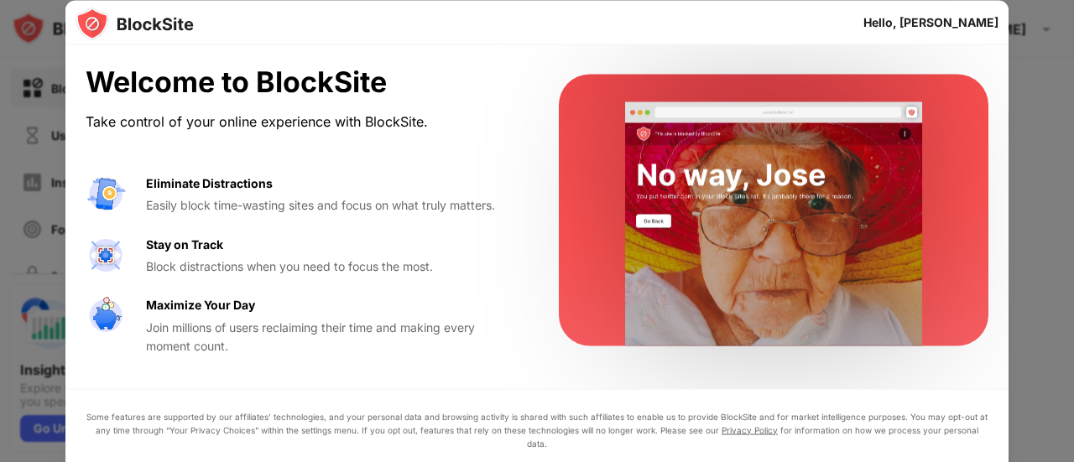
drag, startPoint x: 948, startPoint y: 25, endPoint x: 939, endPoint y: 29, distance: 9.0
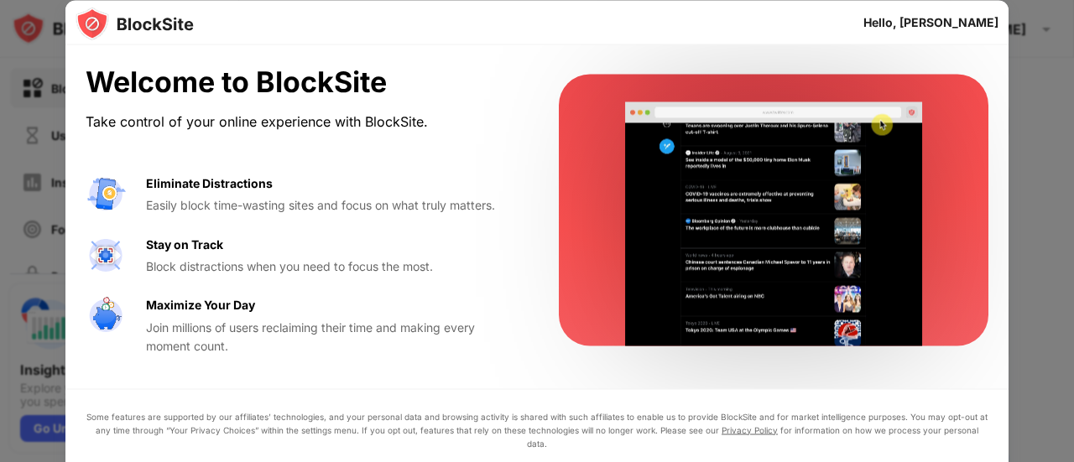
click at [945, 25] on div "Hello, [PERSON_NAME]" at bounding box center [930, 21] width 135 height 13
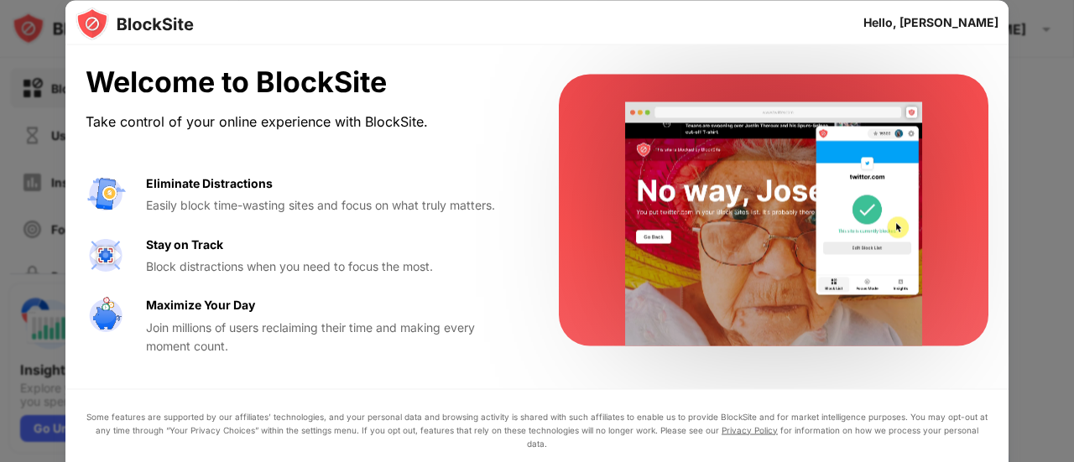
drag, startPoint x: 939, startPoint y: 29, endPoint x: 926, endPoint y: 35, distance: 15.0
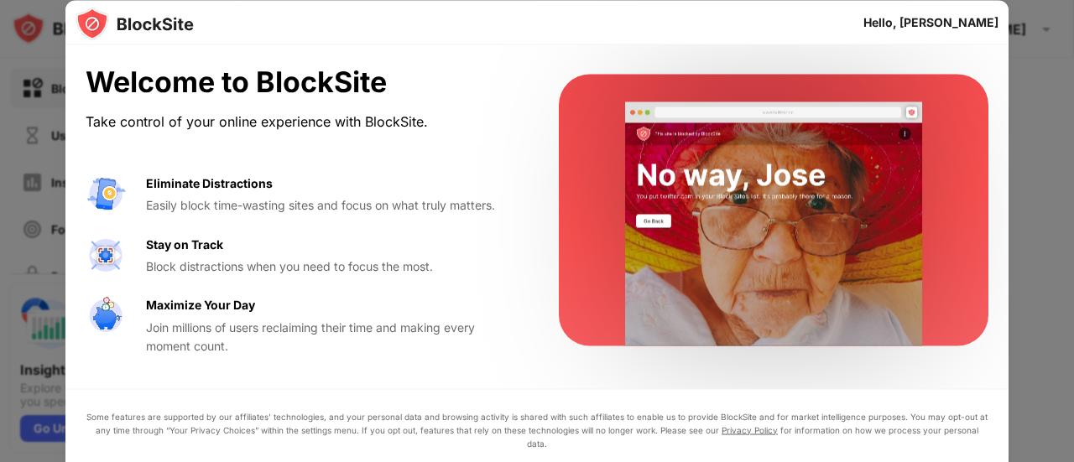
click at [930, 31] on div "Hello, [PERSON_NAME]" at bounding box center [930, 22] width 135 height 31
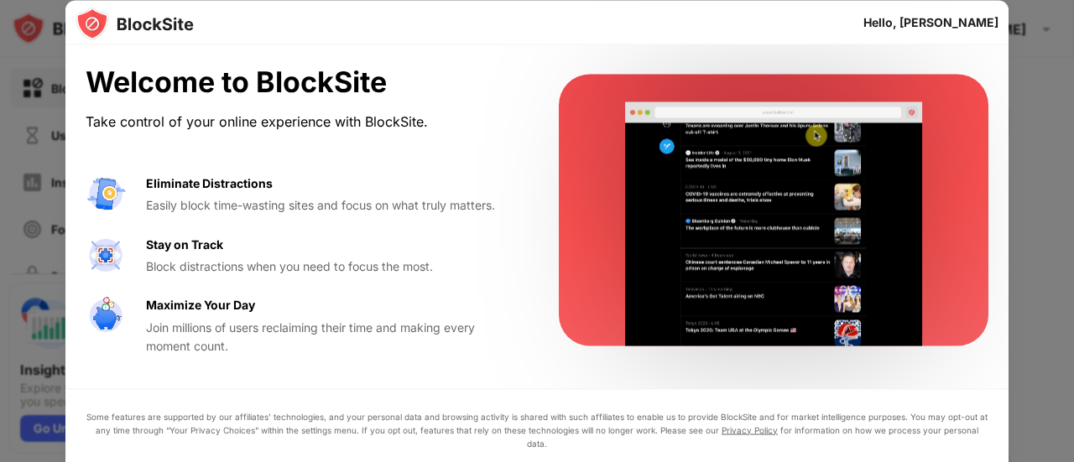
click at [982, 23] on div "Hello, [PERSON_NAME]" at bounding box center [930, 21] width 135 height 13
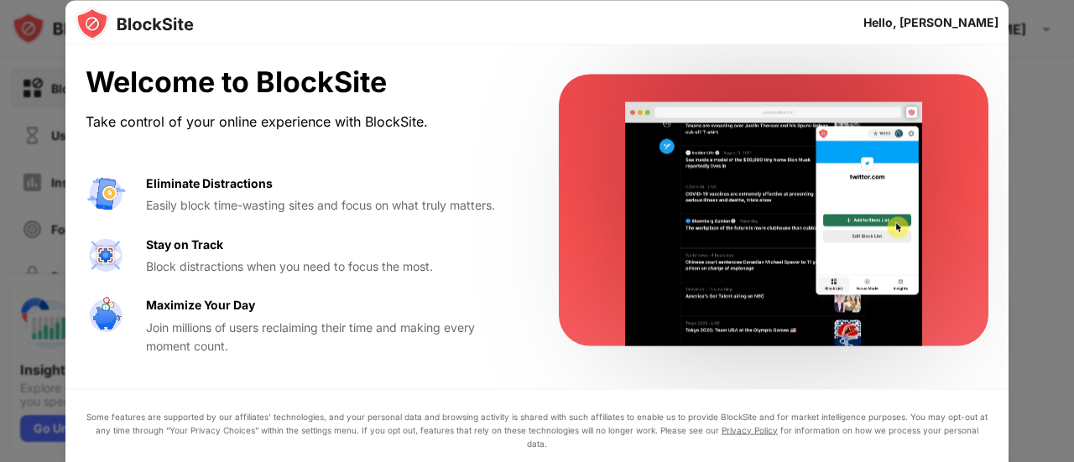
click at [211, 80] on div "Welcome to BlockSite" at bounding box center [302, 82] width 433 height 34
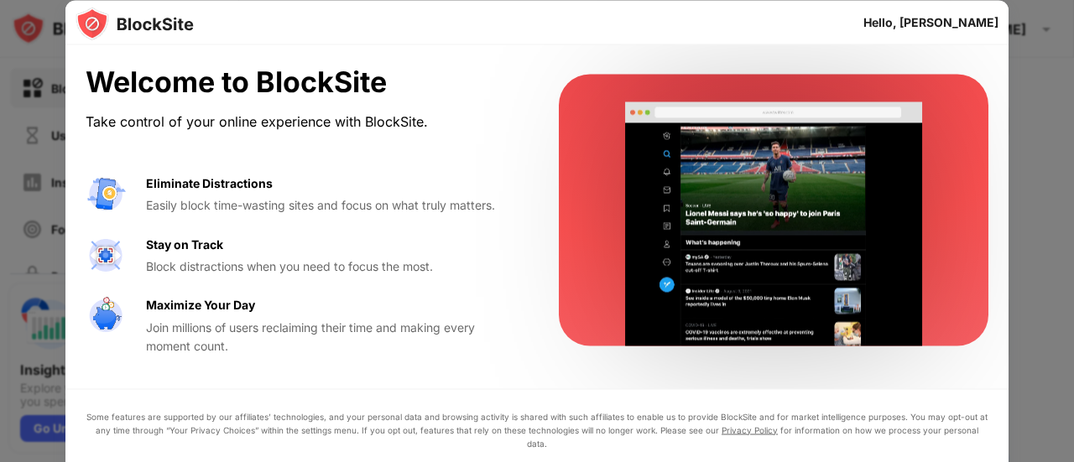
drag, startPoint x: 217, startPoint y: 170, endPoint x: 200, endPoint y: 199, distance: 33.5
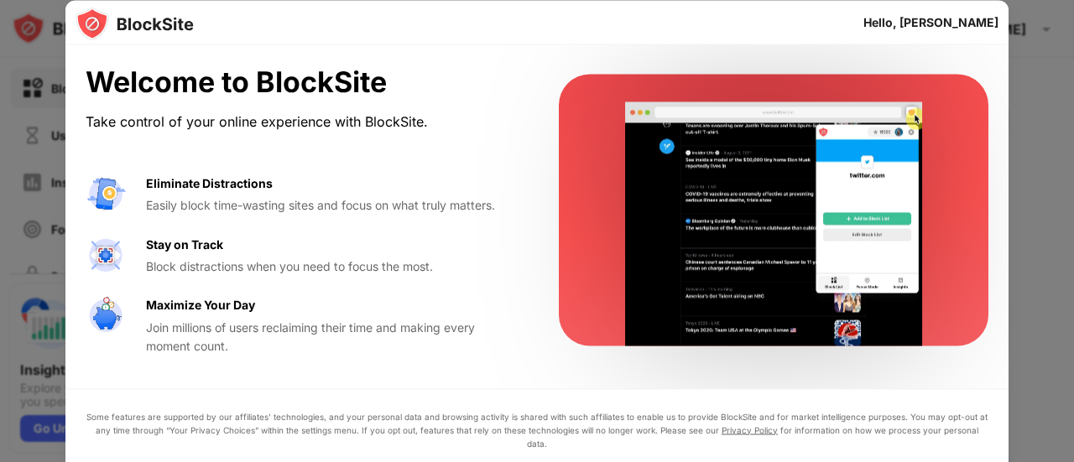
click at [217, 172] on div "Welcome to BlockSite Take control of your online experience with BlockSite. Eli…" at bounding box center [302, 210] width 433 height 290
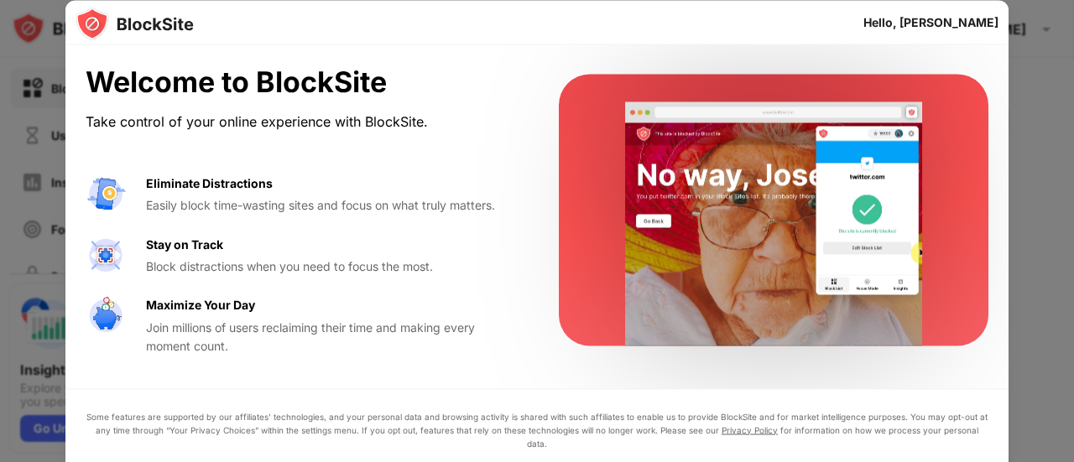
click at [184, 194] on div "Eliminate Distractions Easily block time-wasting sites and focus on what truly …" at bounding box center [332, 194] width 372 height 41
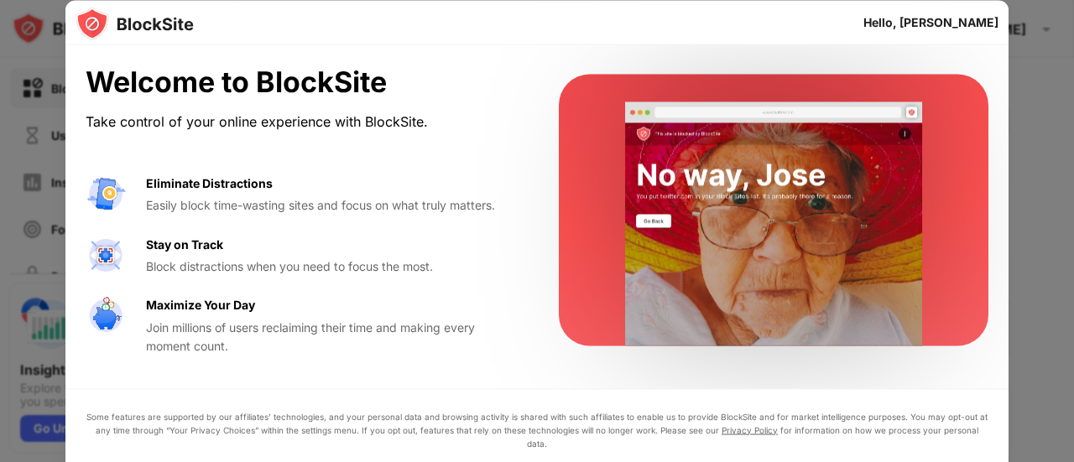
drag, startPoint x: 365, startPoint y: 125, endPoint x: 380, endPoint y: 117, distance: 17.3
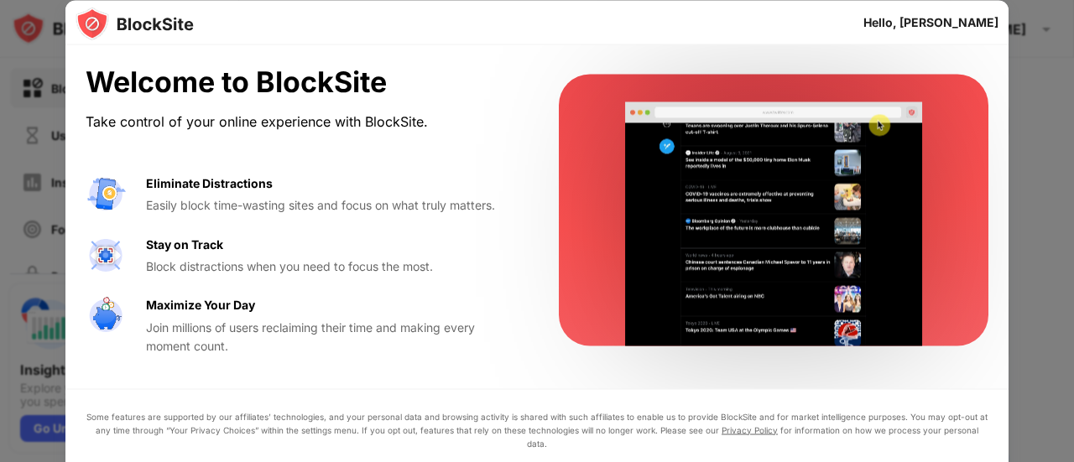
click at [366, 122] on div "Take control of your online experience with BlockSite." at bounding box center [302, 121] width 433 height 24
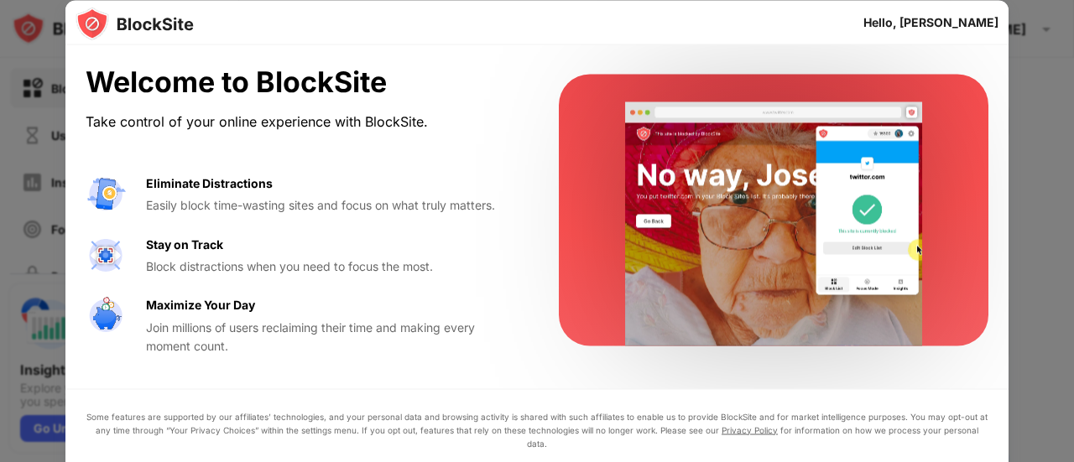
drag, startPoint x: 380, startPoint y: 117, endPoint x: 417, endPoint y: 98, distance: 41.3
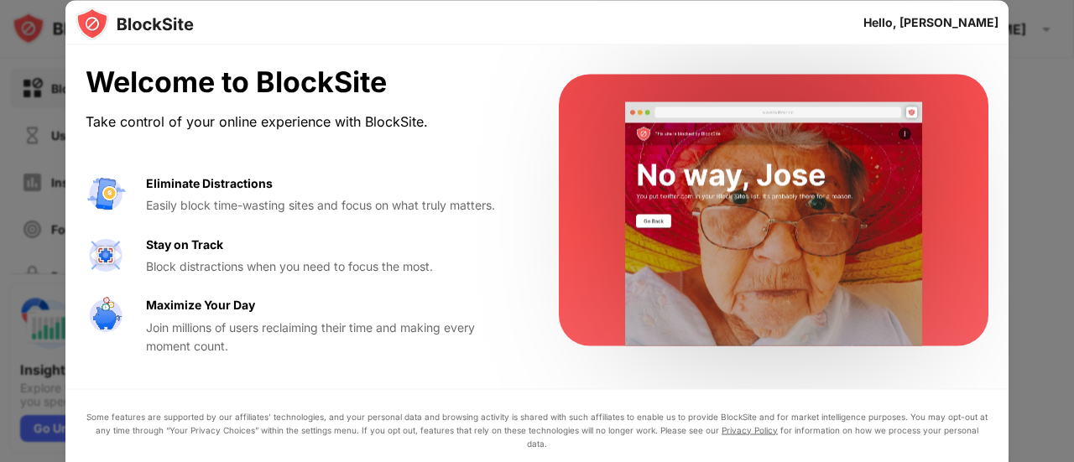
click at [417, 98] on div "Welcome to BlockSite Take control of your online experience with BlockSite." at bounding box center [302, 99] width 433 height 69
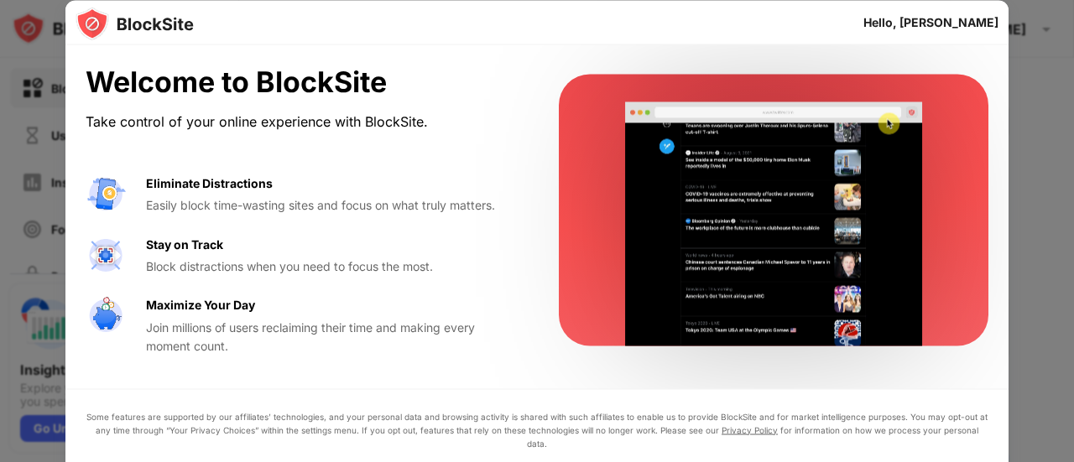
click at [476, 84] on div "Welcome to BlockSite" at bounding box center [302, 82] width 433 height 34
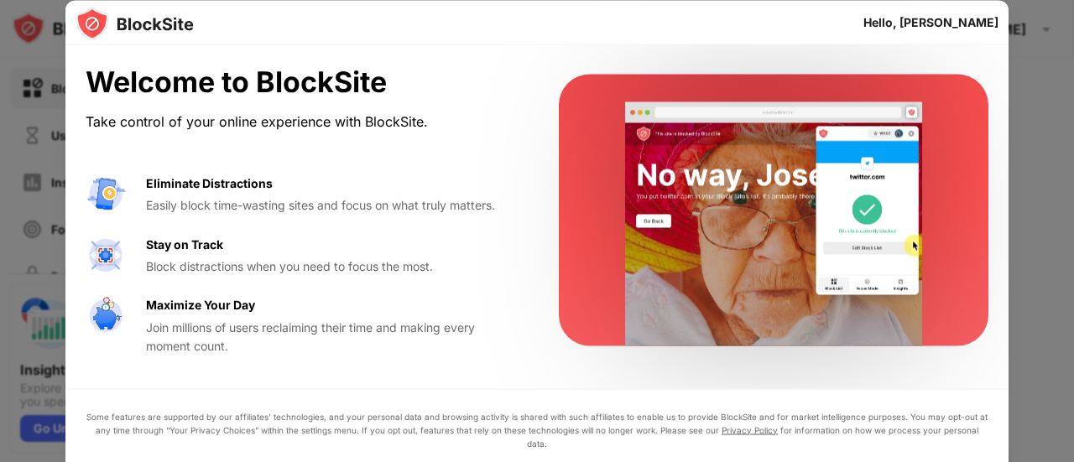
click at [468, 0] on html "Block Sites Usage Limit Insights Focus Mode Password Protection Custom Block Pa…" at bounding box center [537, 231] width 1074 height 462
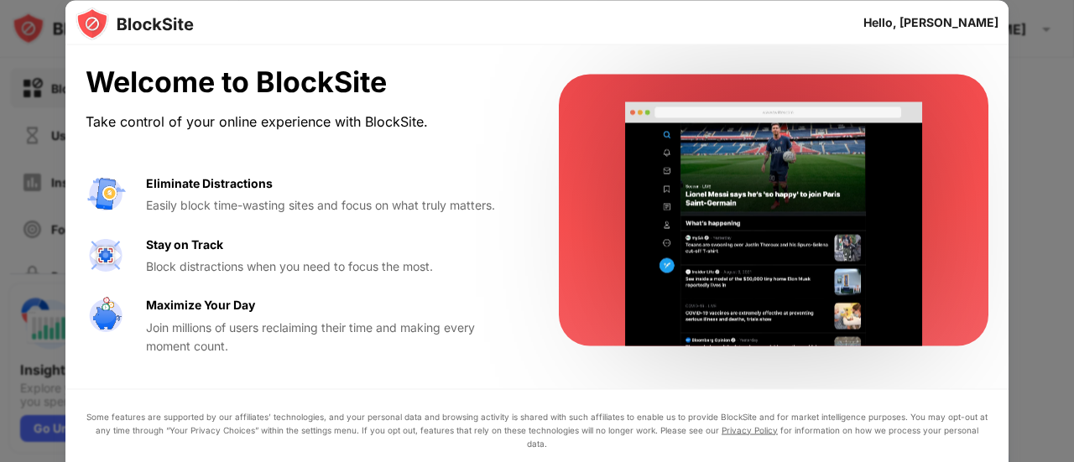
drag, startPoint x: 465, startPoint y: 113, endPoint x: 456, endPoint y: 96, distance: 18.8
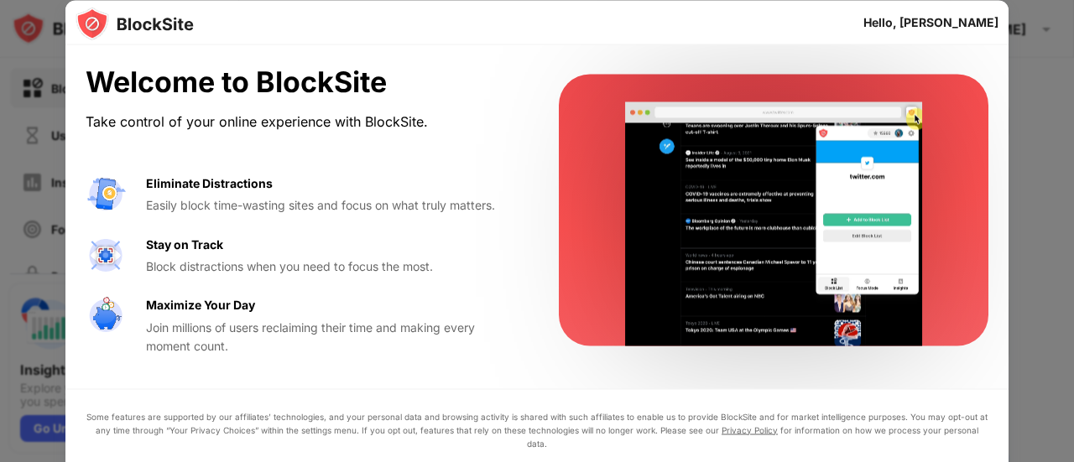
click at [450, 204] on div "Easily block time-wasting sites and focus on what truly matters." at bounding box center [332, 205] width 372 height 18
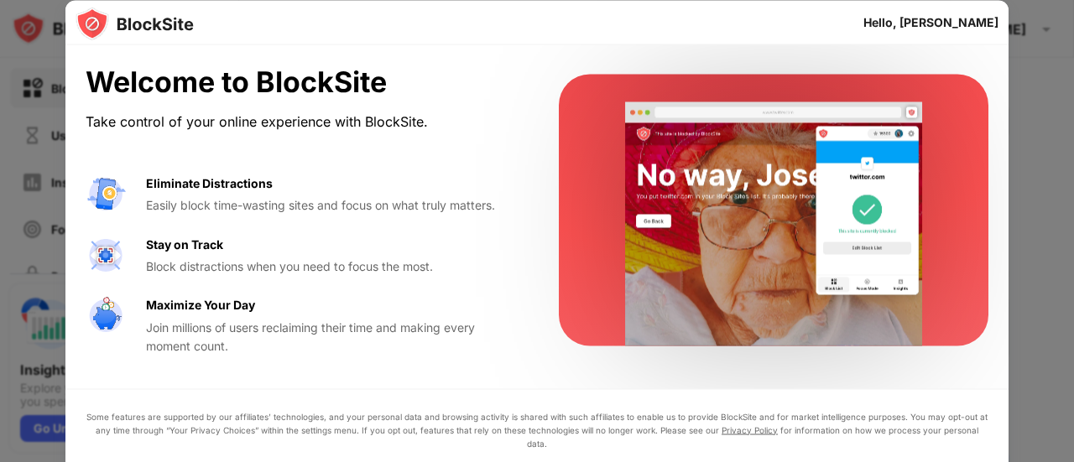
click at [968, 164] on div at bounding box center [773, 211] width 429 height 272
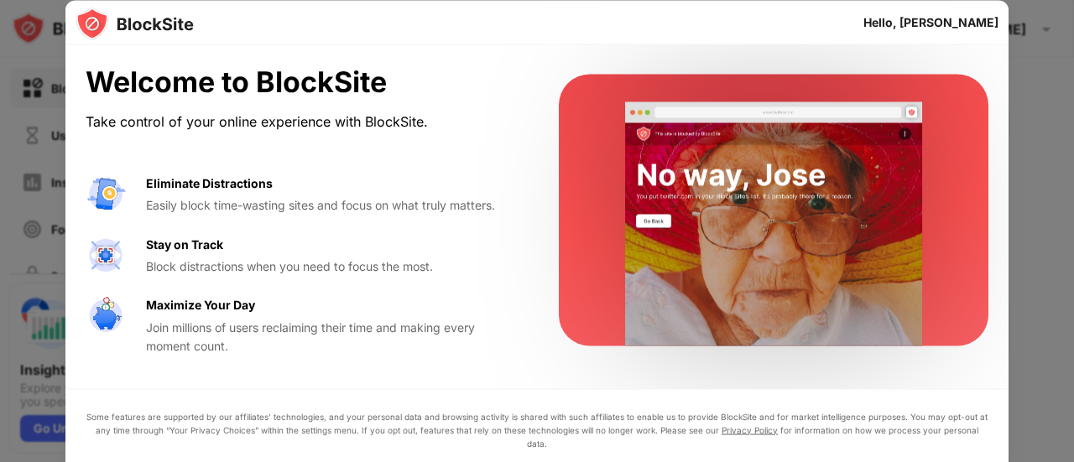
drag, startPoint x: 943, startPoint y: 185, endPoint x: 1032, endPoint y: 138, distance: 101.0
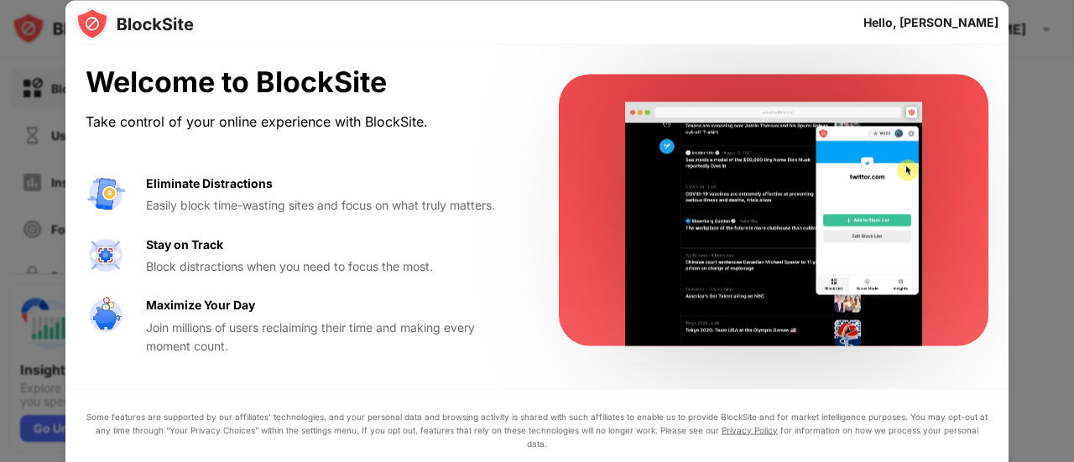
click at [950, 145] on div at bounding box center [773, 211] width 429 height 272
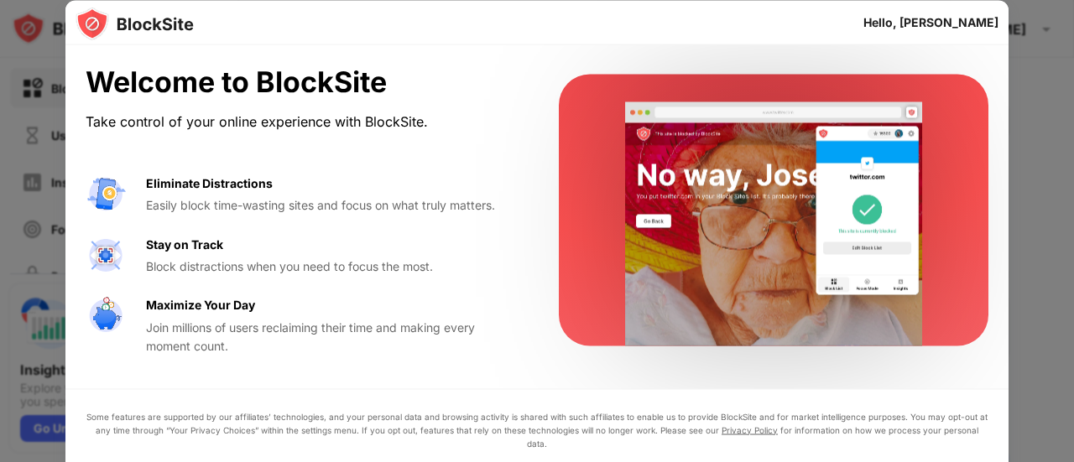
drag, startPoint x: 1017, startPoint y: 125, endPoint x: 1015, endPoint y: 105, distance: 20.2
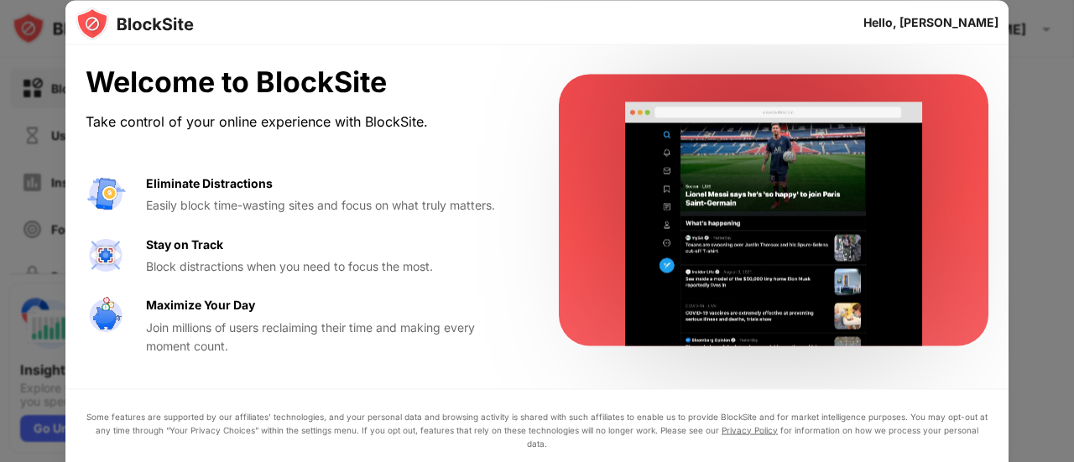
click at [1017, 107] on div at bounding box center [537, 231] width 1074 height 462
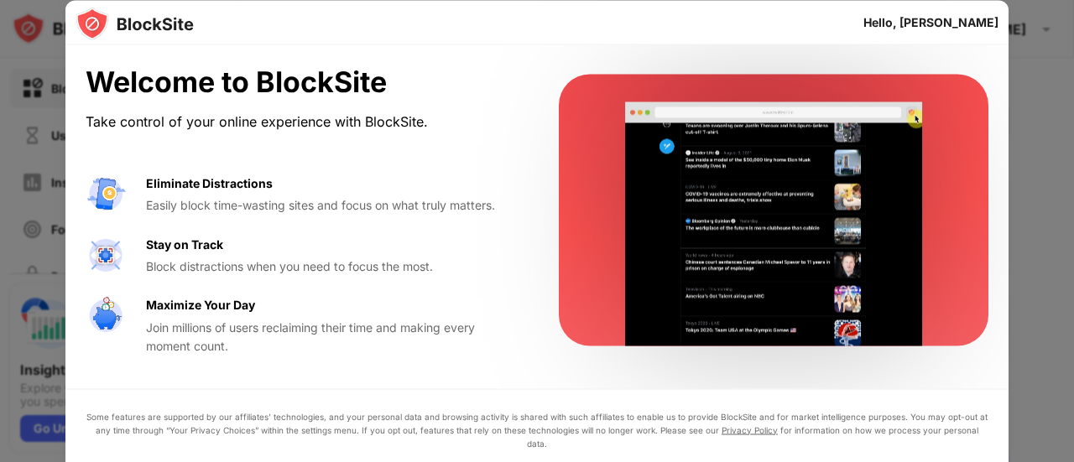
click at [1015, 105] on div at bounding box center [537, 231] width 1074 height 462
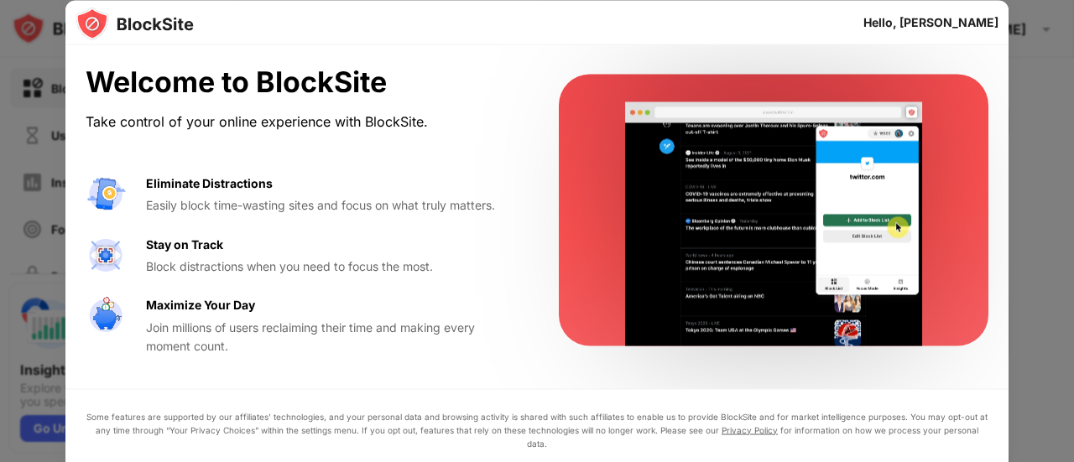
click at [1012, 105] on div at bounding box center [537, 231] width 1074 height 462
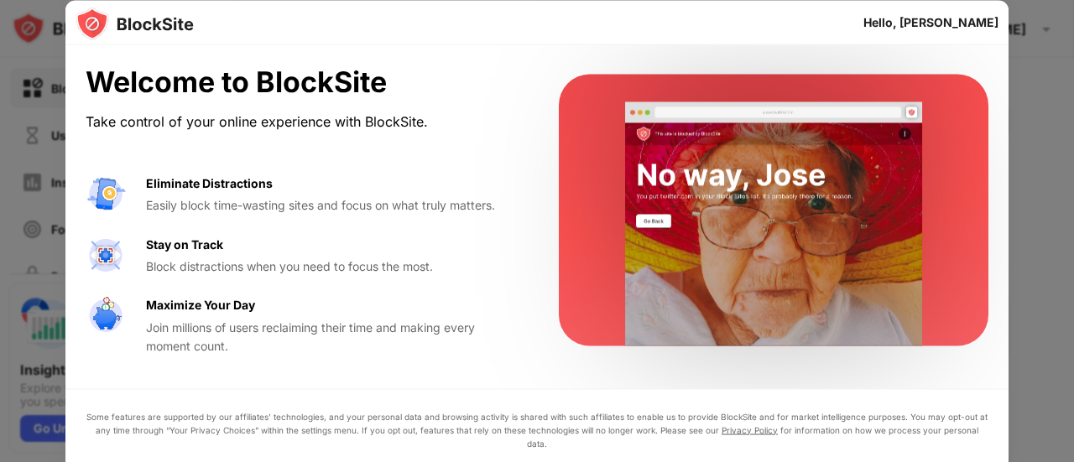
click at [1011, 105] on div at bounding box center [537, 231] width 1074 height 462
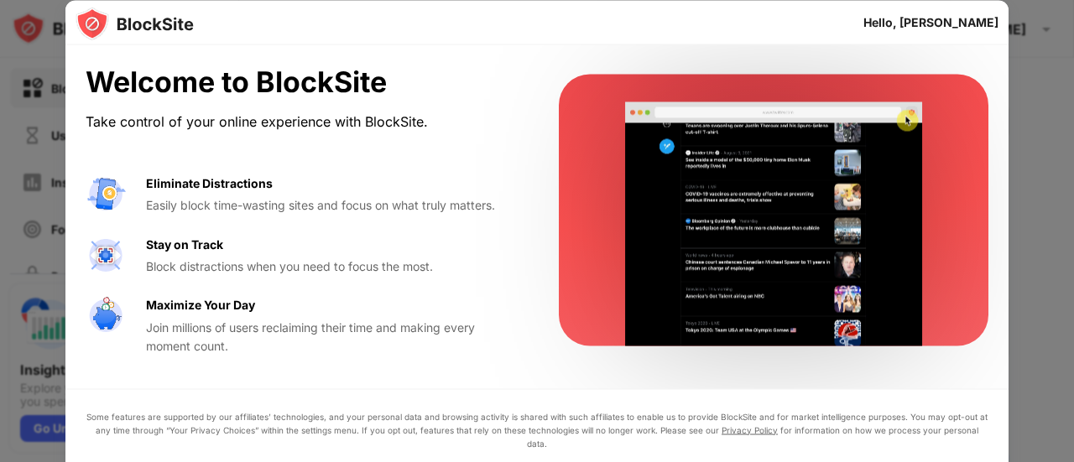
click at [1055, 130] on div at bounding box center [537, 231] width 1074 height 462
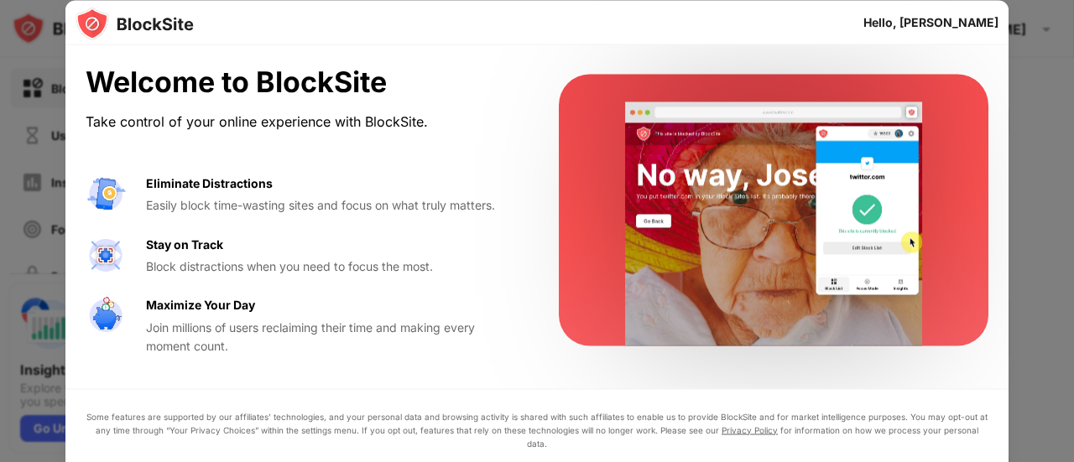
drag, startPoint x: 1010, startPoint y: 130, endPoint x: 1020, endPoint y: 117, distance: 16.8
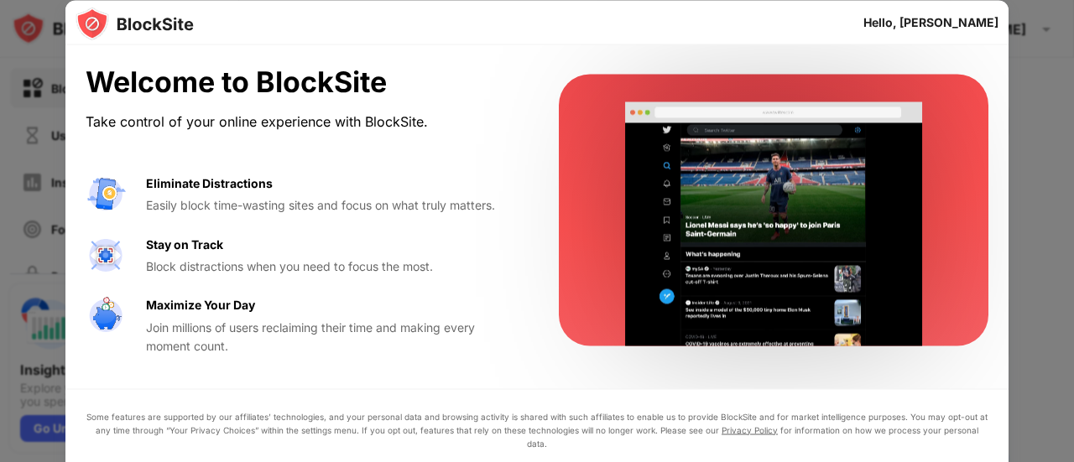
click at [1009, 461] on div "Hello, Jacinta Welcome to BlockSite Take control of your online experience with…" at bounding box center [537, 462] width 1074 height 0
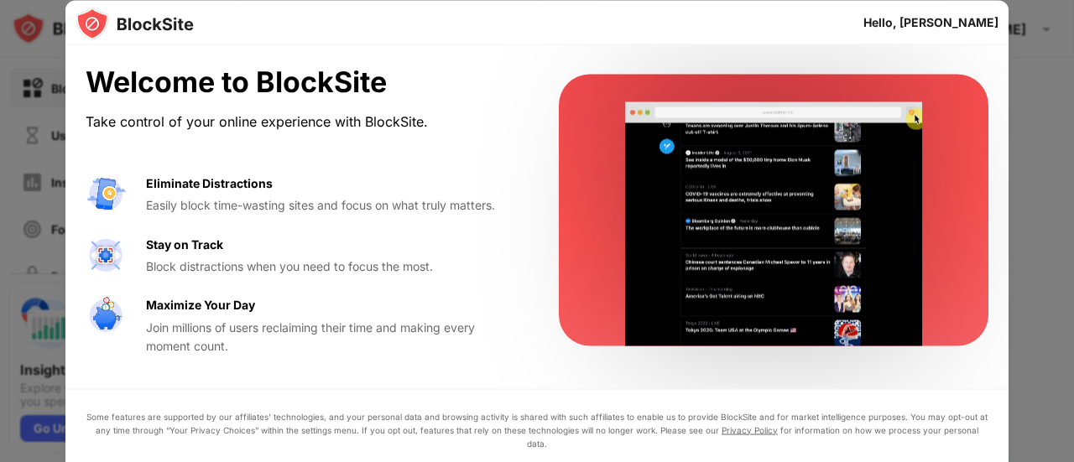
drag, startPoint x: 1007, startPoint y: 106, endPoint x: 988, endPoint y: 112, distance: 19.4
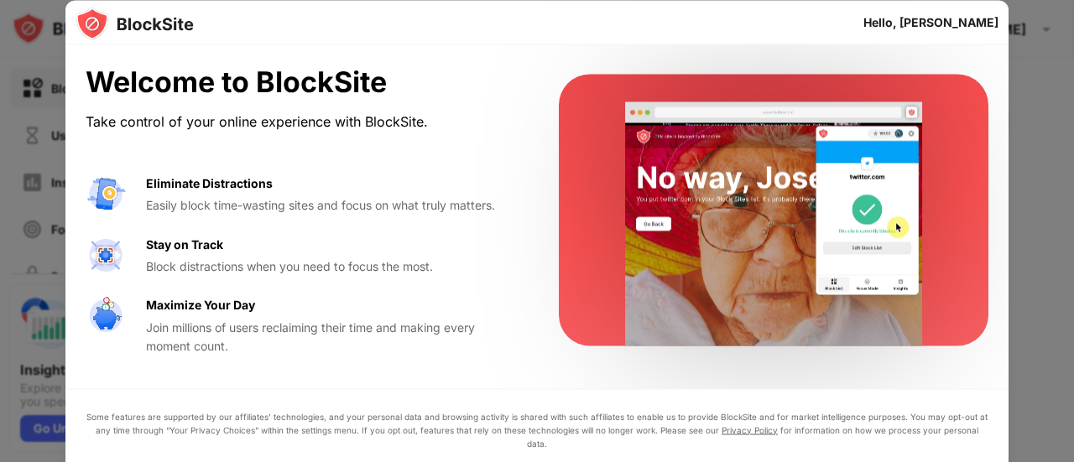
click at [991, 461] on div "Hello, Jacinta Welcome to BlockSite Take control of your online experience with…" at bounding box center [537, 462] width 1074 height 0
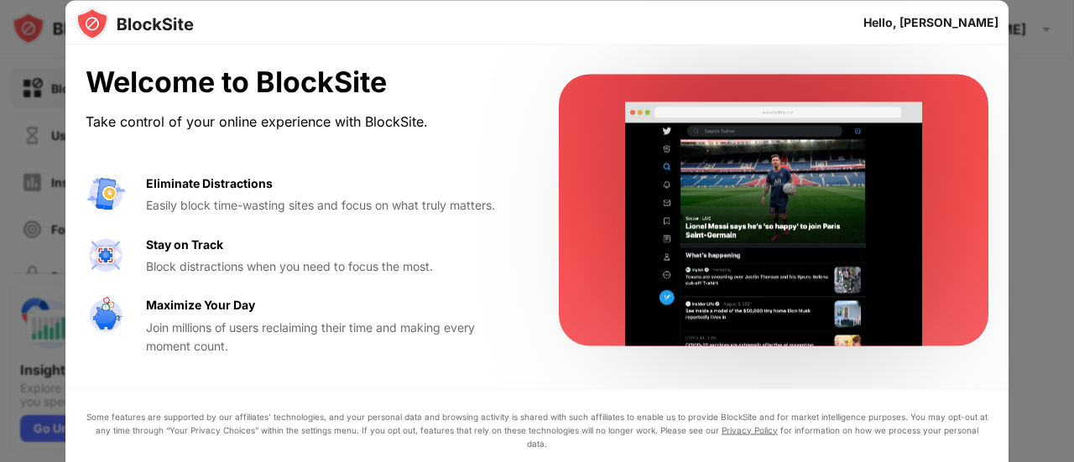
click at [988, 112] on div "Welcome to BlockSite Take control of your online experience with BlockSite. Eli…" at bounding box center [536, 210] width 943 height 330
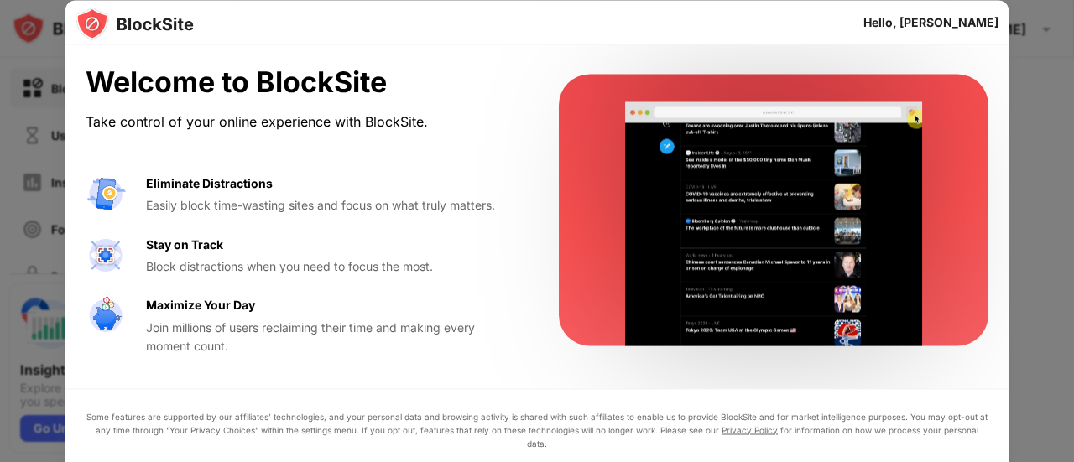
click at [998, 112] on div "Welcome to BlockSite Take control of your online experience with BlockSite. Eli…" at bounding box center [536, 210] width 943 height 330
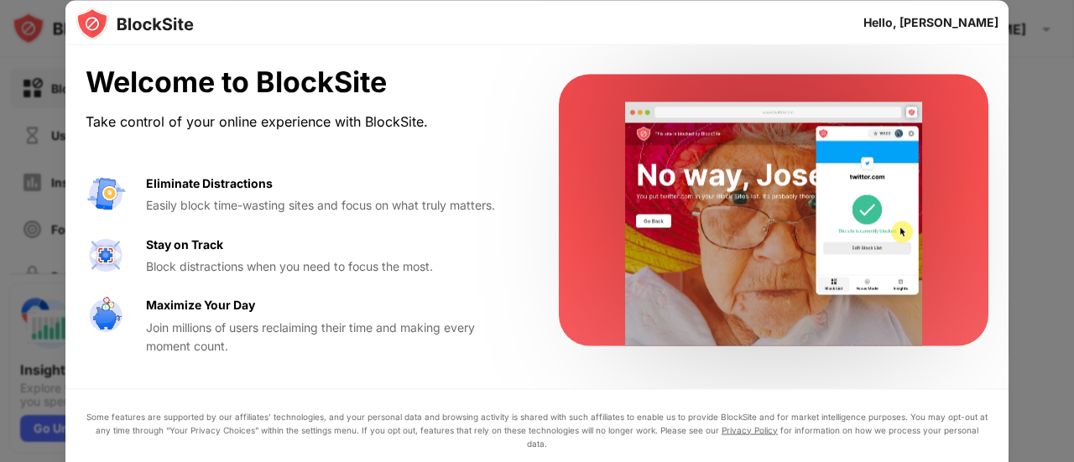
drag, startPoint x: 998, startPoint y: 112, endPoint x: 1000, endPoint y: 103, distance: 8.6
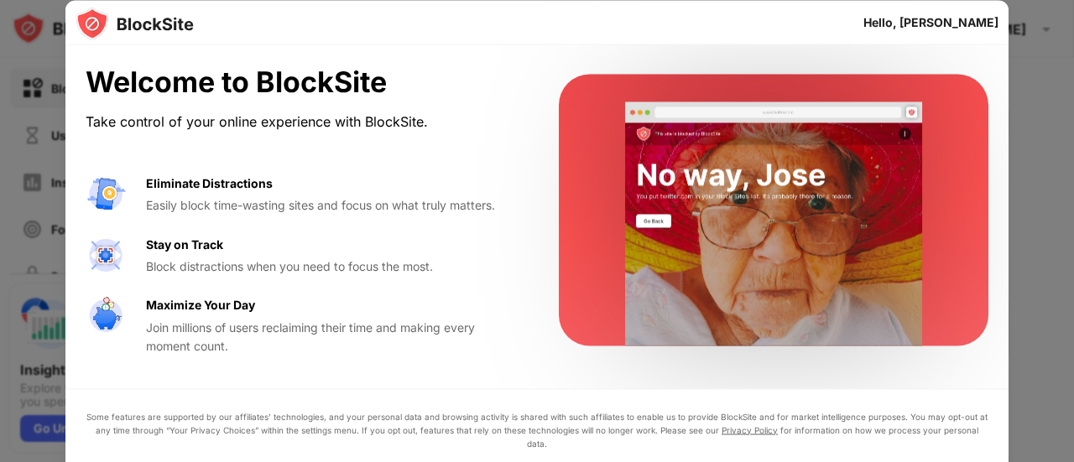
click at [998, 106] on div "Welcome to BlockSite Take control of your online experience with BlockSite. Eli…" at bounding box center [536, 210] width 943 height 330
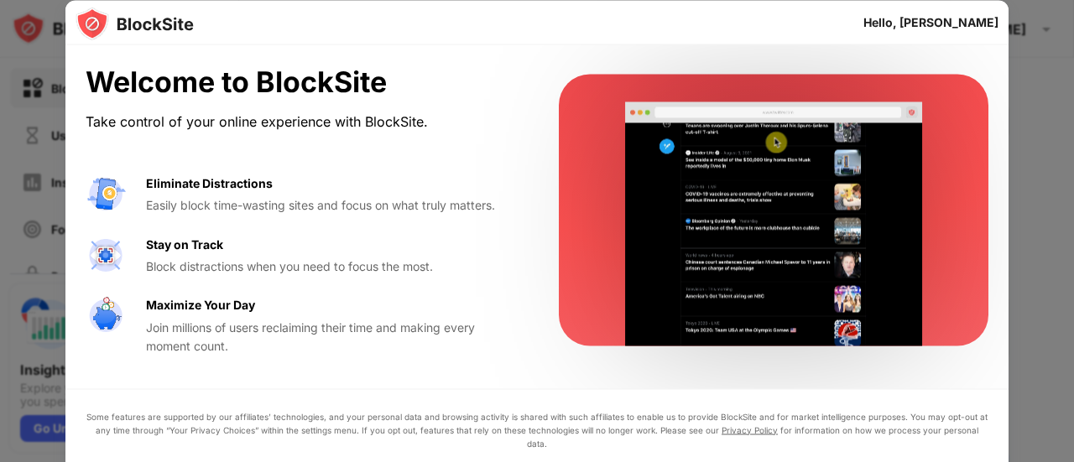
drag, startPoint x: 993, startPoint y: 93, endPoint x: 978, endPoint y: 81, distance: 19.1
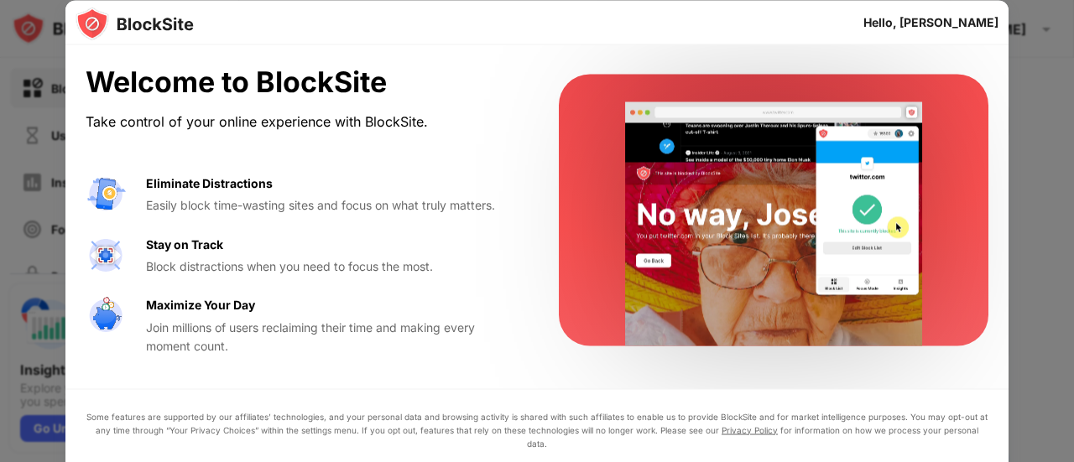
click at [981, 81] on div "Welcome to BlockSite Take control of your online experience with BlockSite. Eli…" at bounding box center [536, 210] width 943 height 330
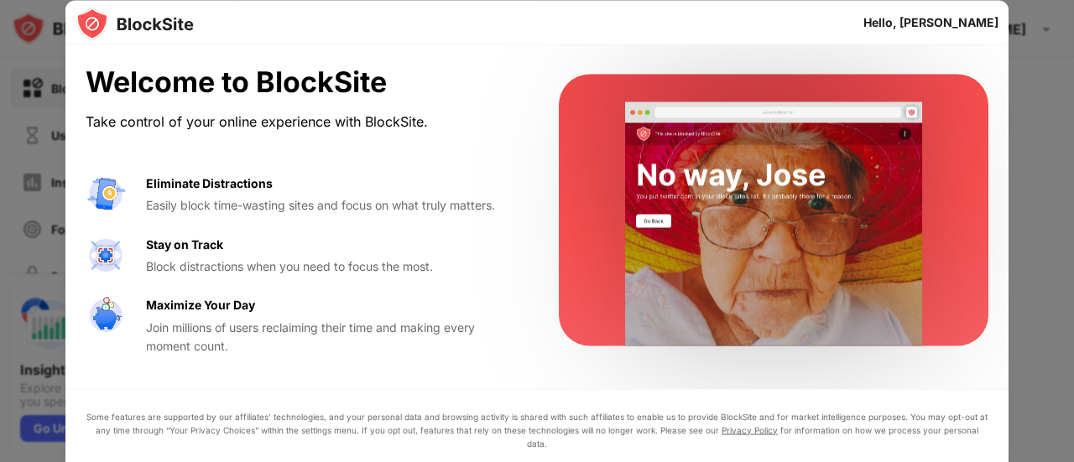
click at [958, 75] on div at bounding box center [773, 211] width 429 height 272
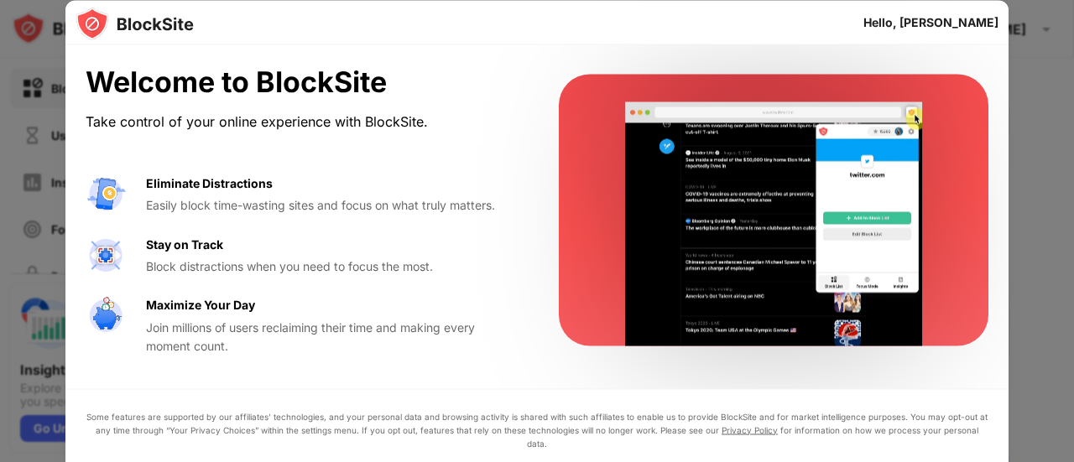
drag, startPoint x: 954, startPoint y: 75, endPoint x: 904, endPoint y: 75, distance: 49.5
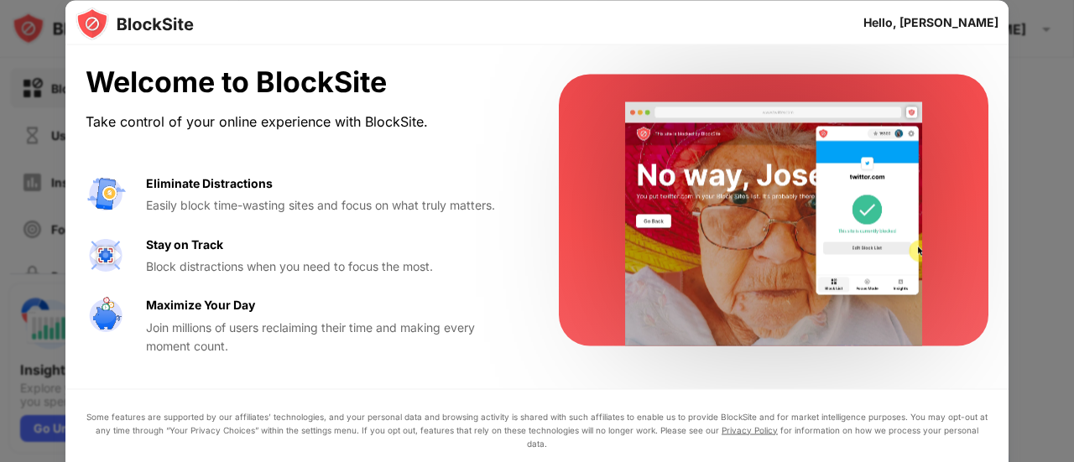
click at [951, 75] on div at bounding box center [773, 211] width 429 height 272
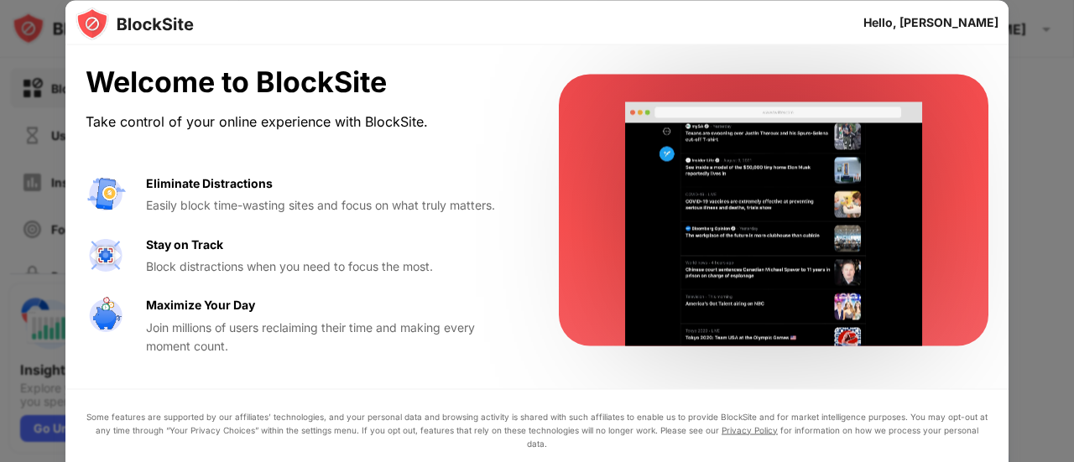
drag, startPoint x: 579, startPoint y: 72, endPoint x: 450, endPoint y: 127, distance: 140.2
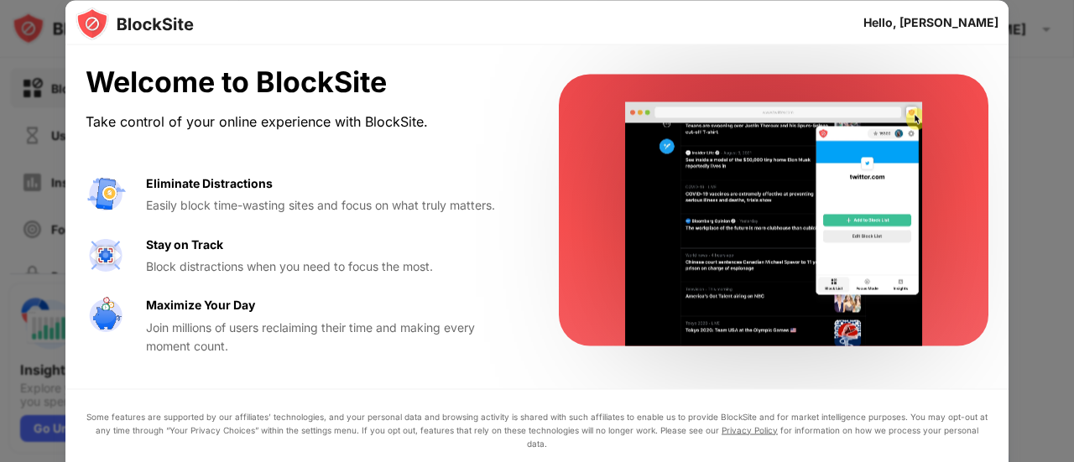
click at [536, 65] on div "Welcome to BlockSite Take control of your online experience with BlockSite. Eli…" at bounding box center [536, 210] width 943 height 330
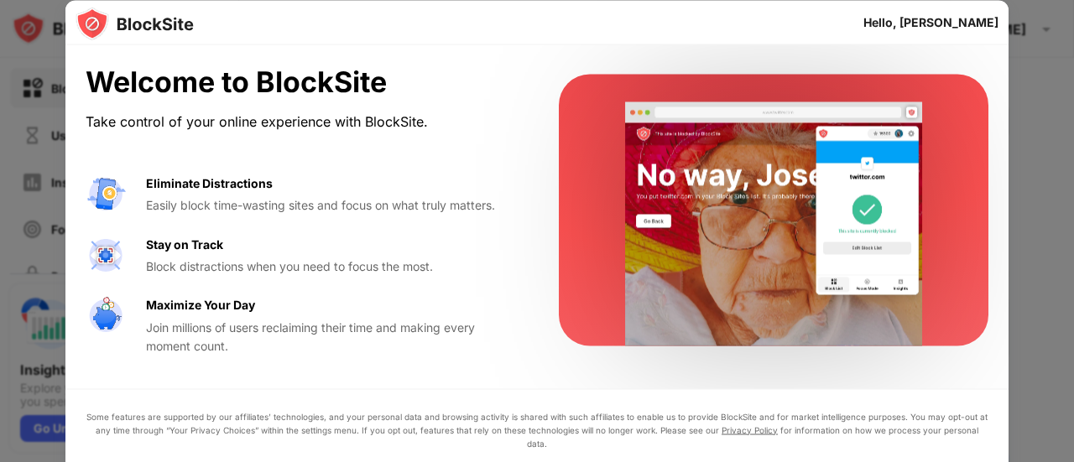
drag, startPoint x: 450, startPoint y: 127, endPoint x: 377, endPoint y: 154, distance: 77.0
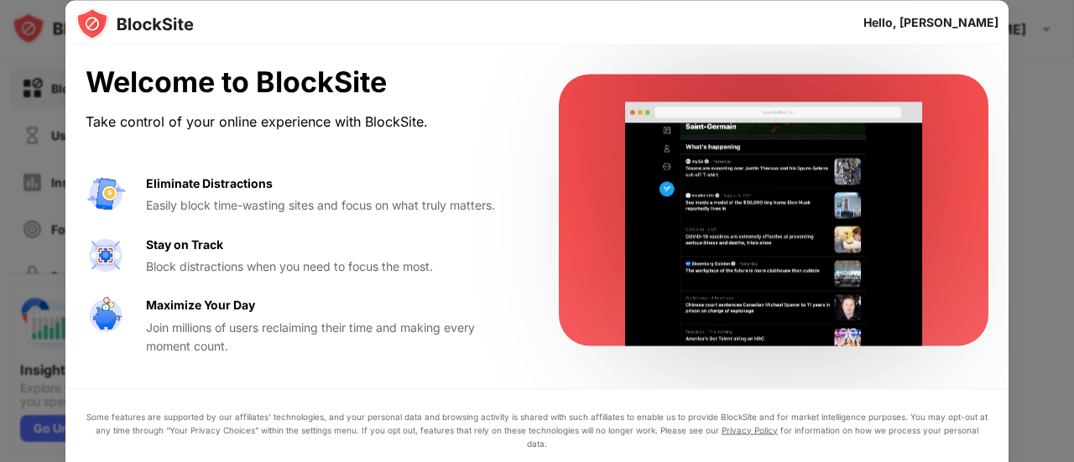
click at [463, 135] on div "Welcome to BlockSite Take control of your online experience with BlockSite. Eli…" at bounding box center [302, 210] width 433 height 290
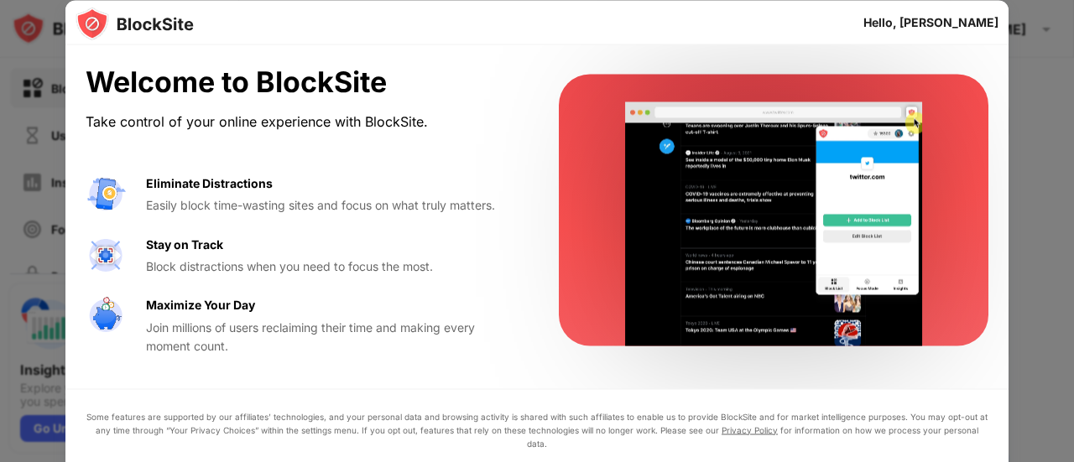
drag, startPoint x: 377, startPoint y: 154, endPoint x: 221, endPoint y: 65, distance: 179.2
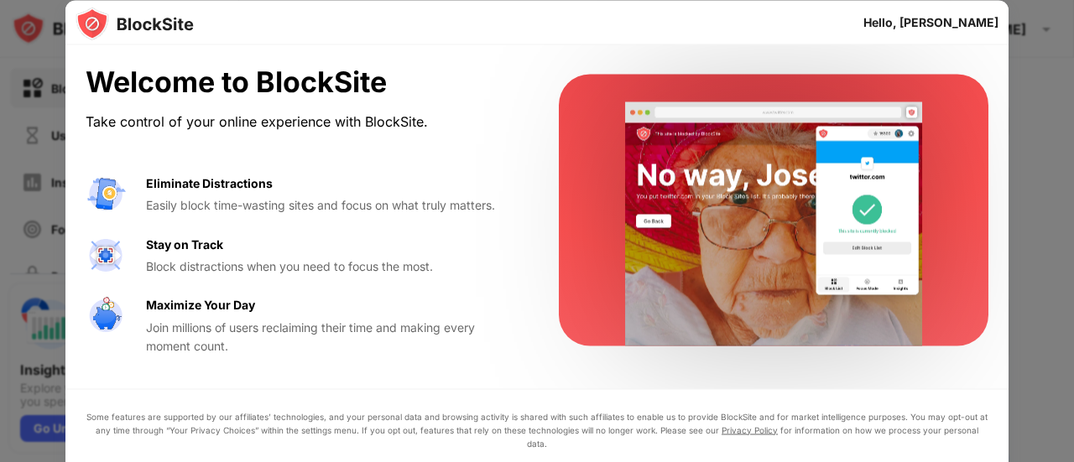
click at [320, 96] on div "Welcome to BlockSite Take control of your online experience with BlockSite. Eli…" at bounding box center [302, 210] width 433 height 290
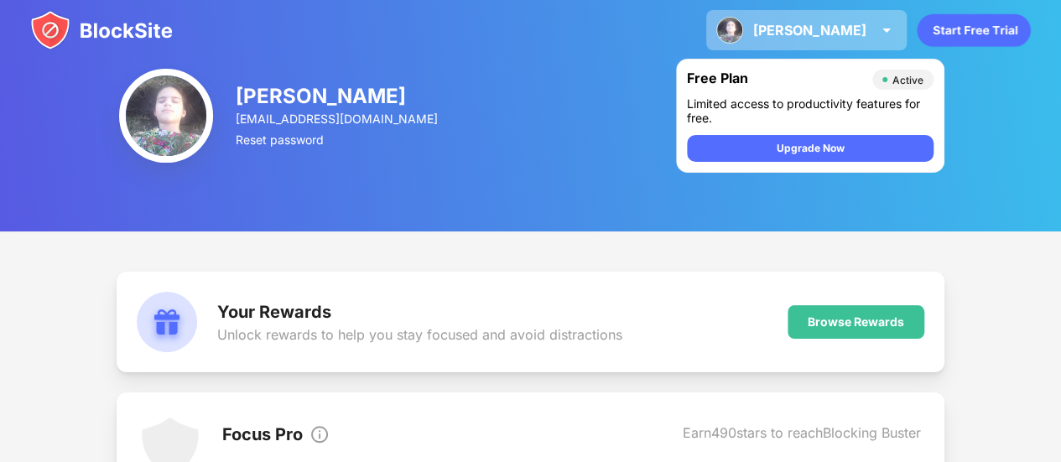
click at [743, 23] on img at bounding box center [729, 30] width 27 height 27
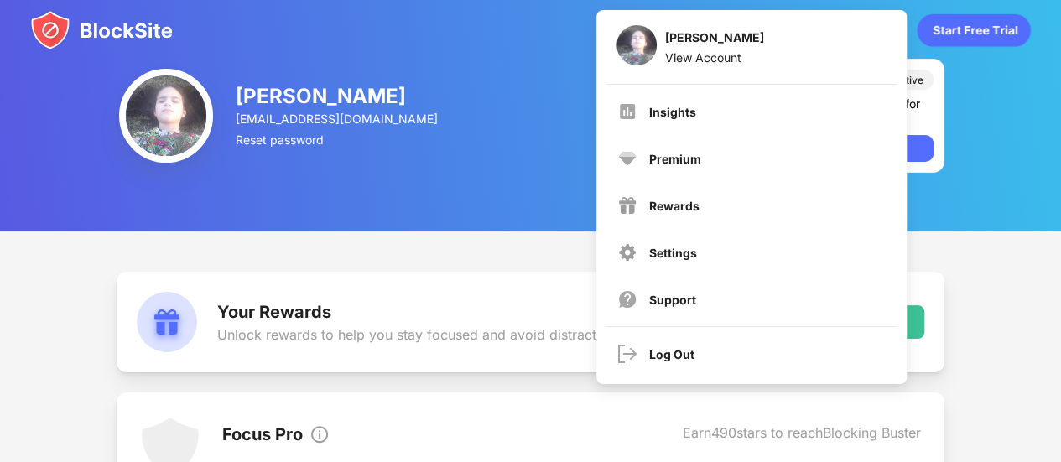
click at [515, 169] on div "Jacinta Skrobola jacintaskrobola@gmail.com Reset password Free Plan Active Limi…" at bounding box center [530, 116] width 1061 height 232
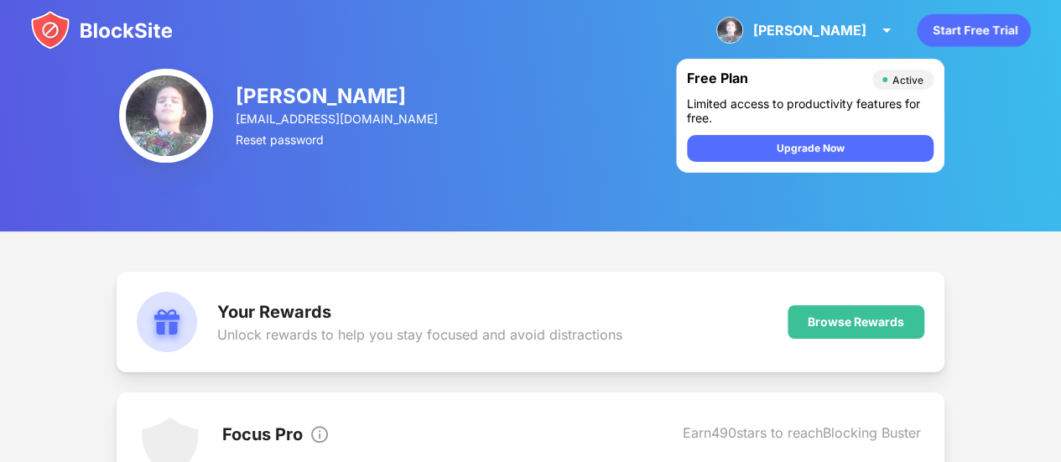
click at [63, 36] on img at bounding box center [101, 30] width 143 height 40
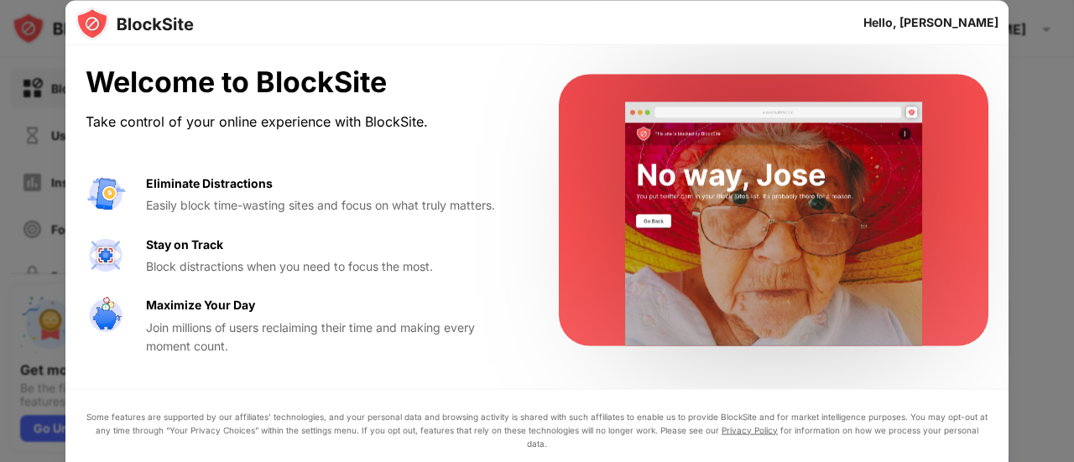
drag, startPoint x: 523, startPoint y: 224, endPoint x: 508, endPoint y: 230, distance: 16.2
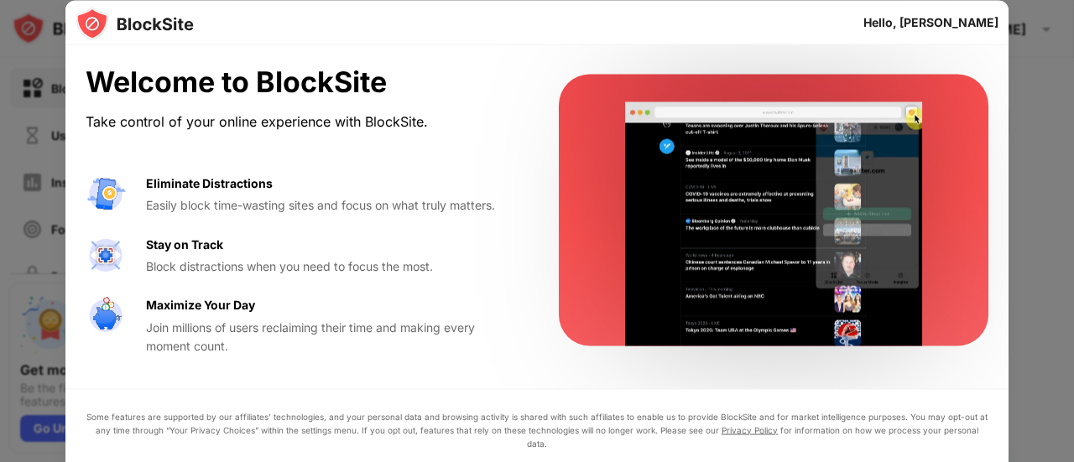
click at [523, 225] on div "Welcome to BlockSite Take control of your online experience with BlockSite. Eli…" at bounding box center [536, 210] width 943 height 330
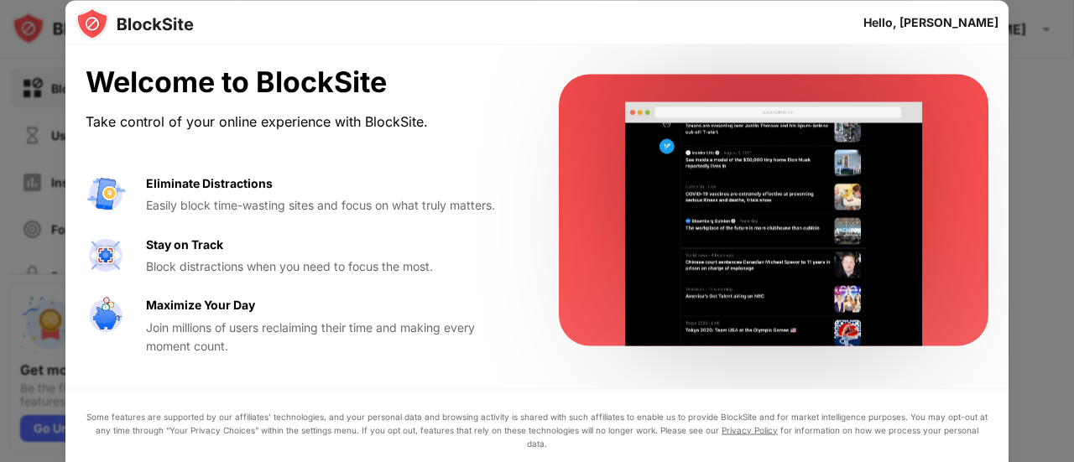
drag, startPoint x: 508, startPoint y: 230, endPoint x: 499, endPoint y: 230, distance: 9.2
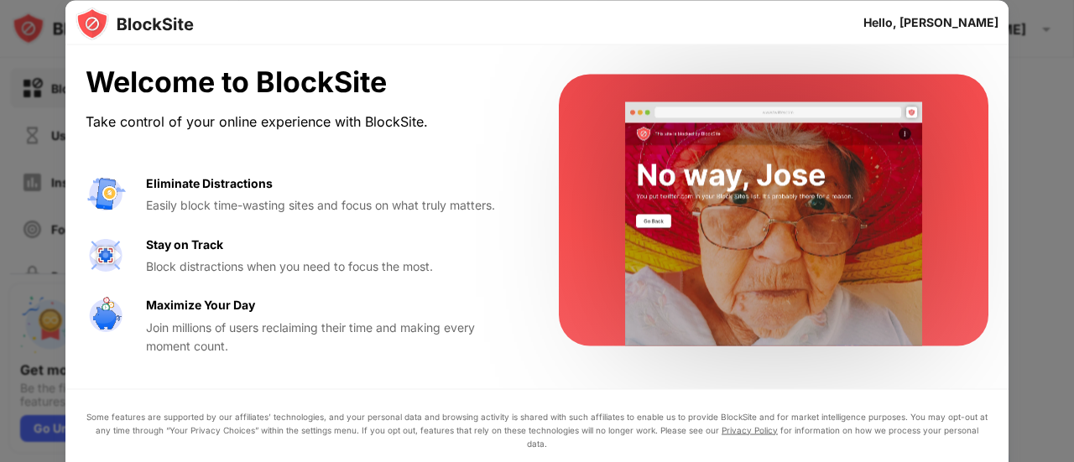
click at [499, 230] on div "Welcome to BlockSite Take control of your online experience with BlockSite. Eli…" at bounding box center [536, 210] width 943 height 330
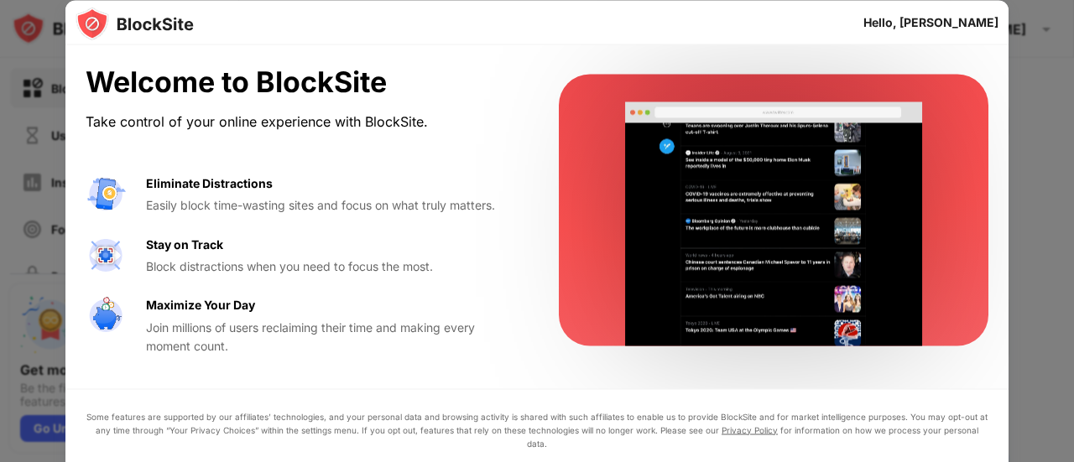
drag, startPoint x: 758, startPoint y: 154, endPoint x: 893, endPoint y: 123, distance: 138.6
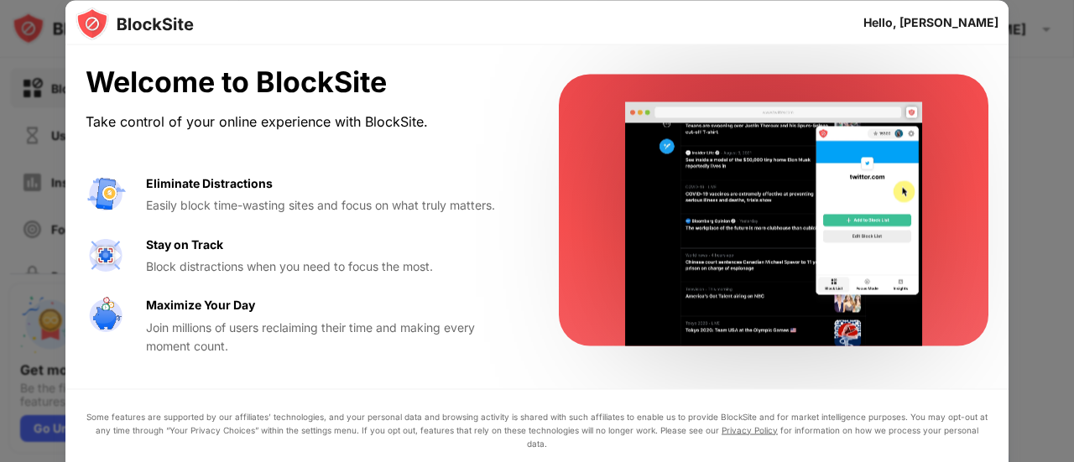
click at [762, 154] on video at bounding box center [773, 224] width 343 height 244
click at [918, 113] on video at bounding box center [773, 224] width 343 height 244
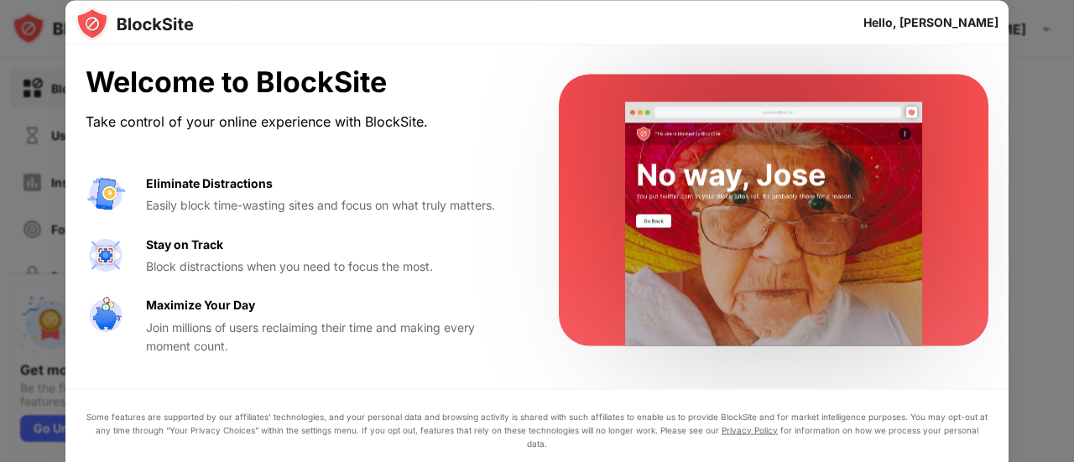
drag, startPoint x: 1073, startPoint y: 90, endPoint x: 1073, endPoint y: 155, distance: 65.4
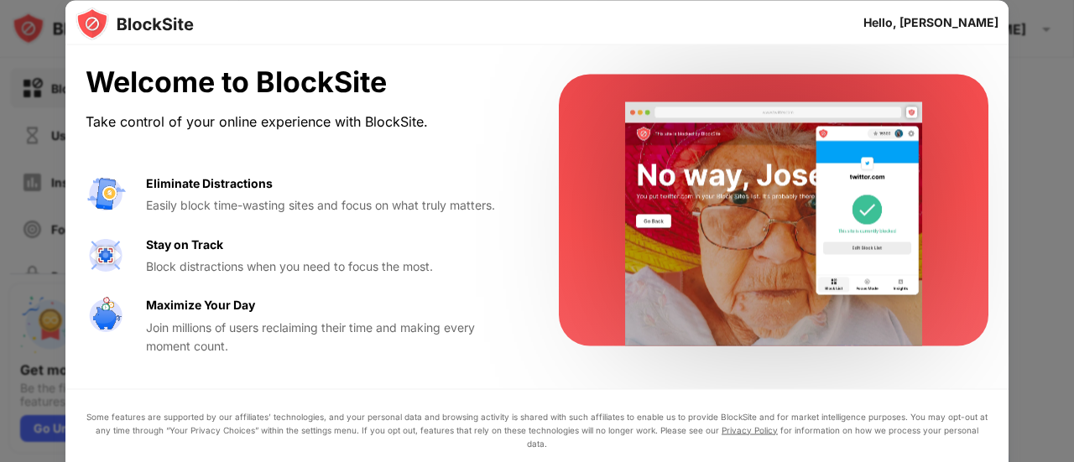
click at [1073, 98] on div at bounding box center [537, 231] width 1074 height 462
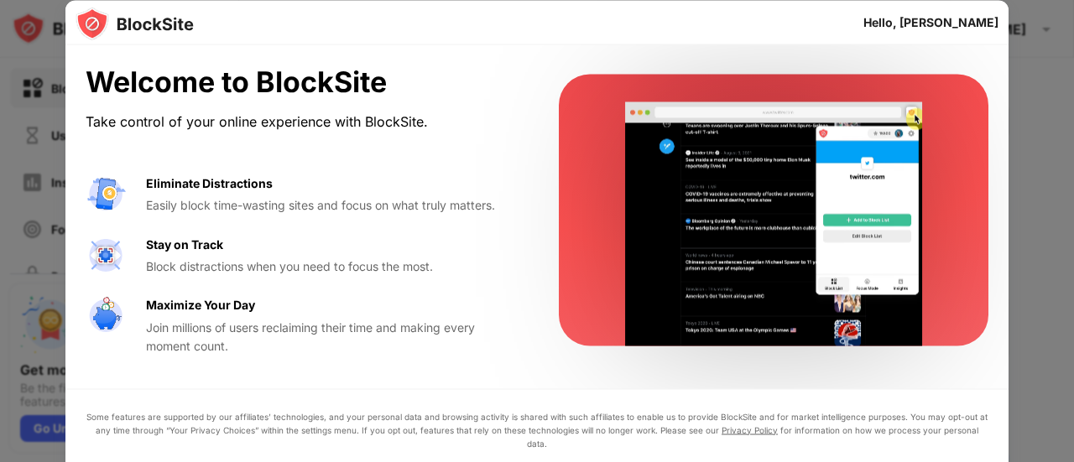
click at [20, 120] on div at bounding box center [537, 231] width 1074 height 462
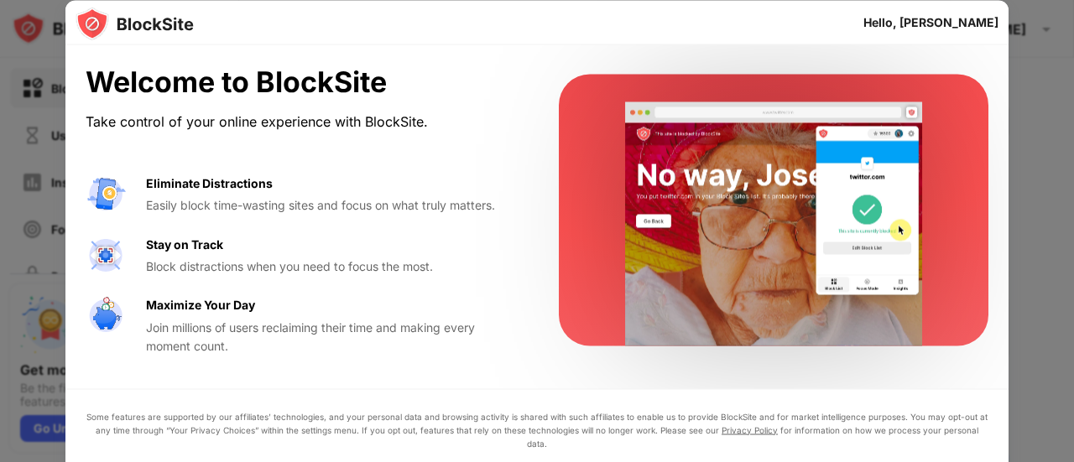
click at [18, 122] on div at bounding box center [537, 231] width 1074 height 462
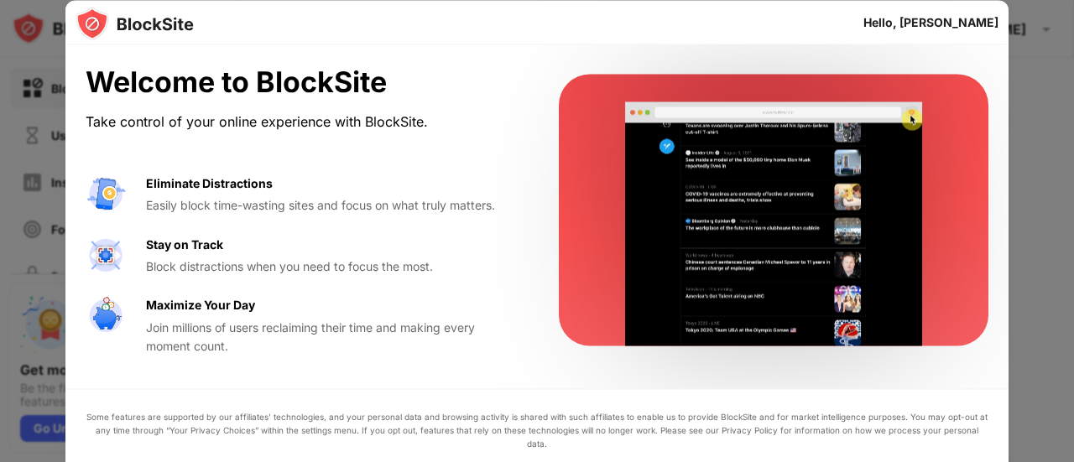
click at [731, 435] on link "Privacy Policy" at bounding box center [749, 429] width 56 height 10
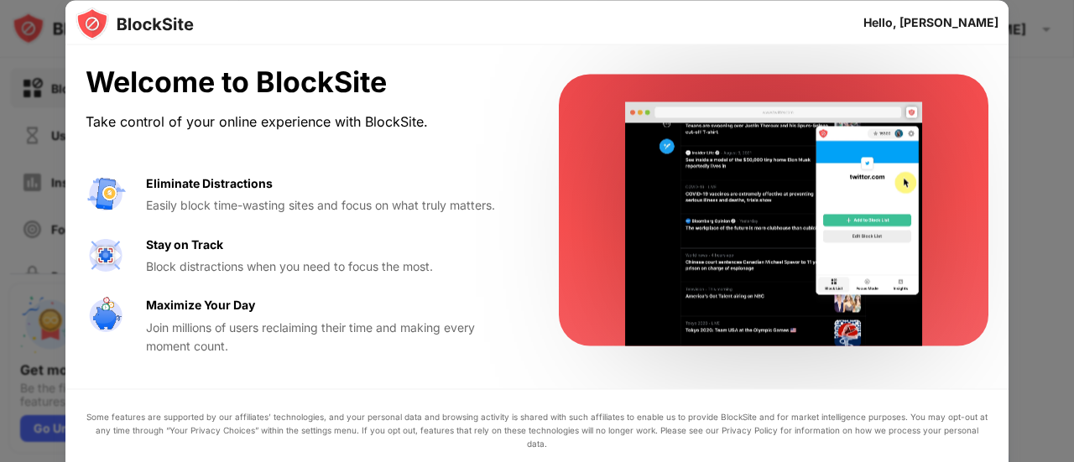
click at [731, 435] on link "Privacy Policy" at bounding box center [749, 429] width 56 height 10
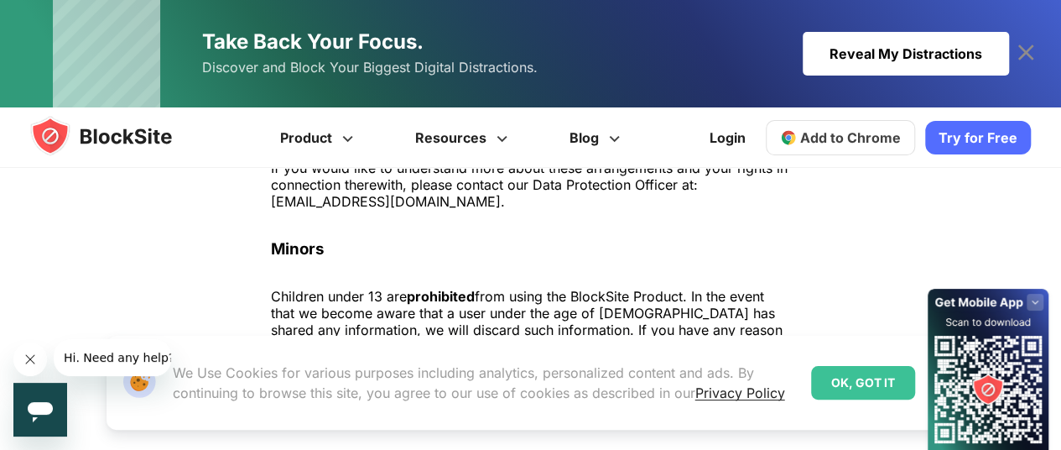
scroll to position [4026, 0]
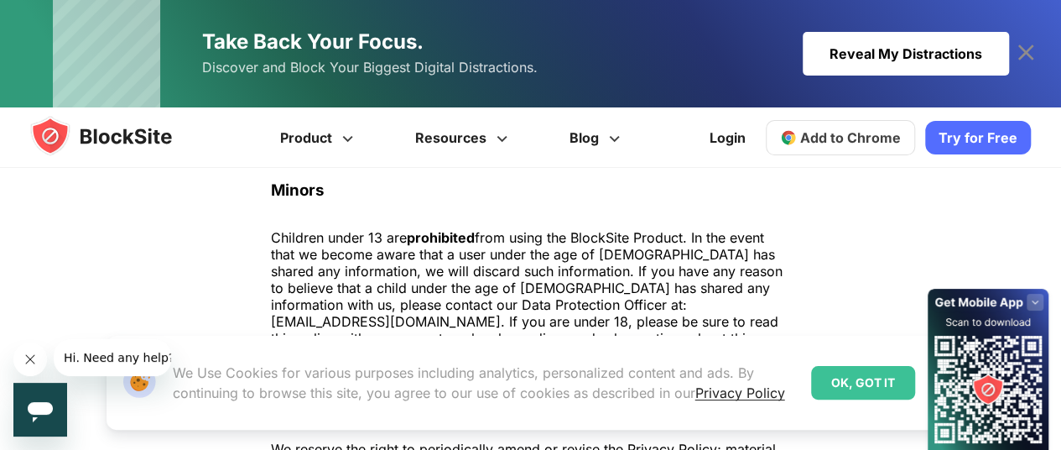
click at [844, 377] on div "OK, GOT IT" at bounding box center [863, 383] width 104 height 34
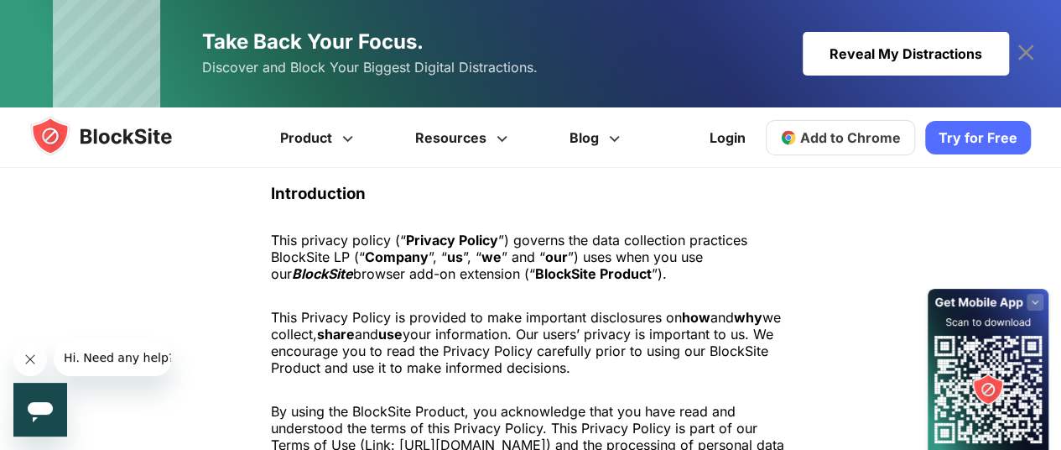
scroll to position [0, 0]
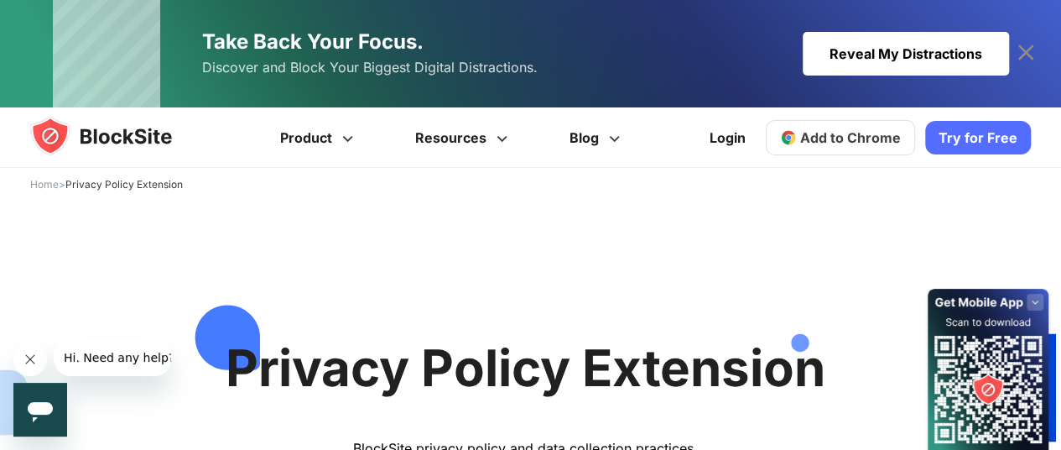
click at [865, 138] on span "Add to Chrome" at bounding box center [850, 137] width 101 height 17
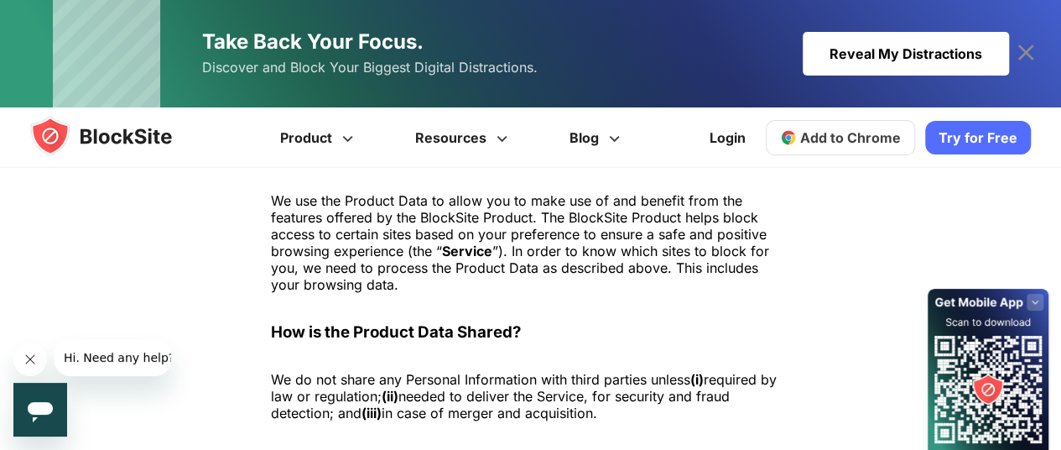
scroll to position [1845, 0]
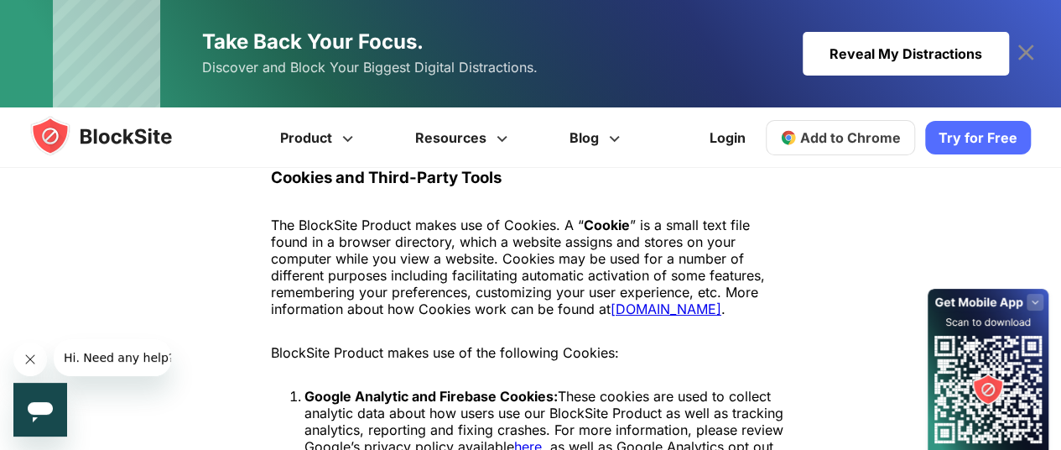
click at [859, 62] on div "Reveal My Distractions" at bounding box center [906, 54] width 206 height 44
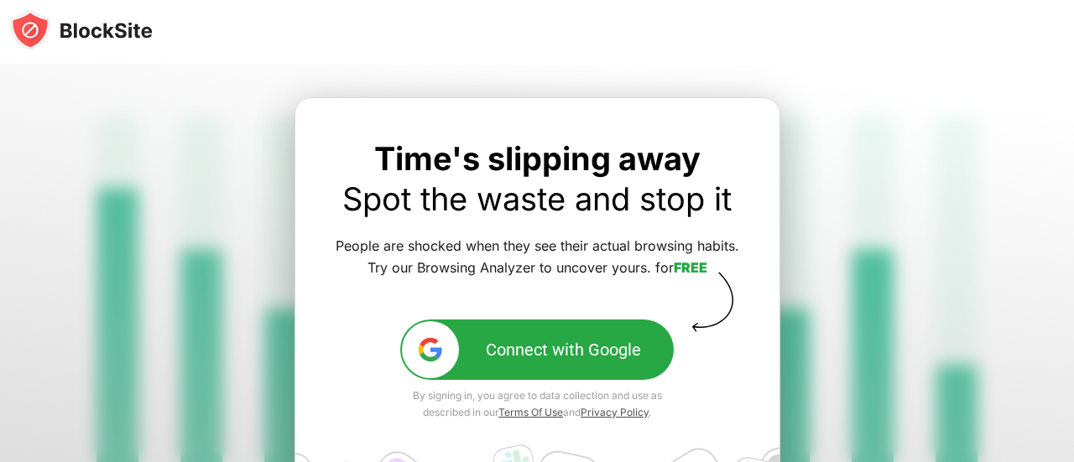
click at [586, 363] on button "Connect with Google" at bounding box center [536, 350] width 273 height 60
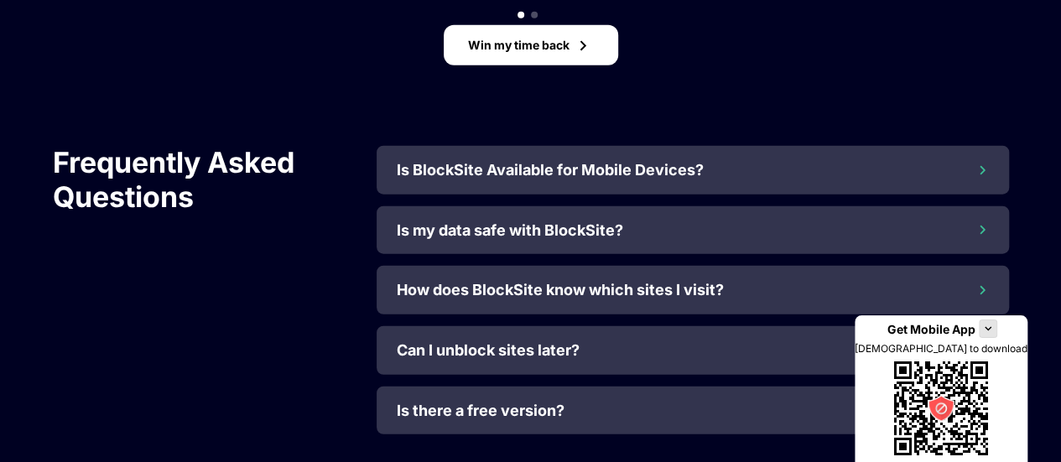
scroll to position [1647, 0]
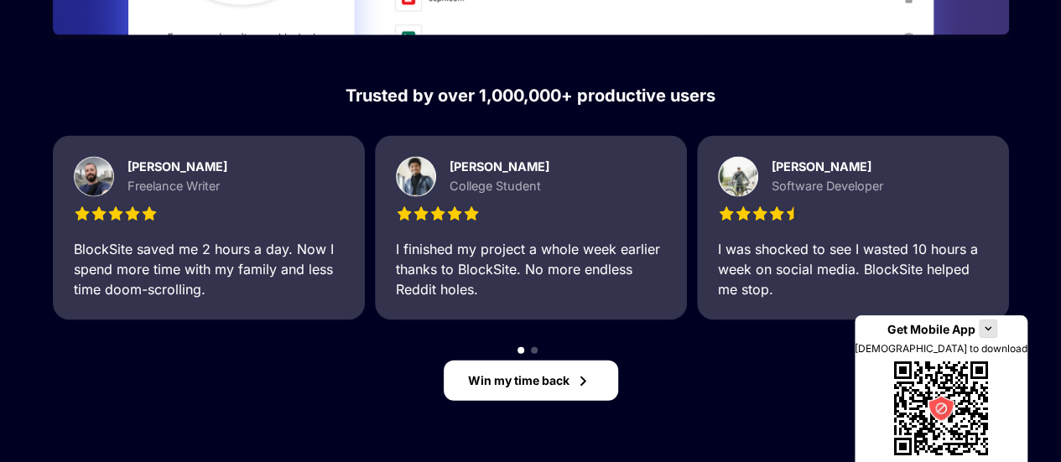
click at [567, 375] on div "Win my time back" at bounding box center [518, 380] width 101 height 13
